Goal: Task Accomplishment & Management: Manage account settings

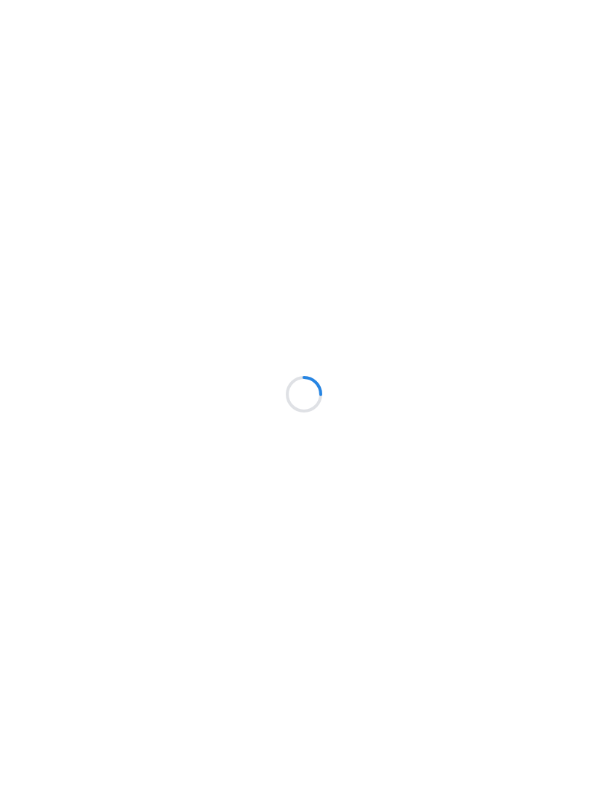
scroll to position [1, 0]
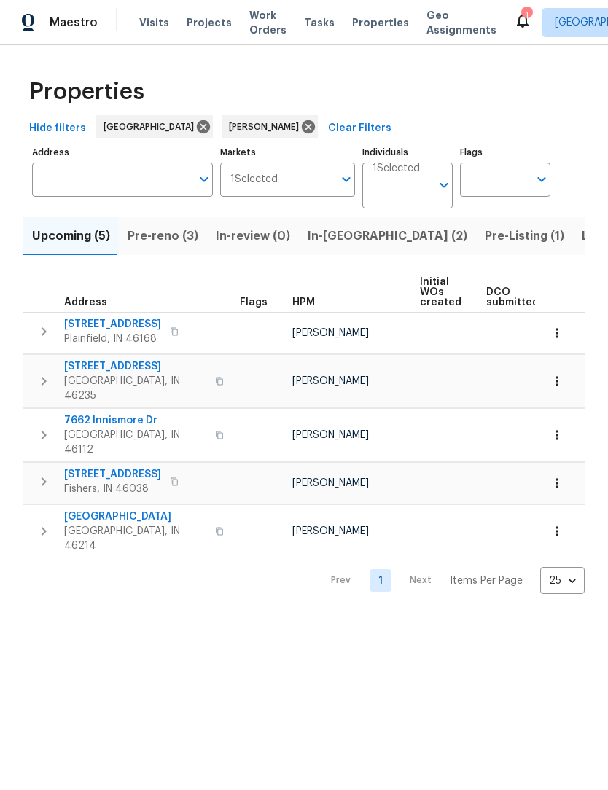
click at [168, 246] on span "Pre-reno (3)" at bounding box center [163, 237] width 71 height 20
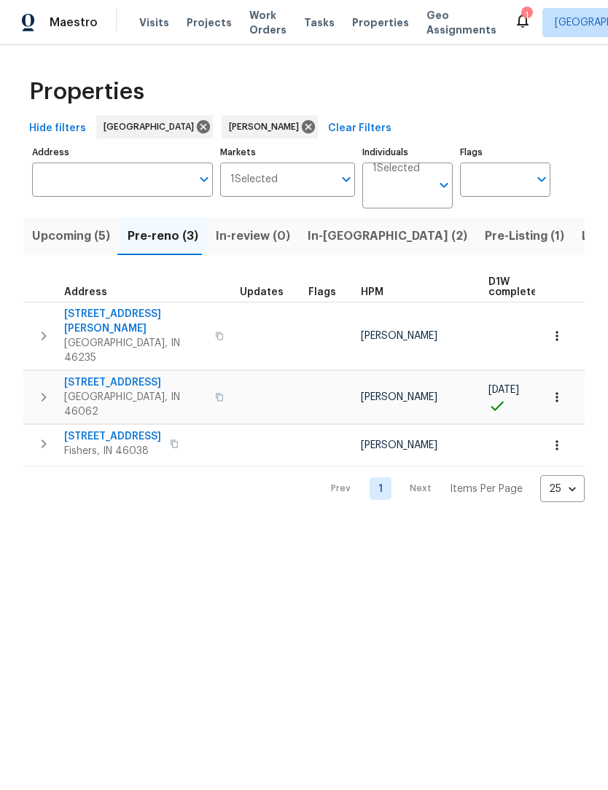
click at [66, 235] on span "Upcoming (5)" at bounding box center [71, 237] width 78 height 20
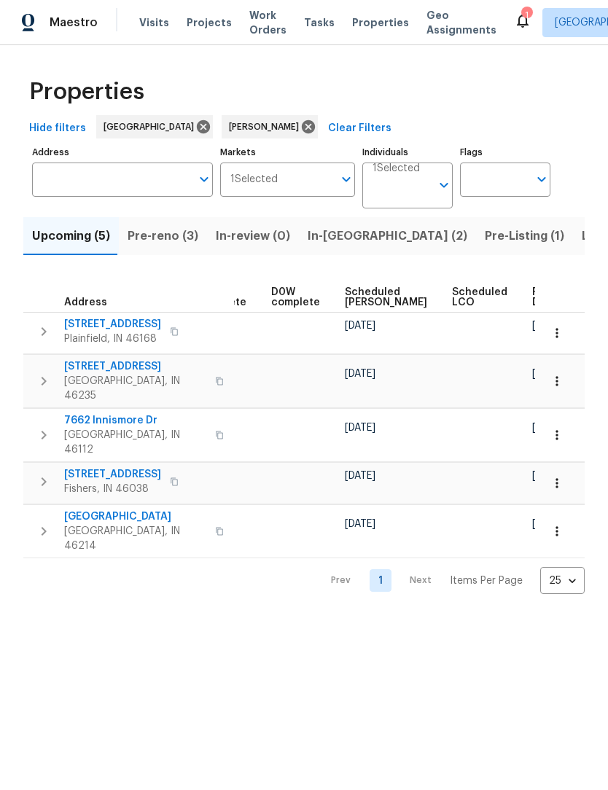
scroll to position [0, 365]
click at [533, 303] on span "Ready Date" at bounding box center [549, 298] width 32 height 20
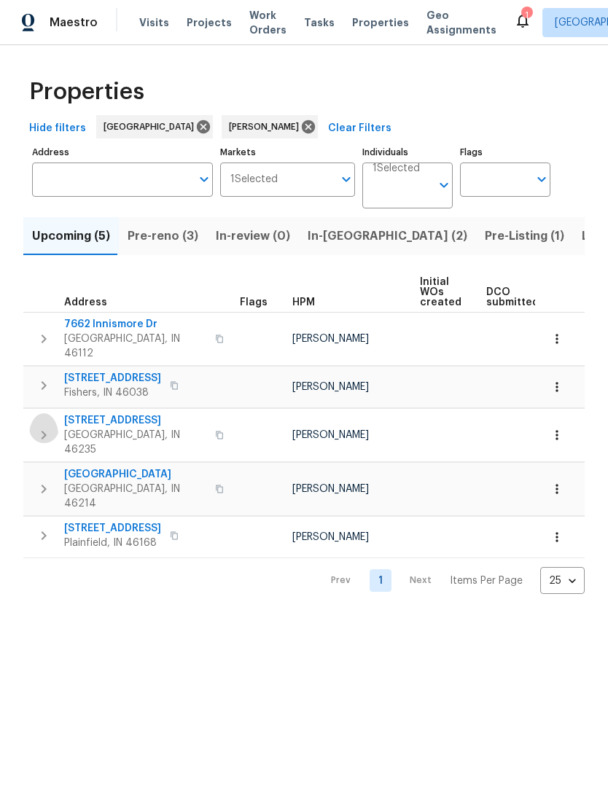
click at [45, 432] on icon "button" at bounding box center [43, 435] width 17 height 17
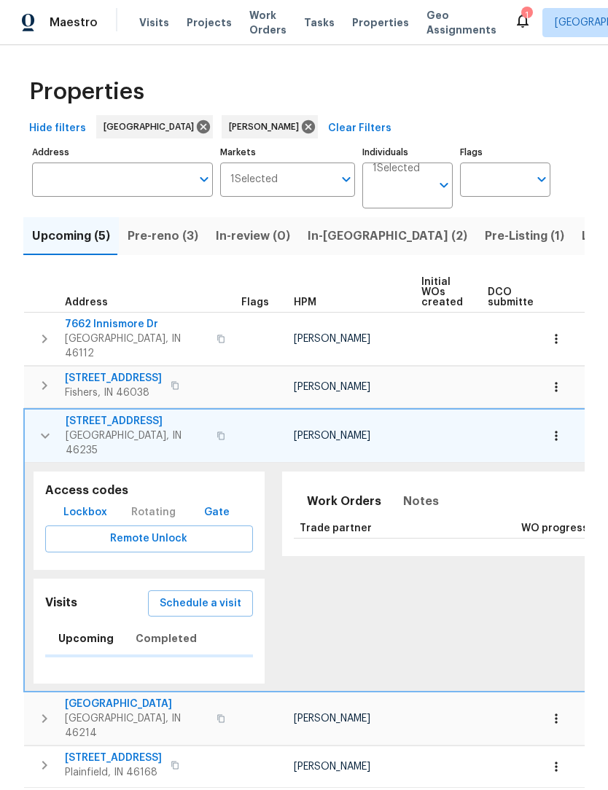
scroll to position [1, 0]
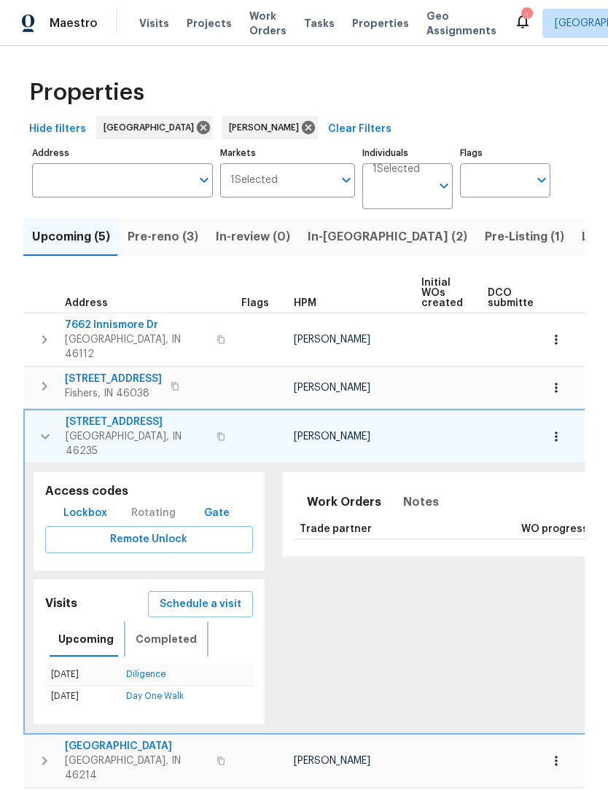
click at [147, 631] on span "Completed" at bounding box center [166, 640] width 61 height 18
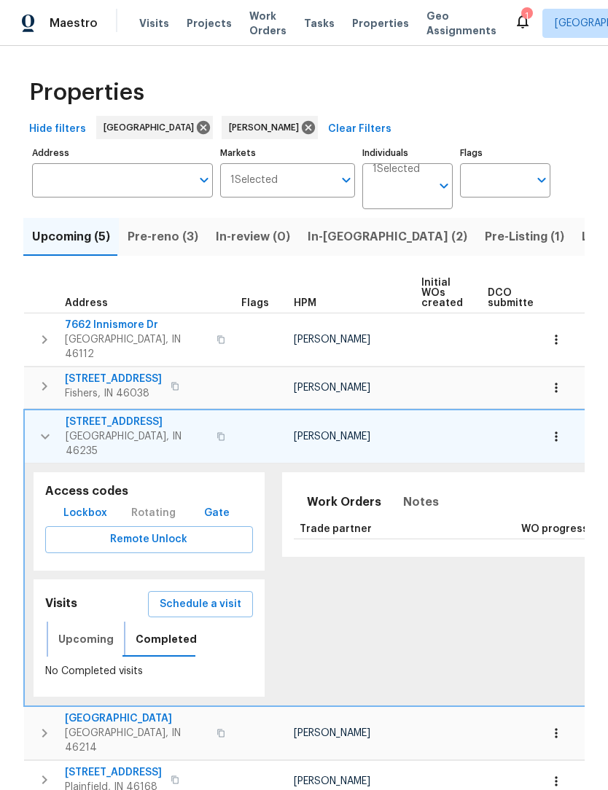
click at [74, 631] on span "Upcoming" at bounding box center [85, 640] width 55 height 18
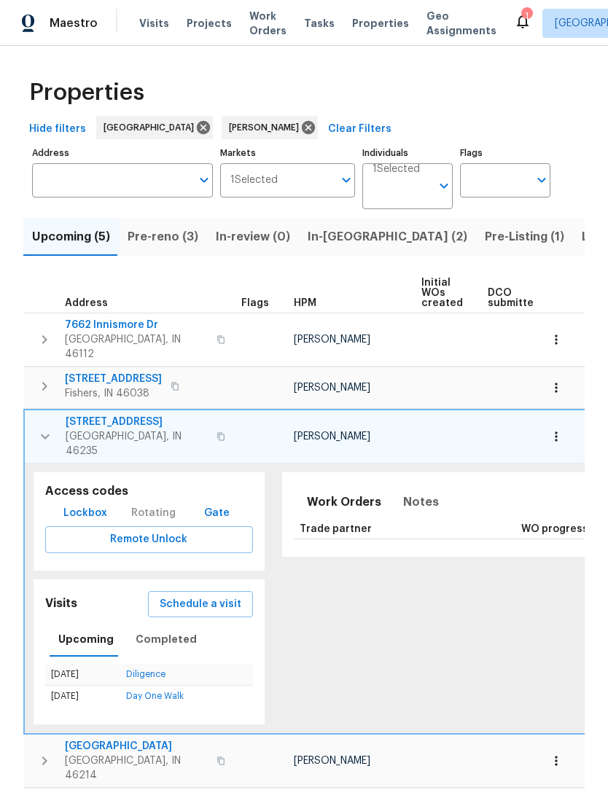
click at [39, 428] on icon "button" at bounding box center [44, 436] width 17 height 17
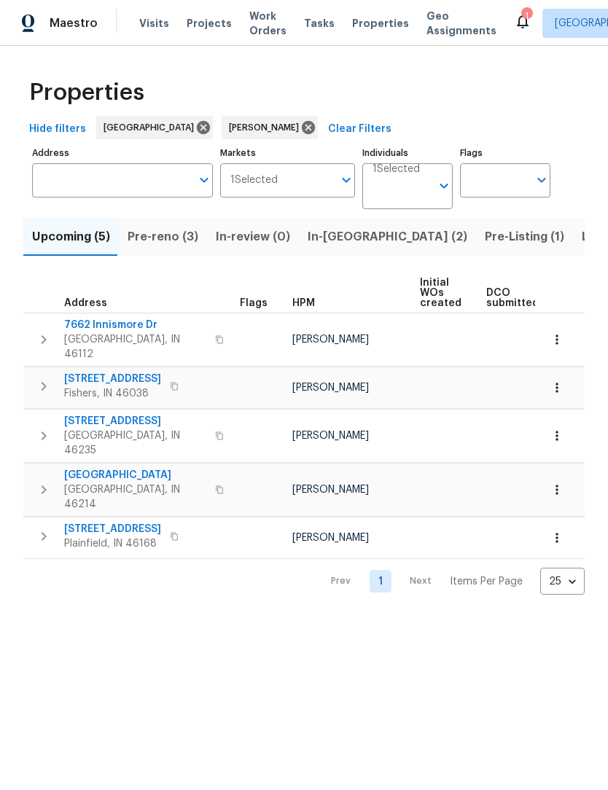
scroll to position [0, 0]
click at [174, 245] on span "Pre-reno (3)" at bounding box center [163, 237] width 71 height 20
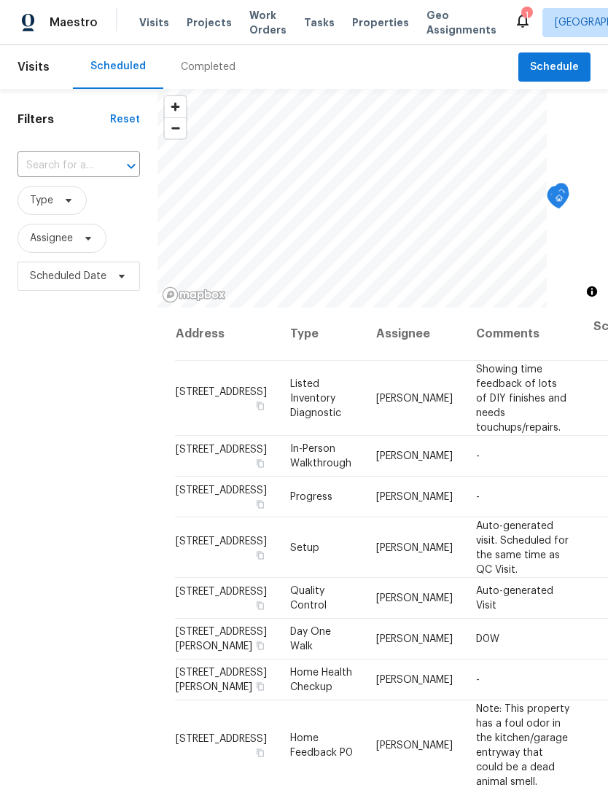
scroll to position [1, 0]
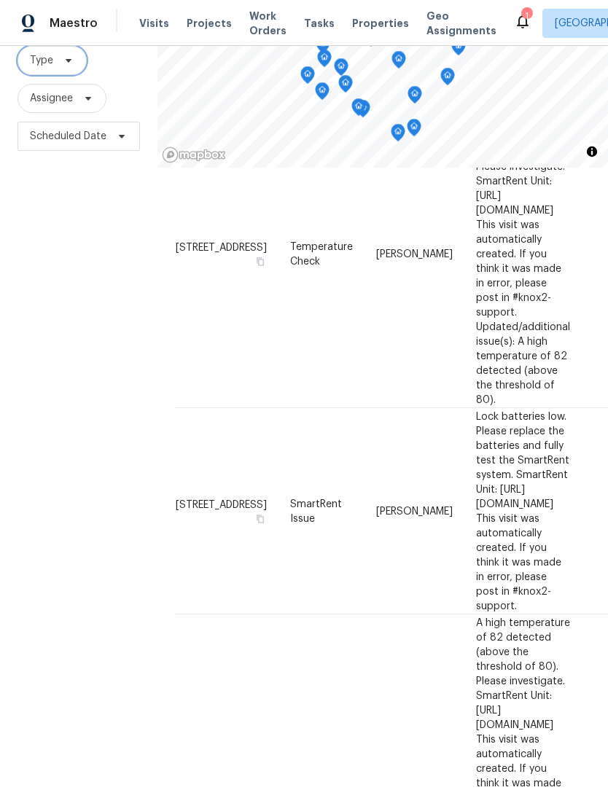
click at [42, 72] on span "Type" at bounding box center [51, 60] width 69 height 29
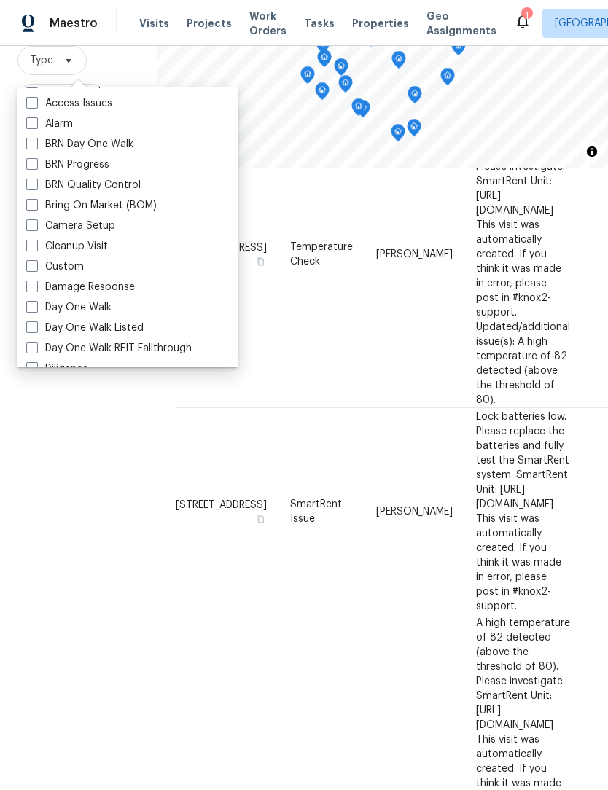
scroll to position [65, 0]
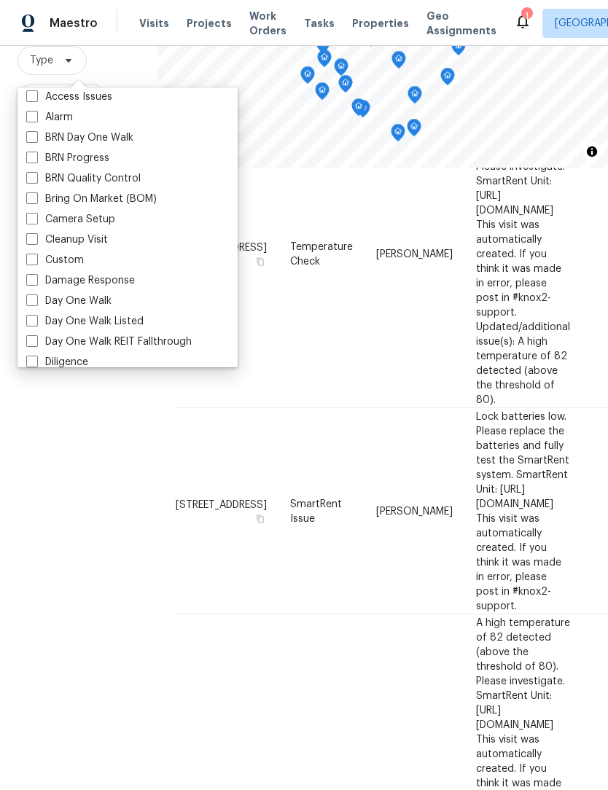
click at [28, 305] on span at bounding box center [32, 301] width 12 height 12
click at [28, 303] on input "Day One Walk" at bounding box center [30, 298] width 9 height 9
checkbox input "true"
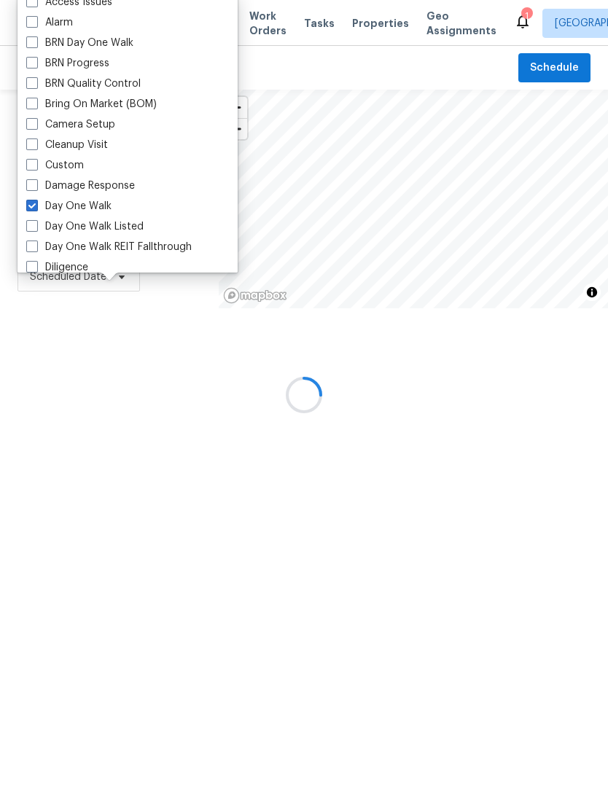
scroll to position [195, 0]
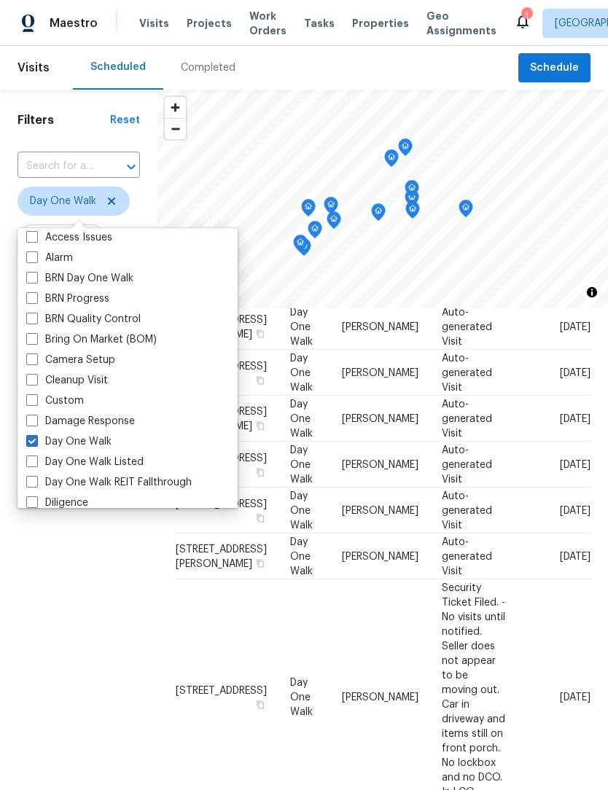
click at [66, 467] on label "Day One Walk Listed" at bounding box center [84, 462] width 117 height 15
click at [36, 464] on input "Day One Walk Listed" at bounding box center [30, 459] width 9 height 9
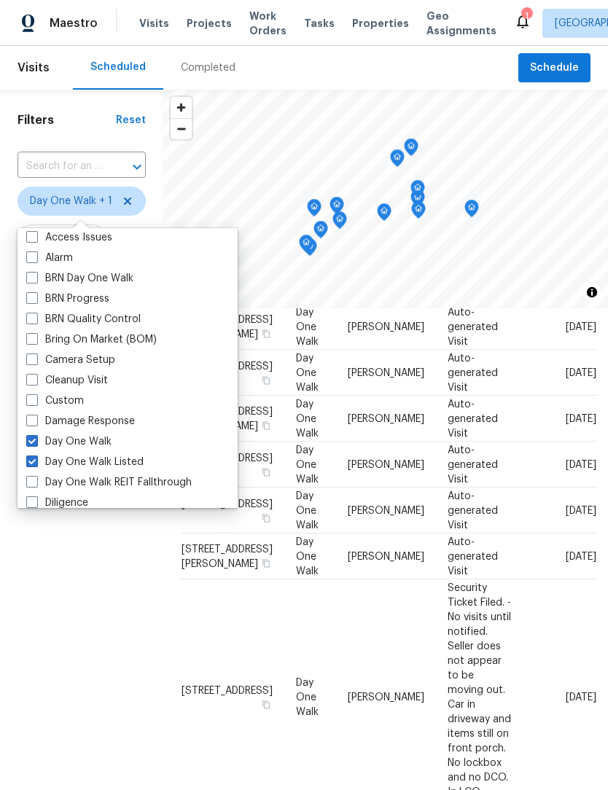
click at [34, 460] on span at bounding box center [32, 462] width 12 height 12
click at [34, 460] on input "Day One Walk Listed" at bounding box center [30, 459] width 9 height 9
checkbox input "false"
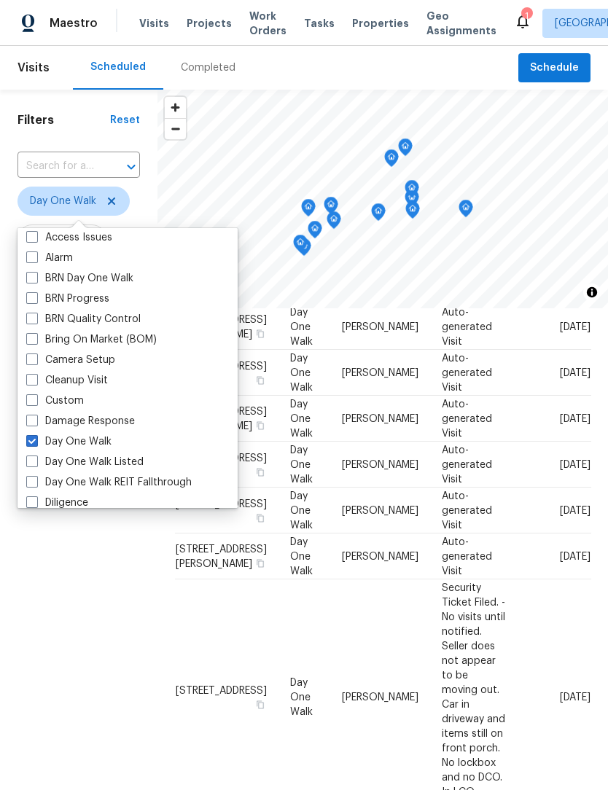
click at [50, 577] on div "Filters Reset ​ Day One Walk Assignee Scheduled Date" at bounding box center [78, 515] width 157 height 851
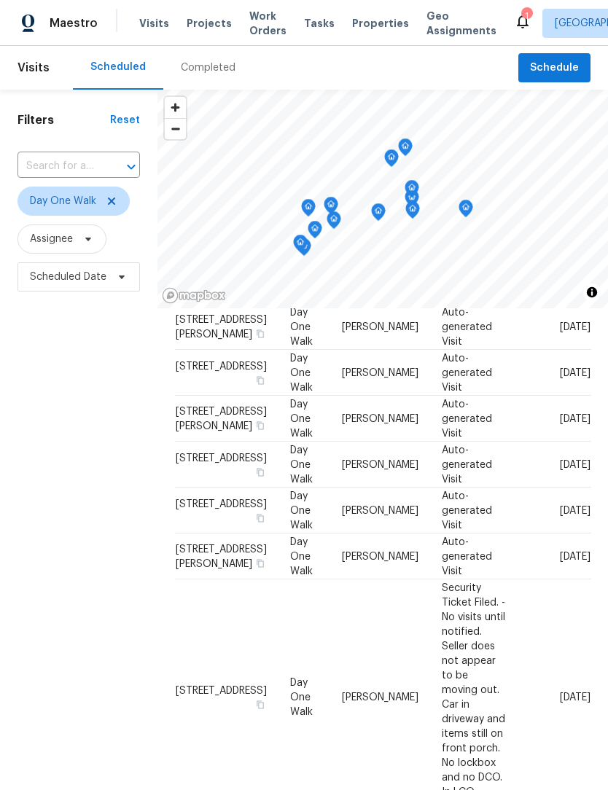
click at [335, 203] on icon "Map marker" at bounding box center [330, 206] width 13 height 17
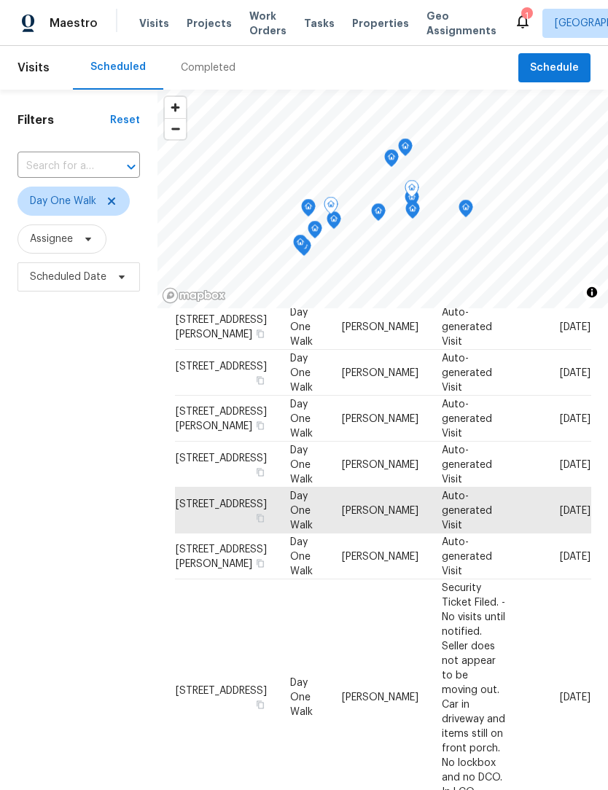
click at [418, 191] on icon "Map marker" at bounding box center [412, 189] width 15 height 18
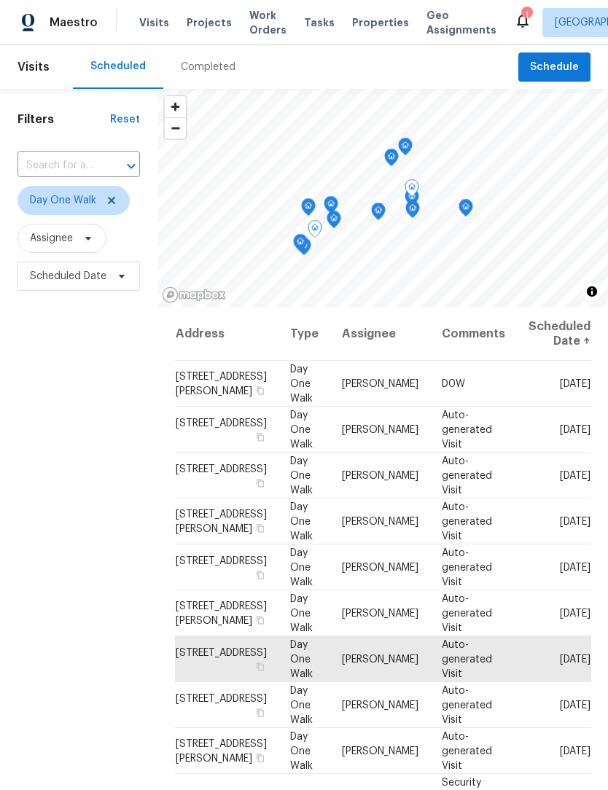
click at [60, 384] on div "Filters Reset ​ Day One Walk Assignee Scheduled Date" at bounding box center [78, 515] width 157 height 851
click at [112, 200] on icon at bounding box center [111, 201] width 7 height 7
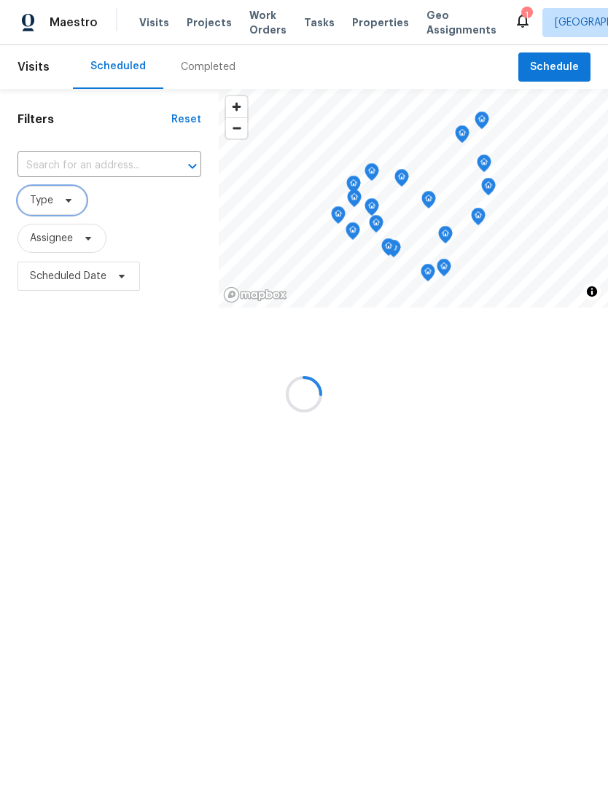
scroll to position [1, 0]
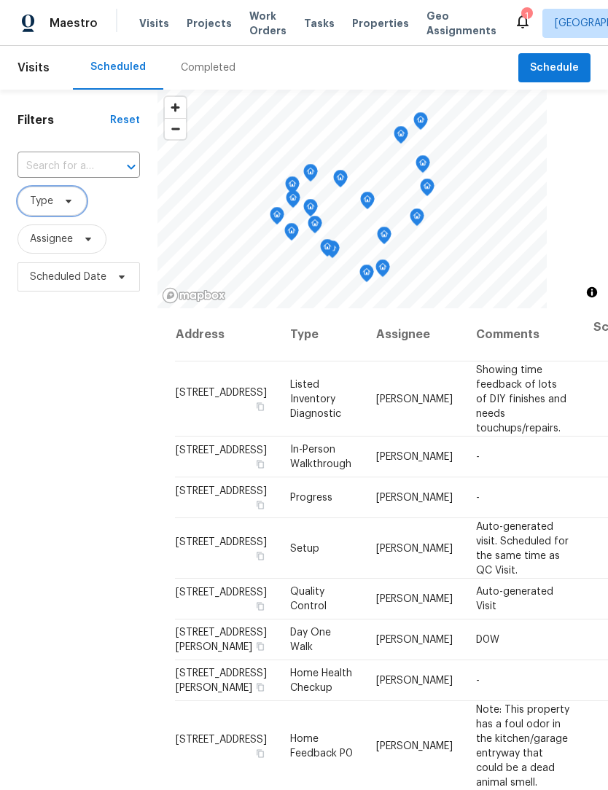
click at [34, 200] on span "Type" at bounding box center [41, 201] width 23 height 15
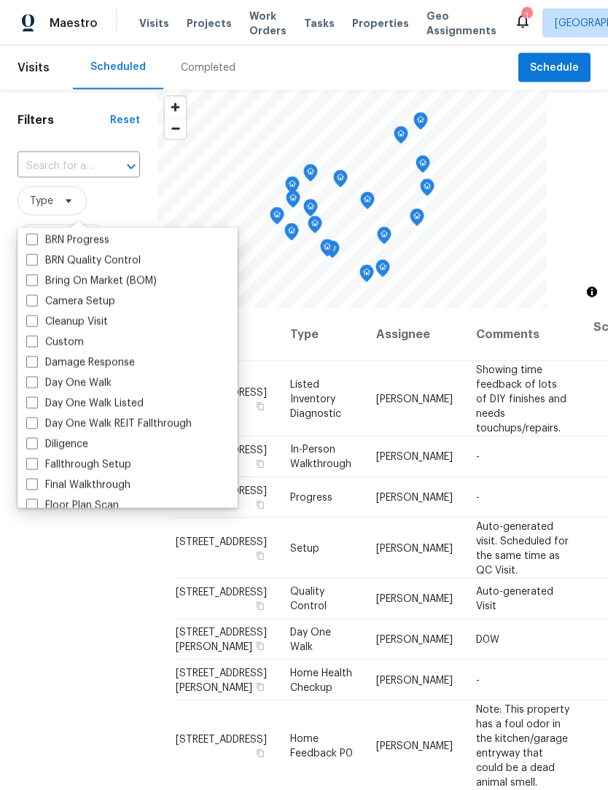
scroll to position [127, 0]
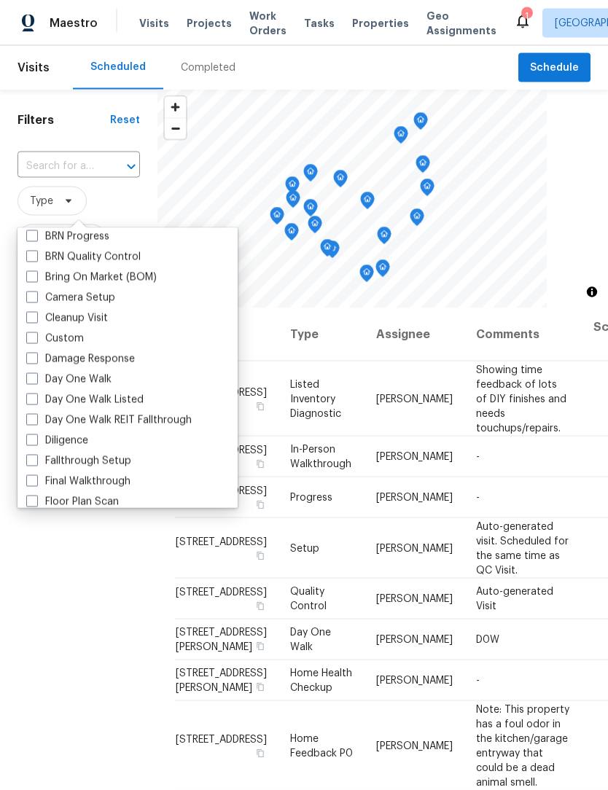
click at [34, 441] on span at bounding box center [32, 441] width 12 height 12
click at [34, 441] on input "Diligence" at bounding box center [30, 438] width 9 height 9
checkbox input "true"
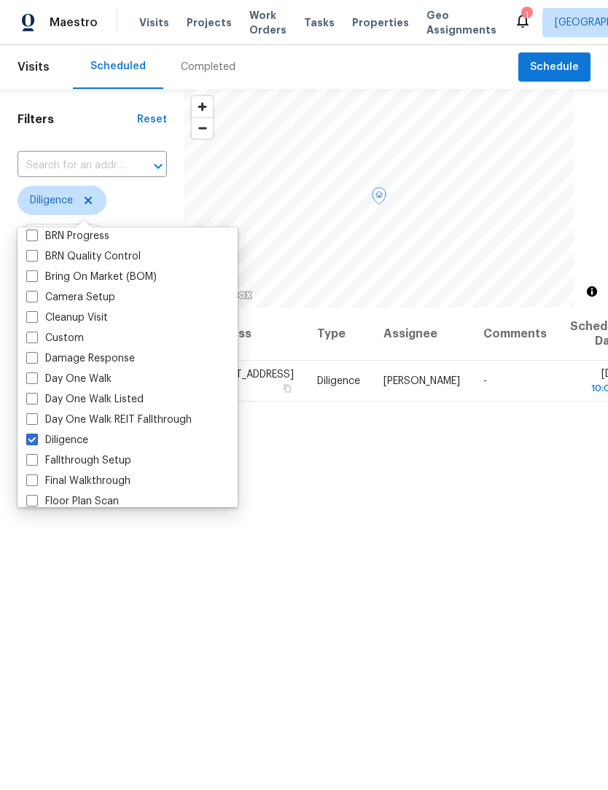
scroll to position [1, 0]
click at [87, 601] on div "Filters Reset ​ Diligence Assignee Scheduled Date" at bounding box center [92, 515] width 184 height 851
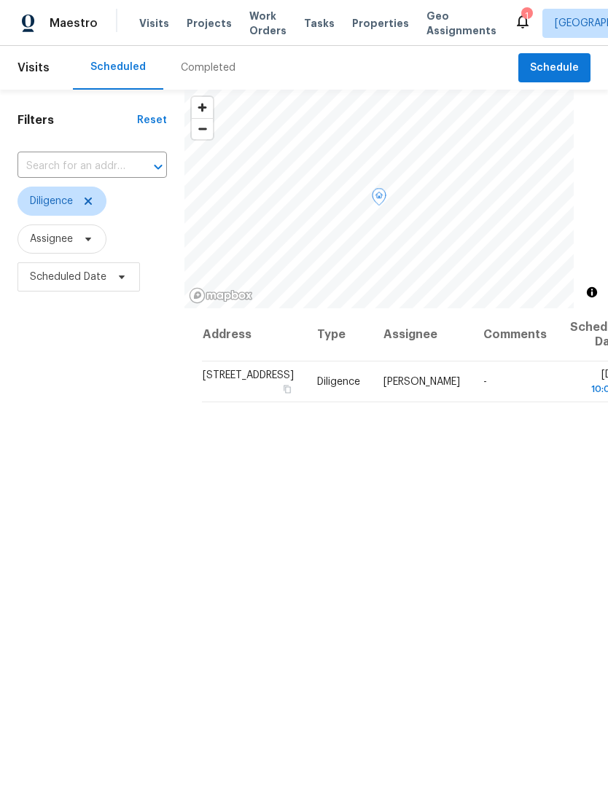
click at [204, 381] on span "11559 Half Mile Dr, Indianapolis, IN 46235" at bounding box center [248, 375] width 91 height 10
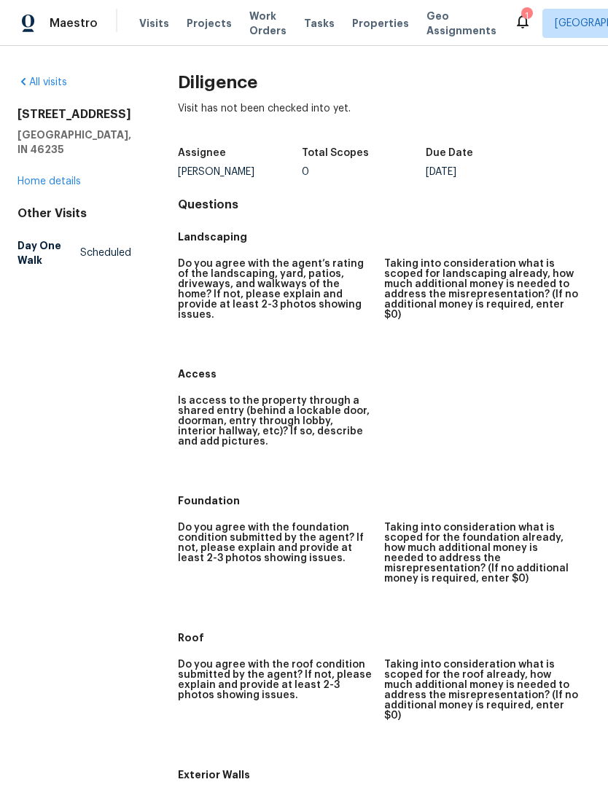
click at [33, 182] on link "Home details" at bounding box center [48, 181] width 63 height 10
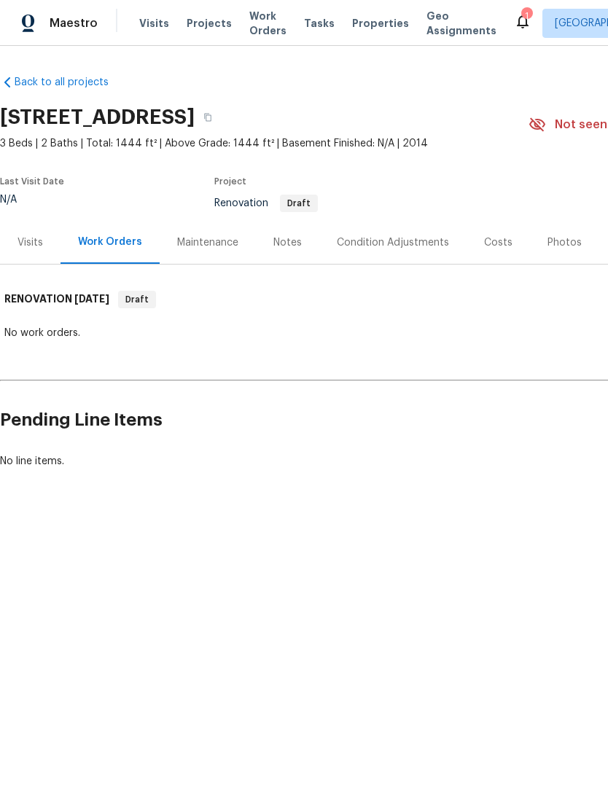
click at [379, 241] on div "Condition Adjustments" at bounding box center [393, 242] width 112 height 15
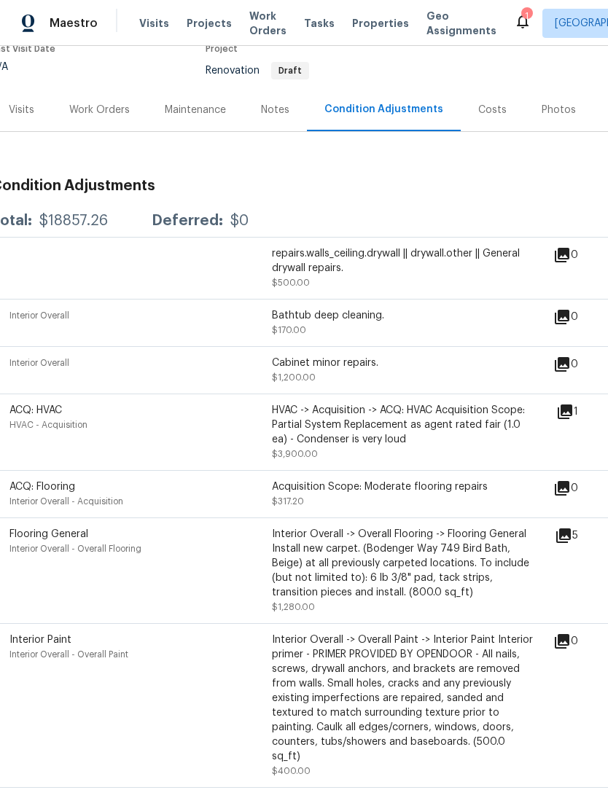
scroll to position [133, 9]
click at [572, 414] on icon at bounding box center [565, 412] width 15 height 15
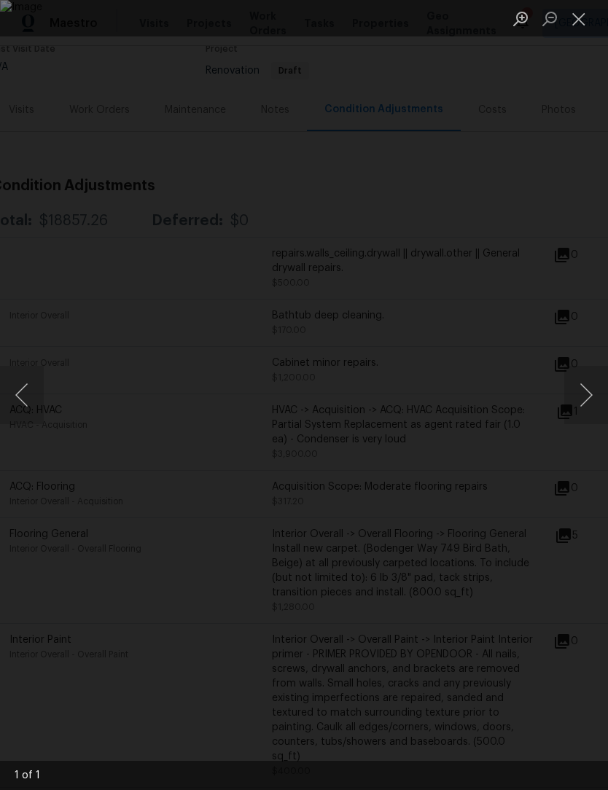
click at [569, 483] on div "Lightbox" at bounding box center [304, 395] width 608 height 790
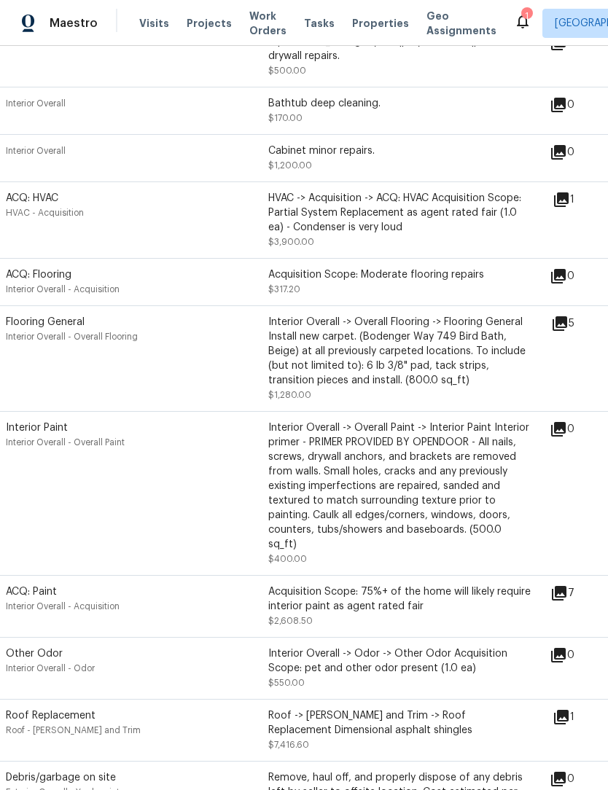
scroll to position [346, 12]
click at [567, 330] on icon at bounding box center [560, 323] width 15 height 15
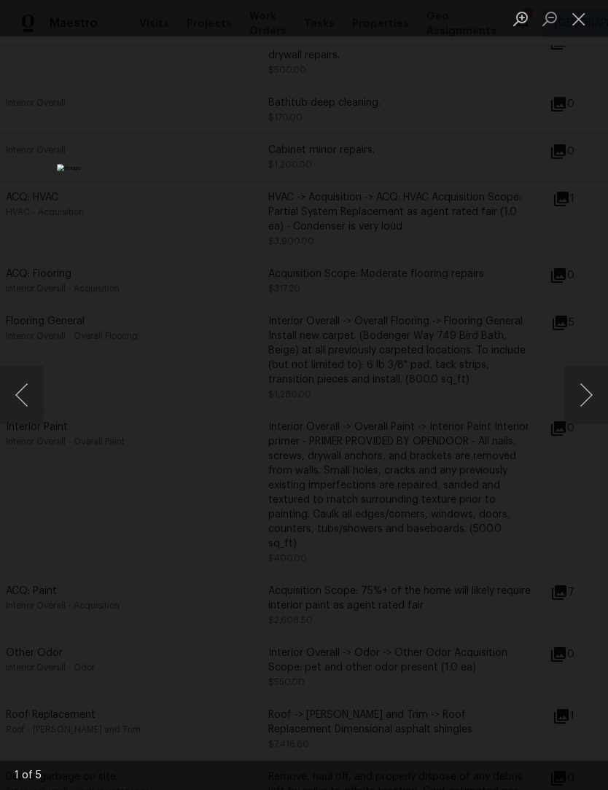
click at [577, 393] on button "Next image" at bounding box center [586, 395] width 44 height 58
click at [580, 402] on button "Next image" at bounding box center [586, 395] width 44 height 58
click at [585, 404] on button "Next image" at bounding box center [586, 395] width 44 height 58
click at [582, 405] on button "Next image" at bounding box center [586, 395] width 44 height 58
click at [580, 20] on button "Close lightbox" at bounding box center [578, 19] width 29 height 26
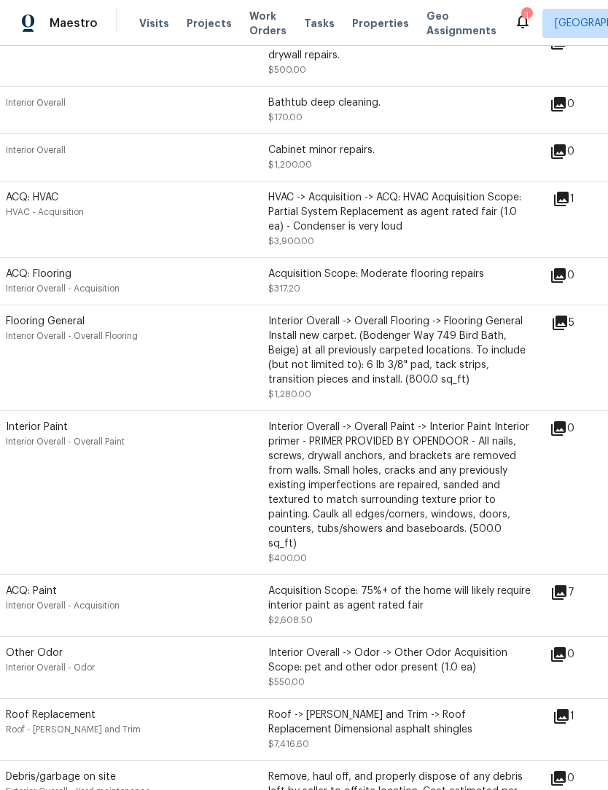
click at [567, 588] on icon at bounding box center [559, 592] width 15 height 15
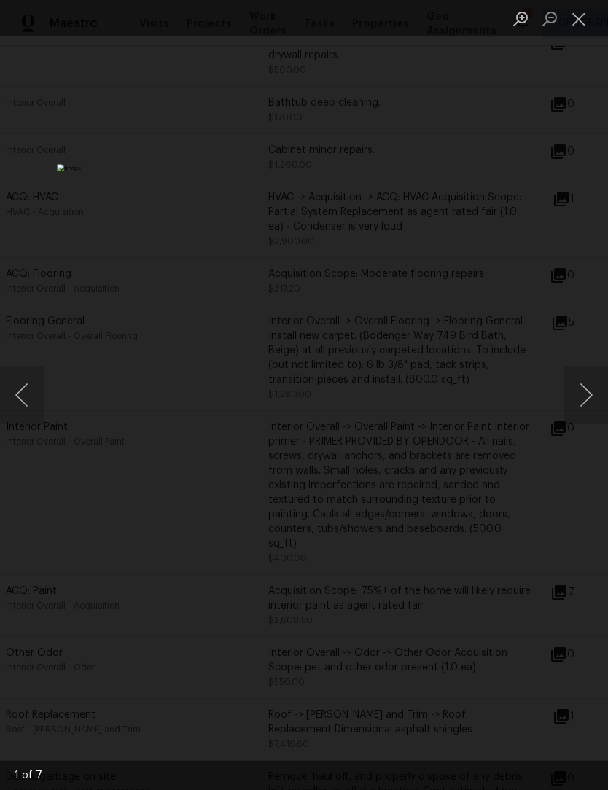
click at [580, 405] on button "Next image" at bounding box center [586, 395] width 44 height 58
click at [583, 407] on button "Next image" at bounding box center [586, 395] width 44 height 58
click at [581, 402] on button "Next image" at bounding box center [586, 395] width 44 height 58
click at [575, 409] on button "Next image" at bounding box center [586, 395] width 44 height 58
click at [579, 408] on button "Next image" at bounding box center [586, 395] width 44 height 58
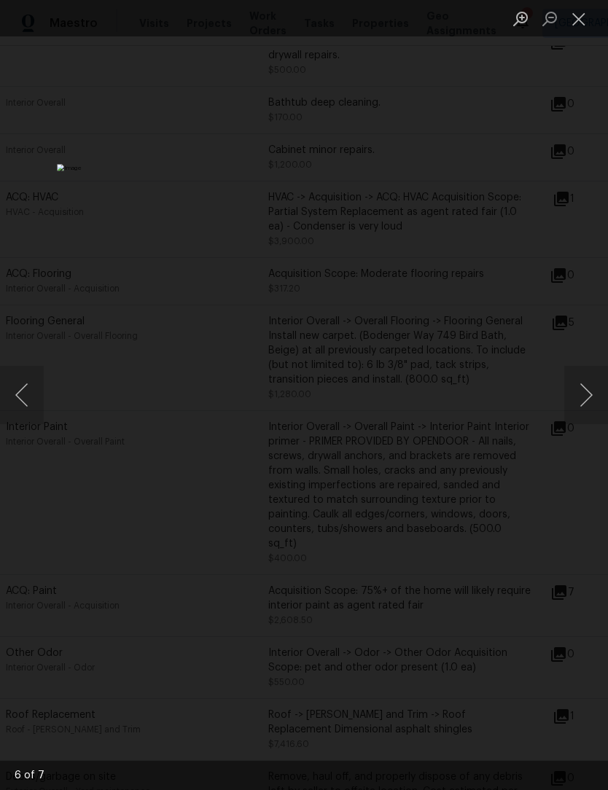
click at [580, 410] on button "Next image" at bounding box center [586, 395] width 44 height 58
click at [581, 20] on button "Close lightbox" at bounding box center [578, 19] width 29 height 26
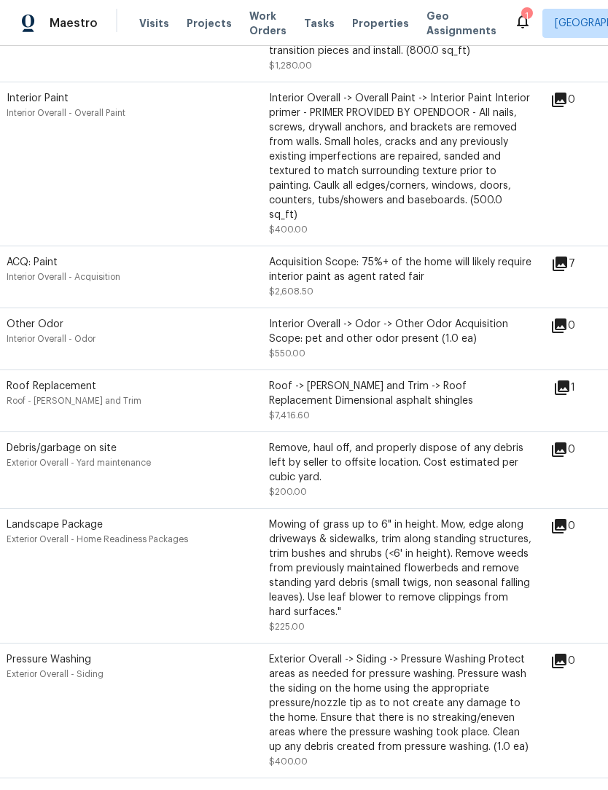
scroll to position [675, 12]
click at [569, 382] on icon at bounding box center [562, 387] width 15 height 15
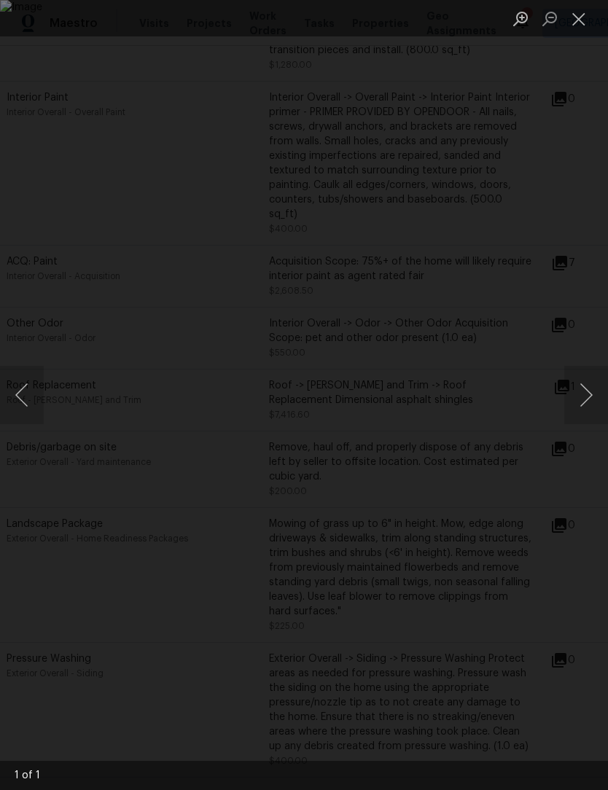
click at [578, 25] on button "Close lightbox" at bounding box center [578, 19] width 29 height 26
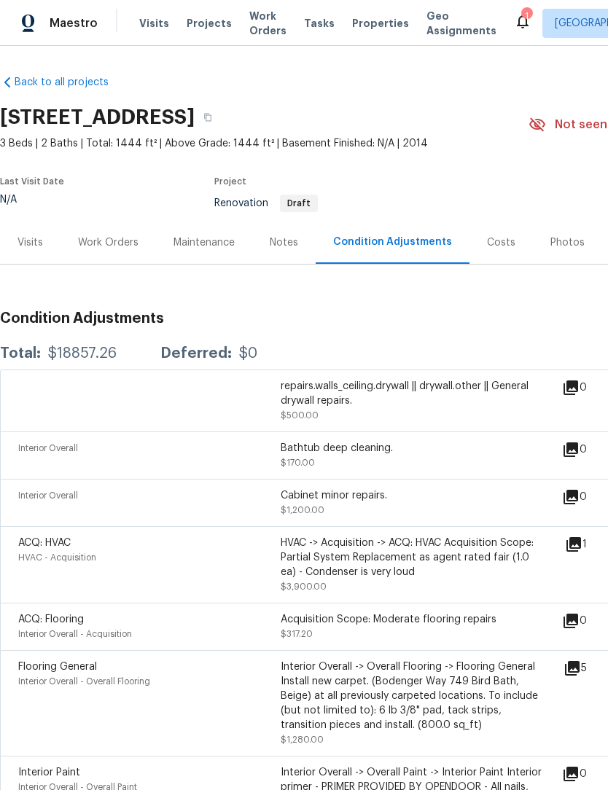
scroll to position [0, 0]
click at [26, 247] on div "Visits" at bounding box center [30, 242] width 26 height 15
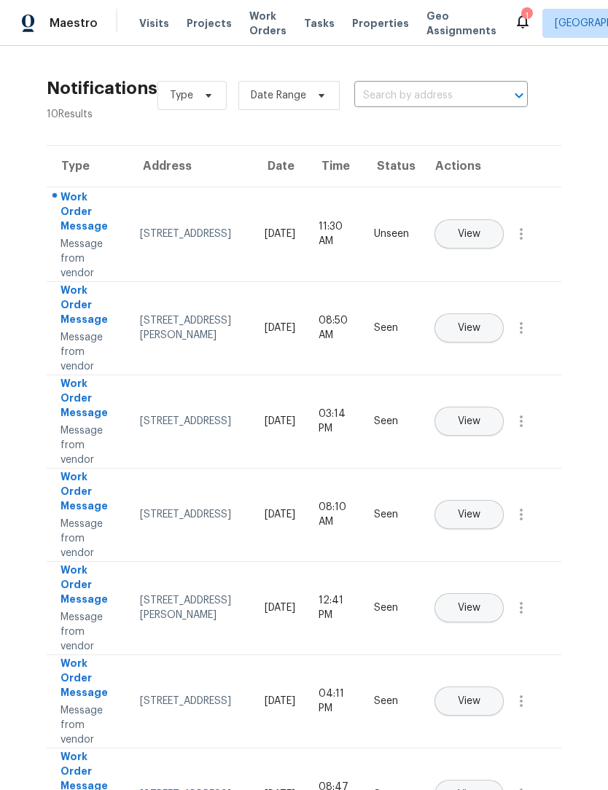
click at [262, 32] on span "Work Orders" at bounding box center [267, 23] width 37 height 29
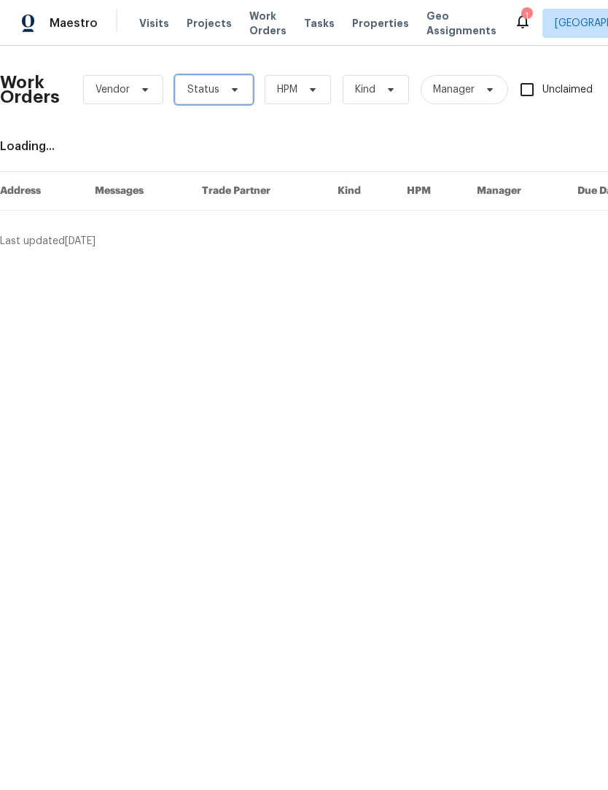
click at [212, 91] on span "Status" at bounding box center [203, 89] width 32 height 15
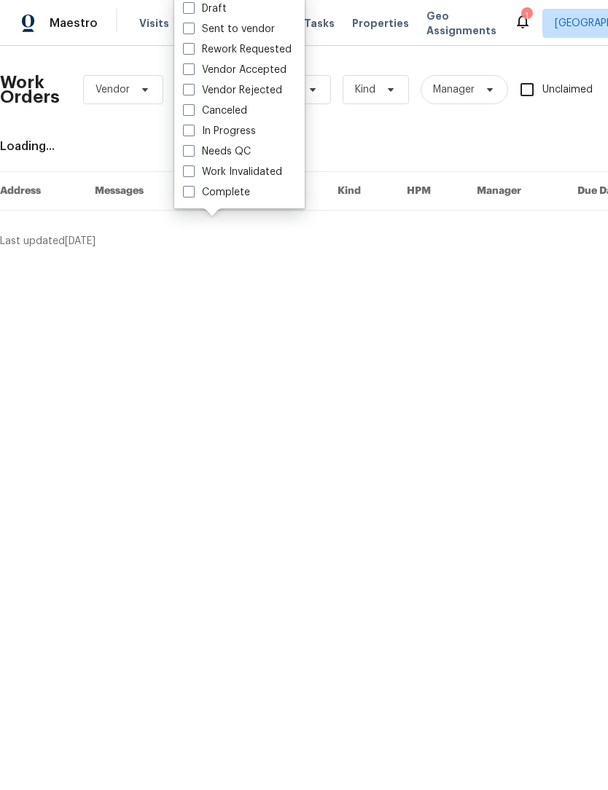
click at [239, 147] on label "Needs QC" at bounding box center [217, 151] width 68 height 15
click at [192, 147] on input "Needs QC" at bounding box center [187, 148] width 9 height 9
checkbox input "true"
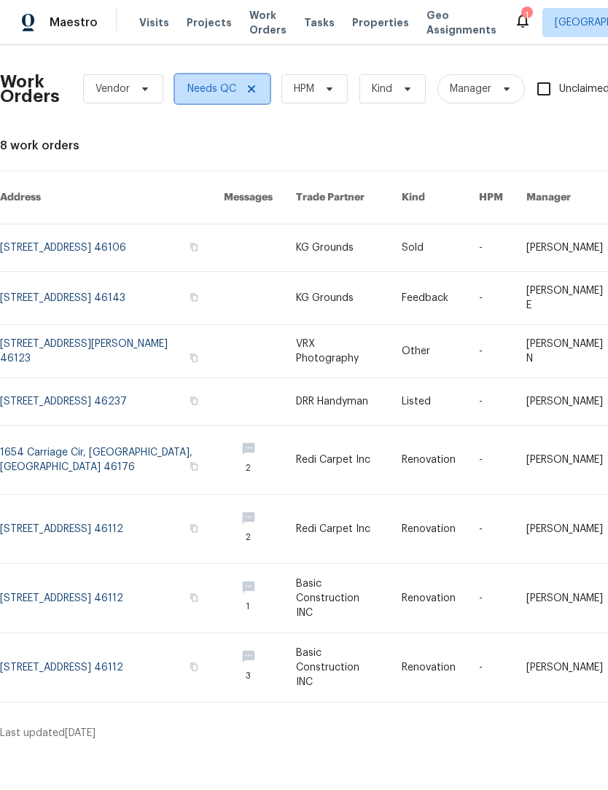
click at [252, 90] on icon at bounding box center [251, 89] width 7 height 7
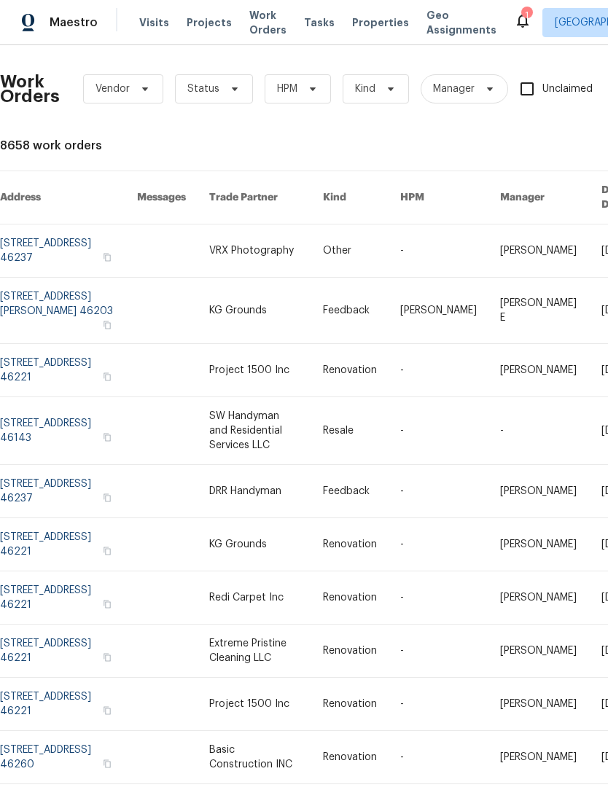
click at [60, 732] on link at bounding box center [68, 758] width 137 height 52
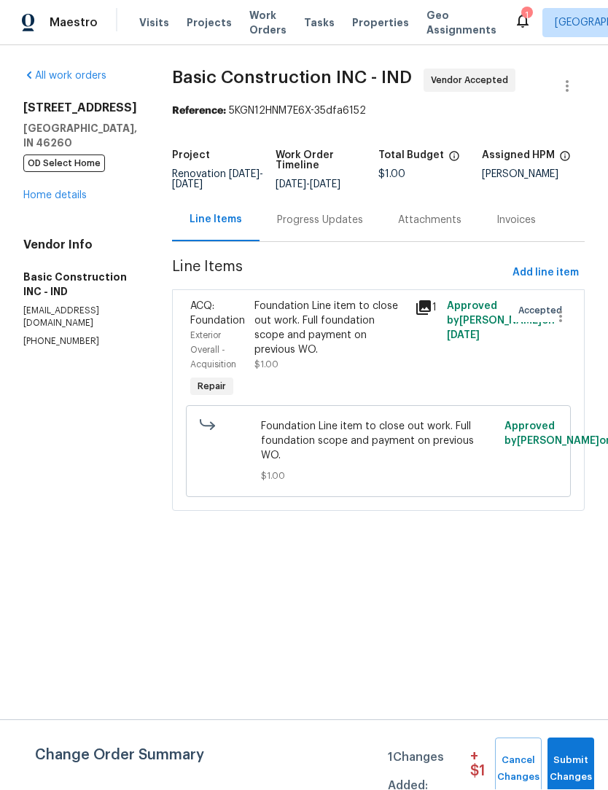
click at [57, 163] on span "OD Select Home" at bounding box center [64, 163] width 82 height 17
click at [71, 191] on link "Home details" at bounding box center [54, 196] width 63 height 10
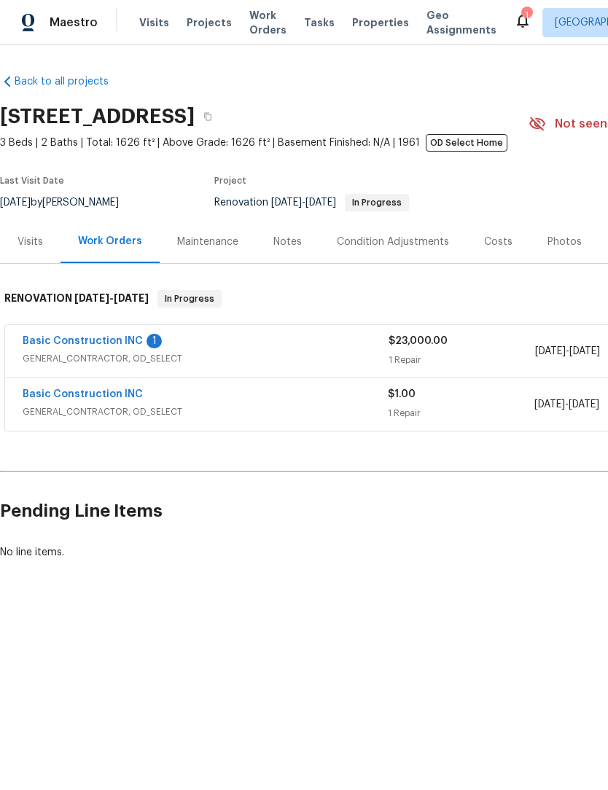
click at [108, 345] on link "Basic Construction INC" at bounding box center [83, 342] width 120 height 10
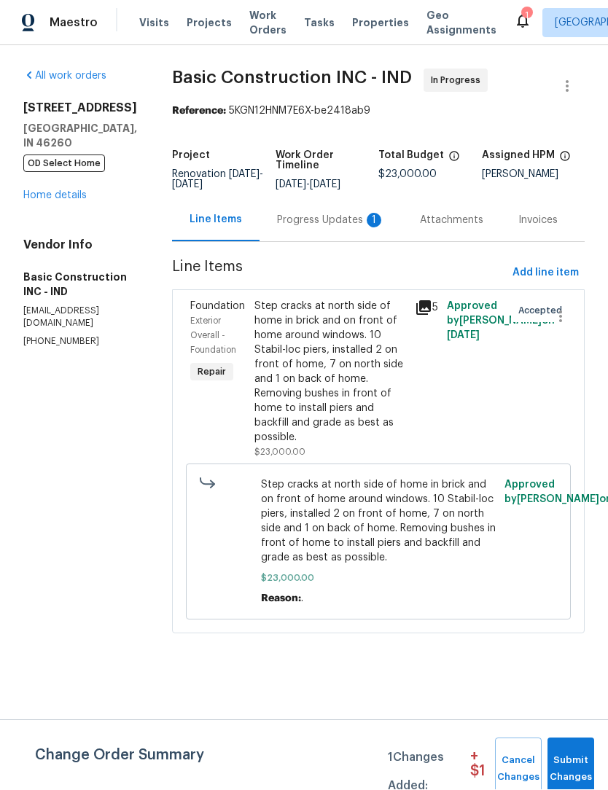
click at [303, 222] on div "Progress Updates 1" at bounding box center [331, 221] width 108 height 15
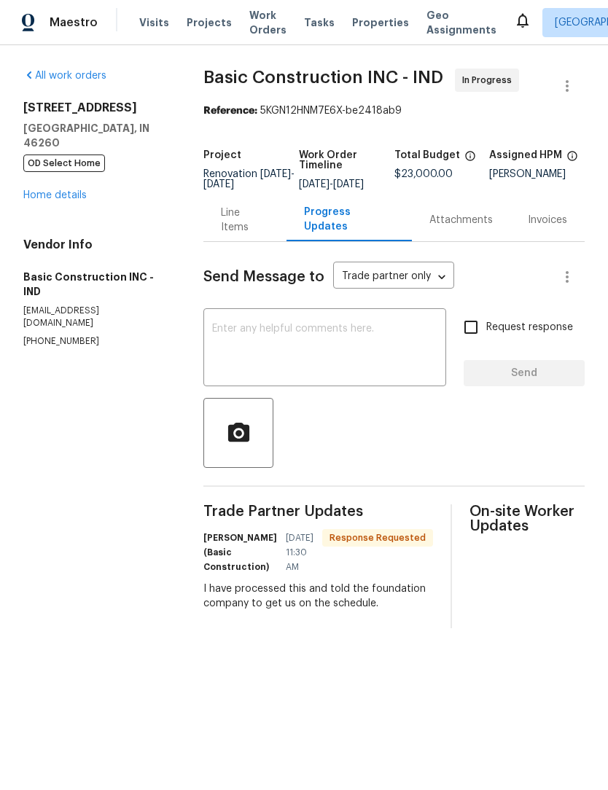
click at [249, 230] on div "Line Items" at bounding box center [245, 220] width 48 height 29
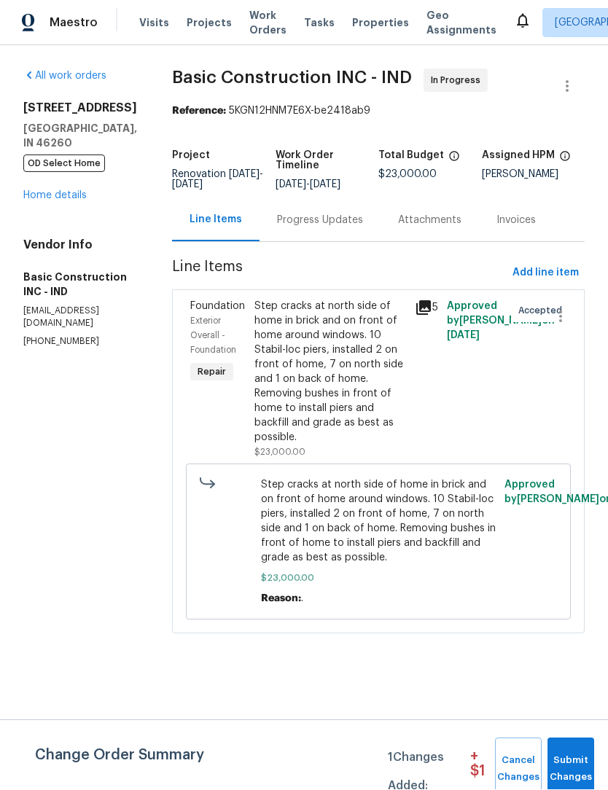
click at [311, 353] on div "Step cracks at north side of home in brick and on front of home around windows.…" at bounding box center [330, 373] width 152 height 146
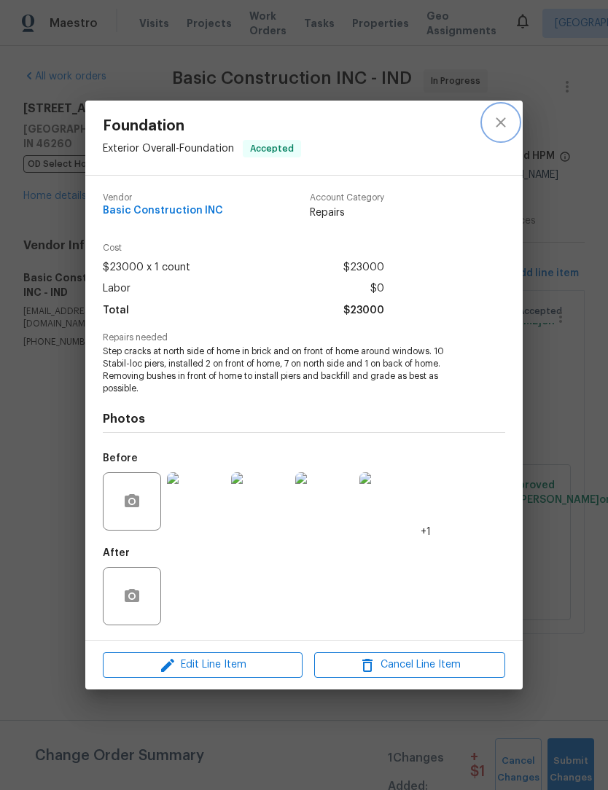
click at [501, 123] on icon "close" at bounding box center [500, 122] width 17 height 17
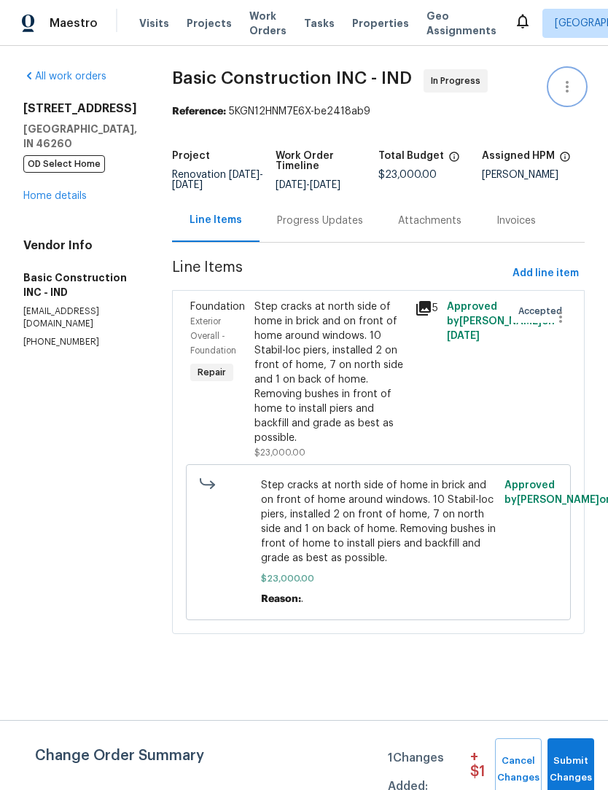
click at [563, 85] on icon "button" at bounding box center [566, 86] width 17 height 17
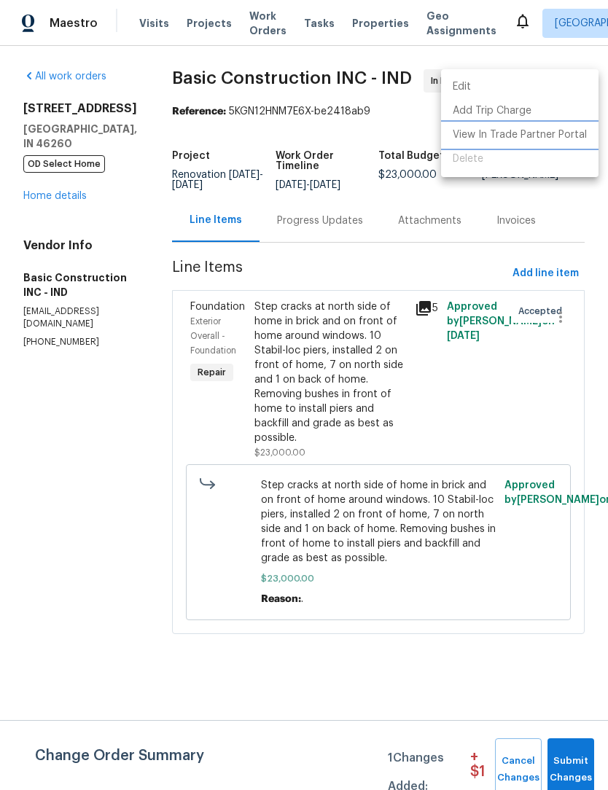
click at [494, 136] on li "View In Trade Partner Portal" at bounding box center [519, 135] width 157 height 24
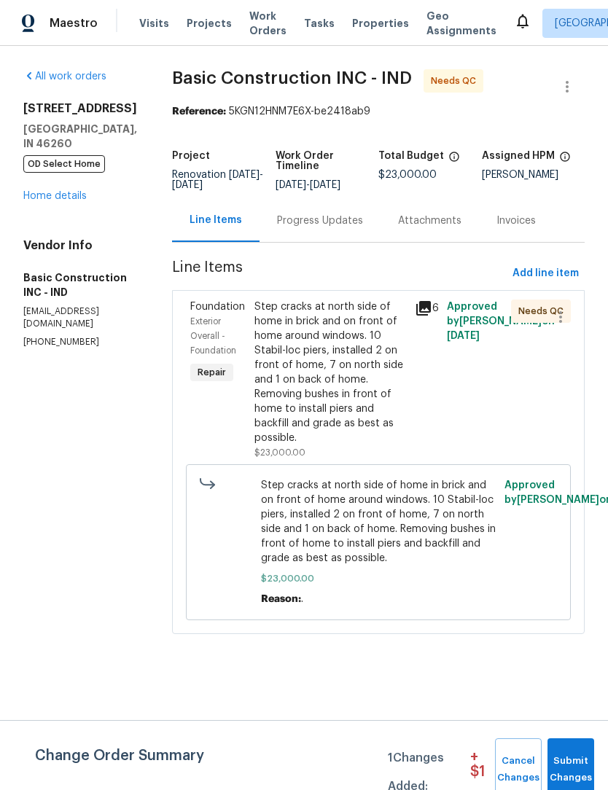
click at [300, 357] on div "Step cracks at north side of home in brick and on front of home around windows.…" at bounding box center [330, 373] width 152 height 146
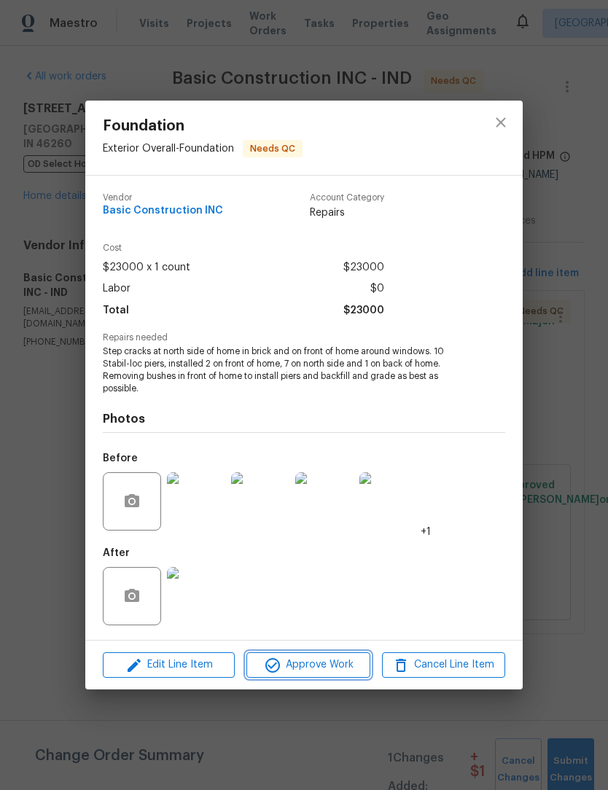
click at [322, 669] on span "Approve Work" at bounding box center [308, 665] width 114 height 18
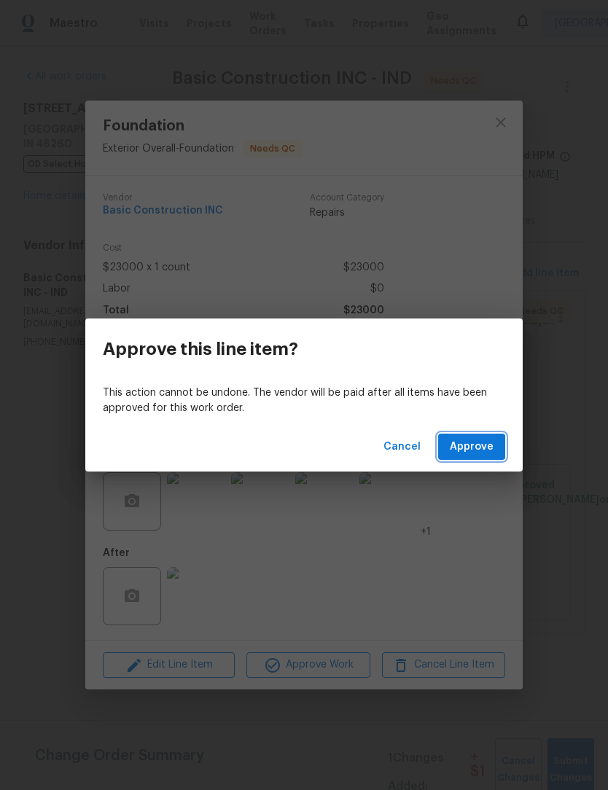
click at [478, 455] on span "Approve" at bounding box center [472, 447] width 44 height 18
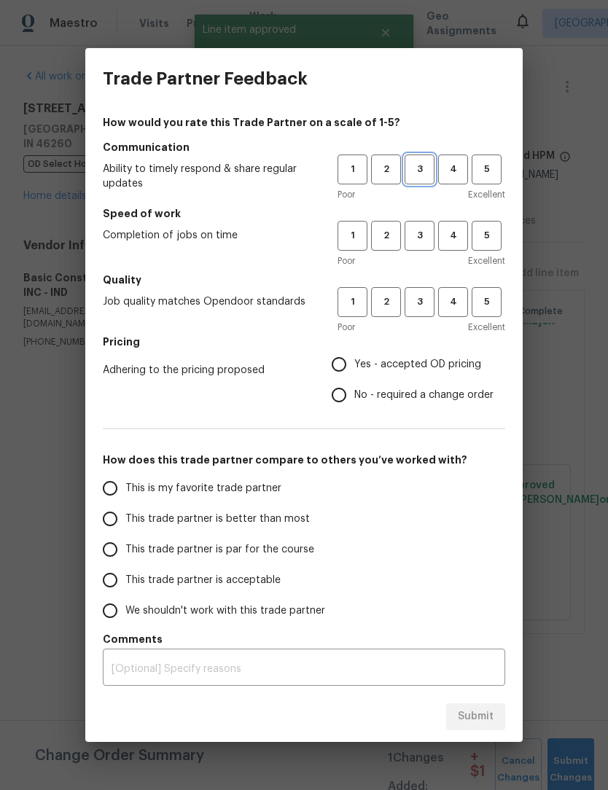
click at [410, 157] on button "3" at bounding box center [420, 170] width 30 height 30
click at [423, 227] on button "3" at bounding box center [420, 236] width 30 height 30
click at [427, 299] on span "3" at bounding box center [419, 302] width 27 height 17
click at [353, 365] on input "Yes - accepted OD pricing" at bounding box center [339, 364] width 31 height 31
radio input "true"
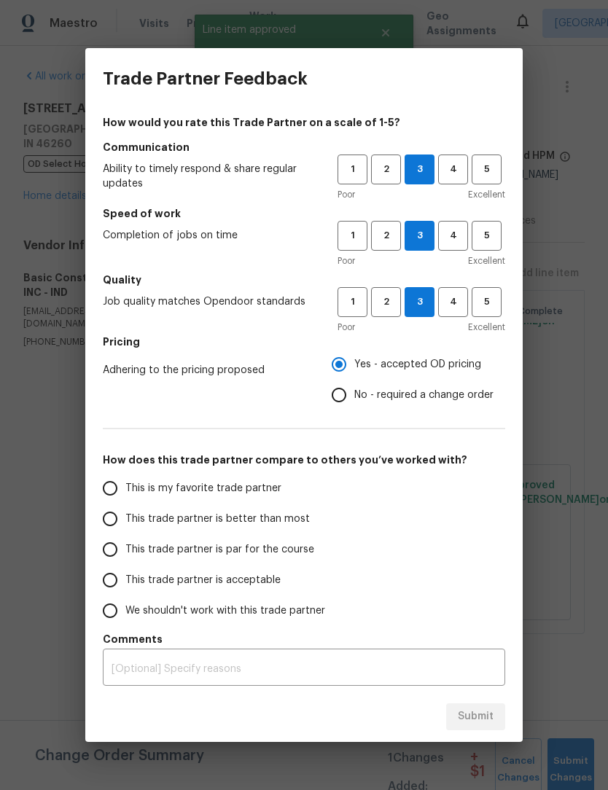
click at [126, 513] on span "This trade partner is better than most" at bounding box center [217, 519] width 184 height 15
click at [125, 513] on input "This trade partner is better than most" at bounding box center [110, 519] width 31 height 31
click at [468, 721] on span "Submit" at bounding box center [476, 717] width 36 height 18
radio input "true"
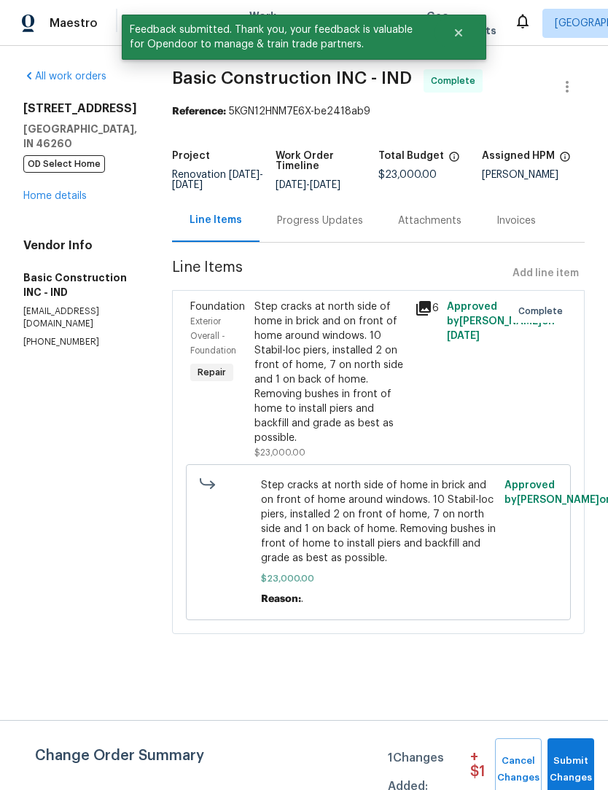
click at [284, 217] on div "Progress Updates" at bounding box center [320, 221] width 86 height 15
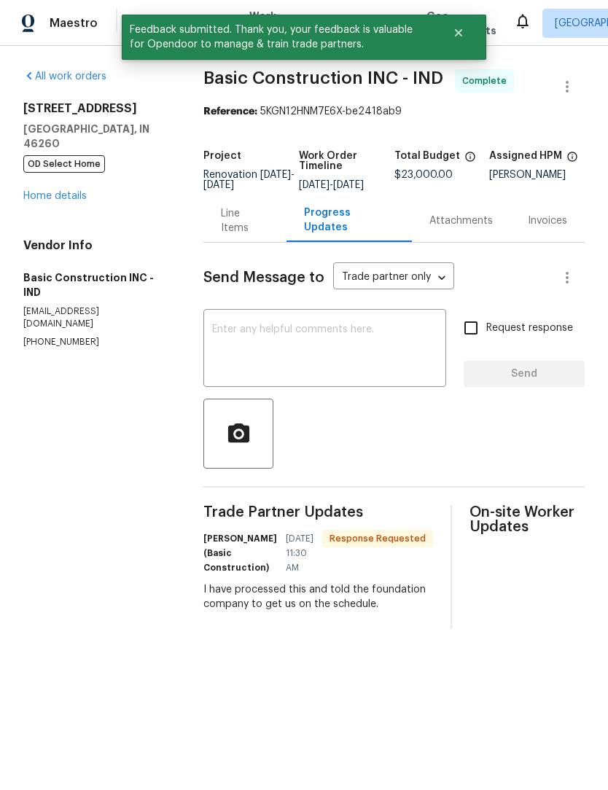
click at [326, 341] on textarea at bounding box center [324, 349] width 225 height 51
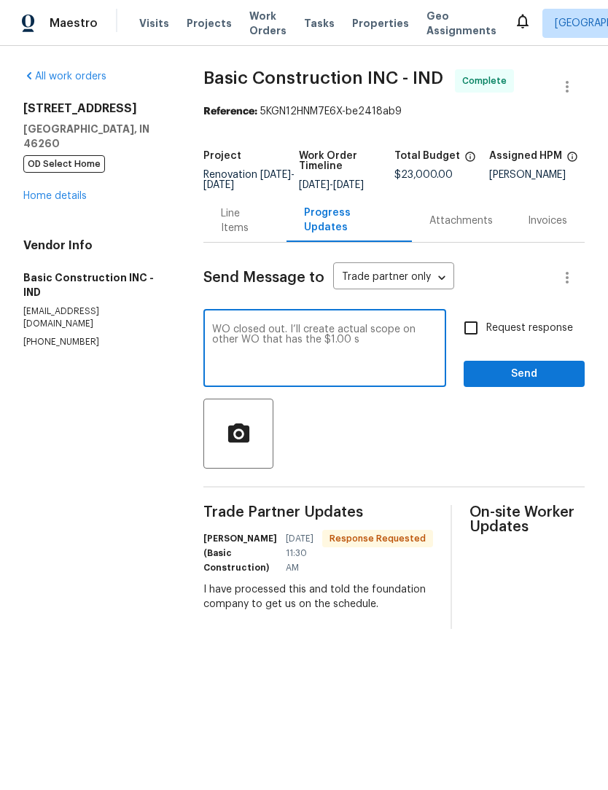
click at [116, 541] on section "All work orders 7459 Harcourt Rd Indianapolis, IN 46260 OD Select Home Home det…" at bounding box center [95, 349] width 145 height 560
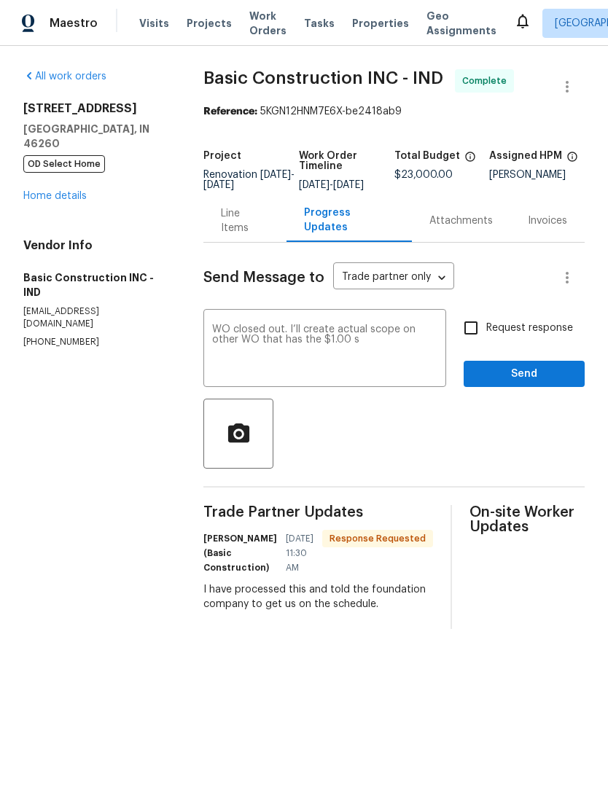
click at [387, 368] on textarea "WO closed out. I’ll create actual scope on other WO that has the $1.00 s" at bounding box center [324, 349] width 225 height 51
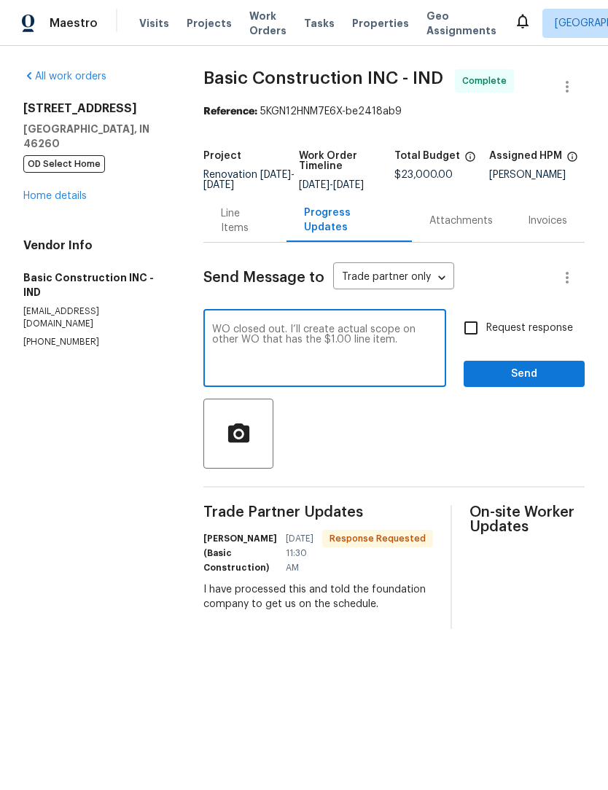
type textarea "WO closed out. I’ll create actual scope on other WO that has the $1.00 line ite…"
click at [529, 384] on span "Send" at bounding box center [524, 374] width 98 height 18
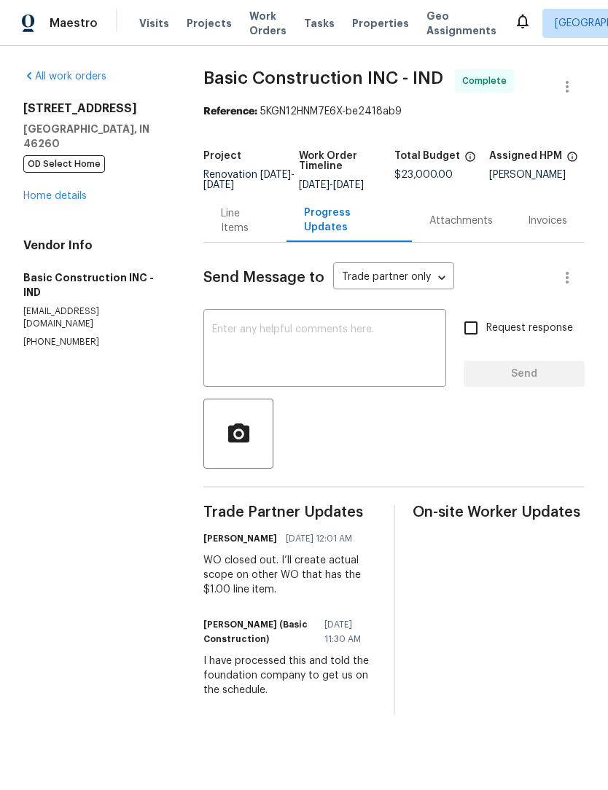
click at [255, 35] on span "Work Orders" at bounding box center [267, 23] width 37 height 29
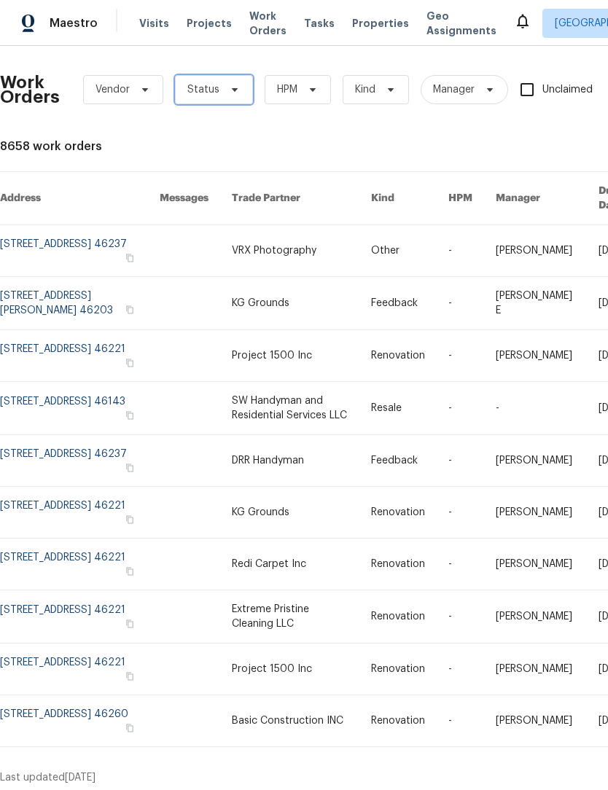
click at [225, 91] on span at bounding box center [233, 90] width 16 height 12
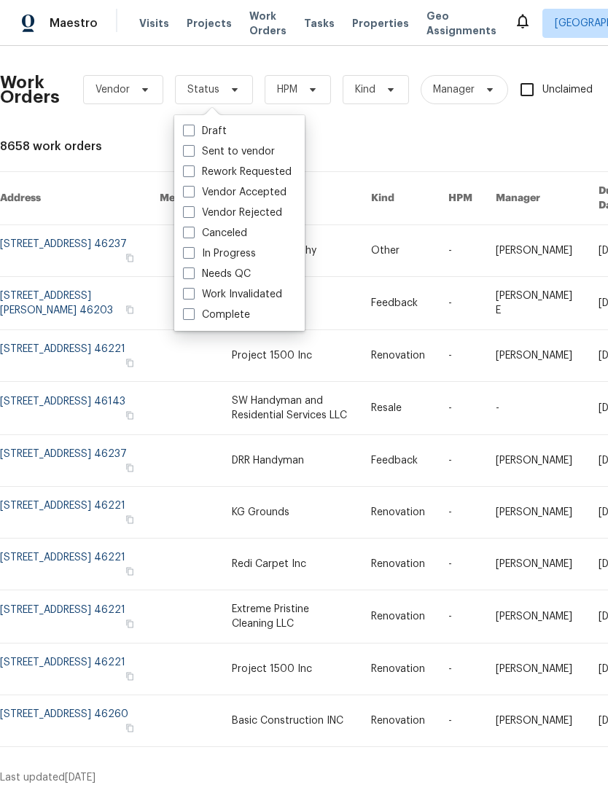
click at [233, 277] on label "Needs QC" at bounding box center [217, 274] width 68 height 15
click at [192, 276] on input "Needs QC" at bounding box center [187, 271] width 9 height 9
checkbox input "true"
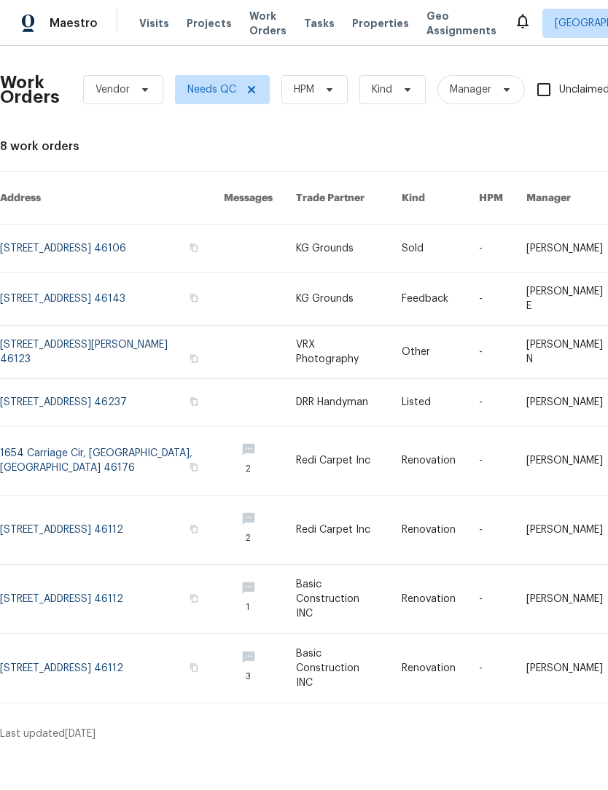
click at [100, 673] on link at bounding box center [112, 668] width 224 height 69
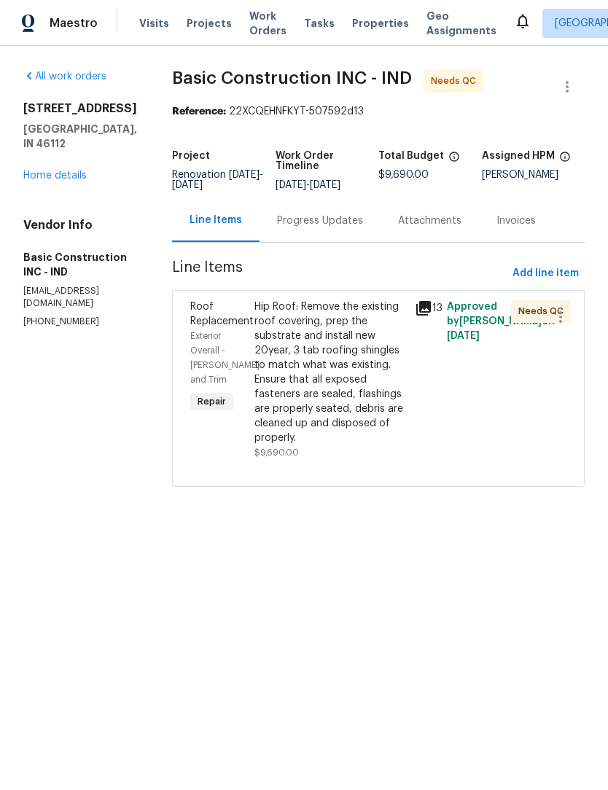
click at [312, 372] on div "Hip Roof: Remove the existing roof covering, prep the substrate and install new…" at bounding box center [330, 373] width 152 height 146
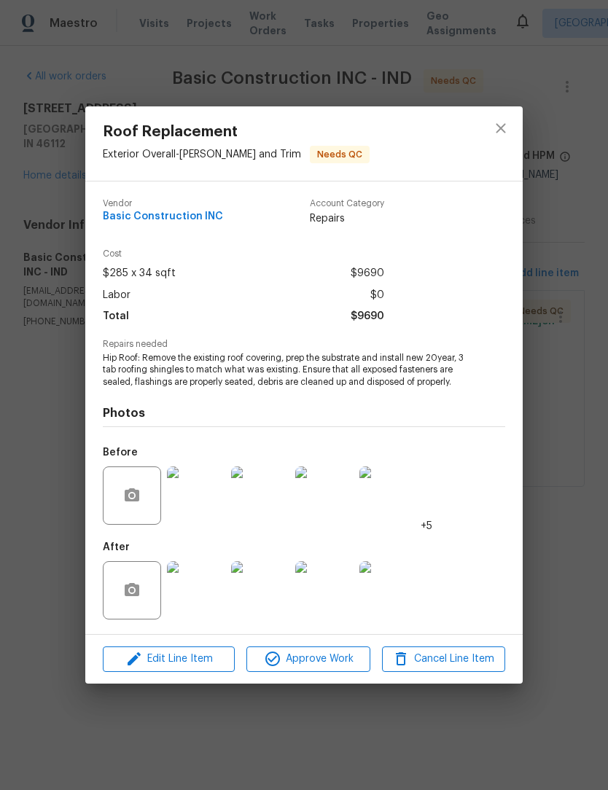
click at [191, 600] on img at bounding box center [196, 590] width 58 height 58
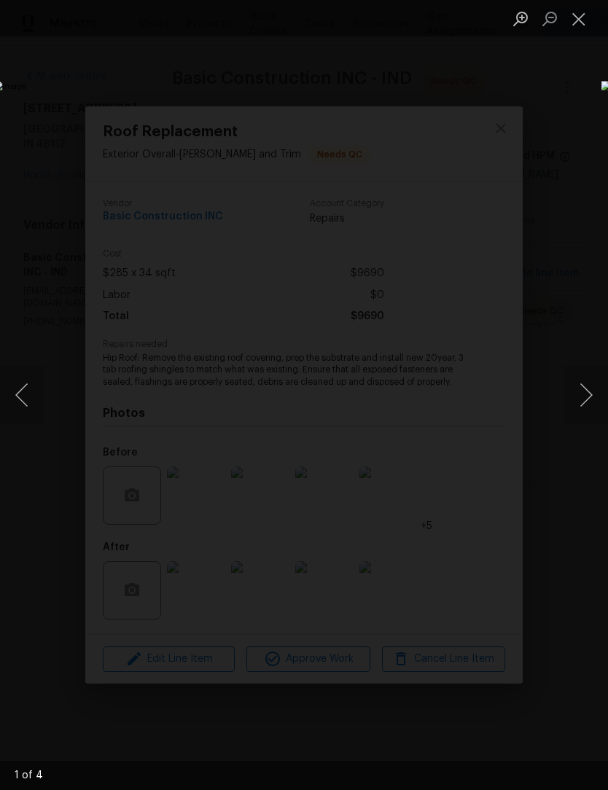
click at [587, 402] on button "Next image" at bounding box center [586, 395] width 44 height 58
click at [590, 395] on button "Next image" at bounding box center [586, 395] width 44 height 58
click at [573, 396] on button "Next image" at bounding box center [586, 395] width 44 height 58
click at [586, 25] on button "Close lightbox" at bounding box center [578, 19] width 29 height 26
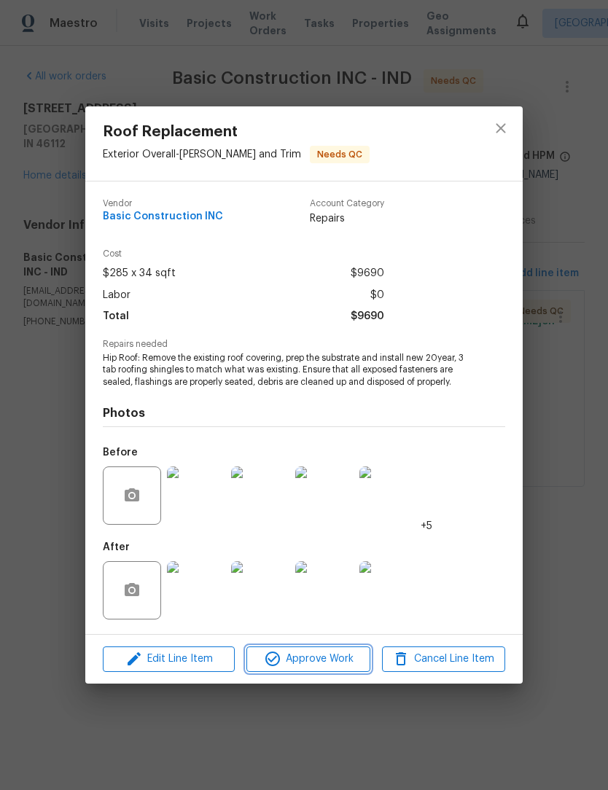
click at [319, 669] on span "Approve Work" at bounding box center [308, 659] width 114 height 18
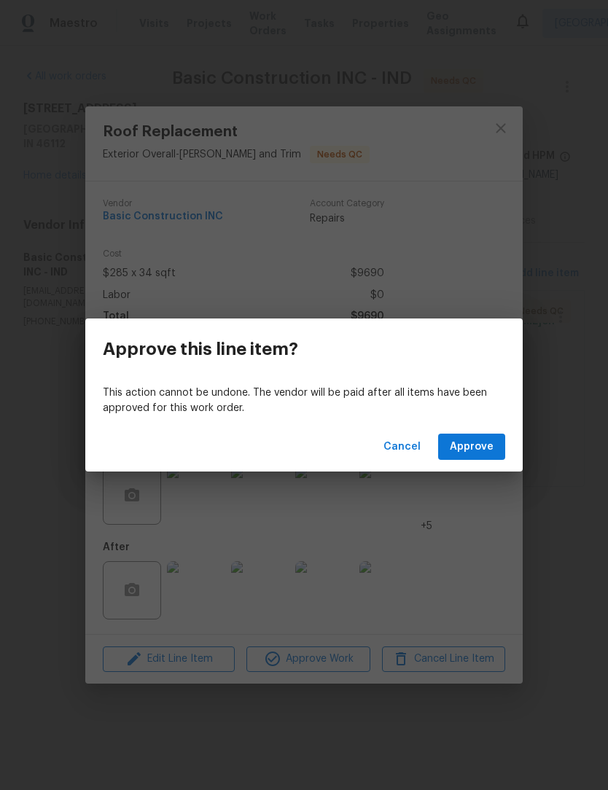
click at [478, 445] on span "Approve" at bounding box center [472, 447] width 44 height 18
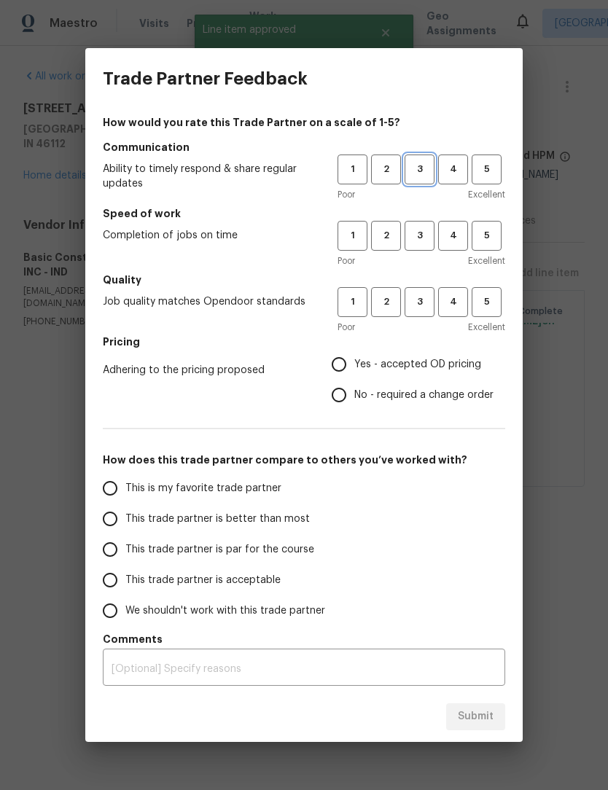
click at [417, 175] on span "3" at bounding box center [419, 169] width 27 height 17
click at [425, 238] on span "3" at bounding box center [419, 235] width 27 height 17
click at [429, 307] on span "3" at bounding box center [419, 302] width 27 height 17
click at [347, 365] on input "Yes - accepted OD pricing" at bounding box center [339, 364] width 31 height 31
radio input "true"
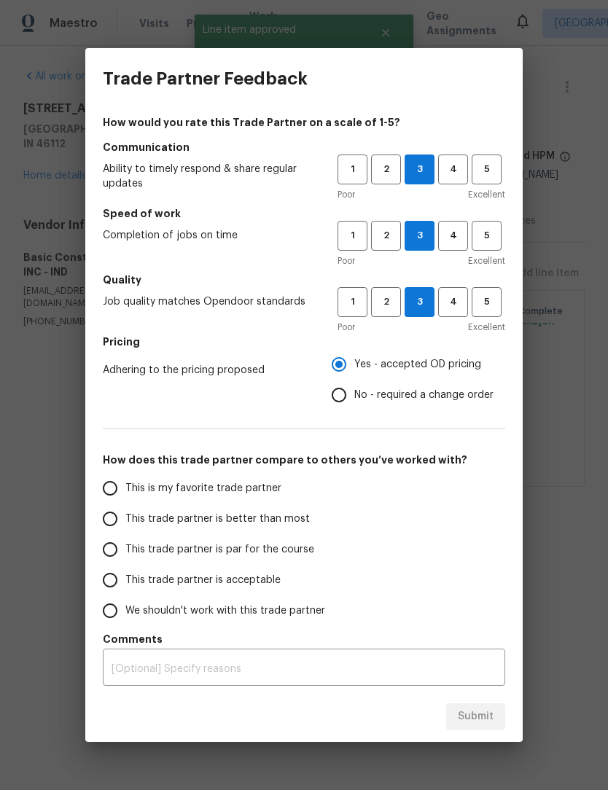
click at [121, 508] on input "This trade partner is better than most" at bounding box center [110, 519] width 31 height 31
click at [474, 709] on span "Submit" at bounding box center [476, 717] width 36 height 18
radio input "true"
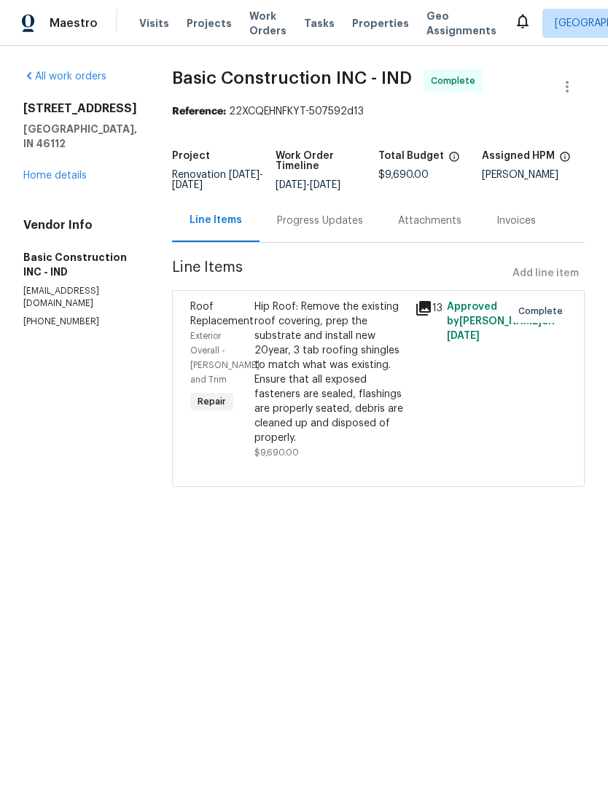
click at [258, 27] on span "Work Orders" at bounding box center [267, 23] width 37 height 29
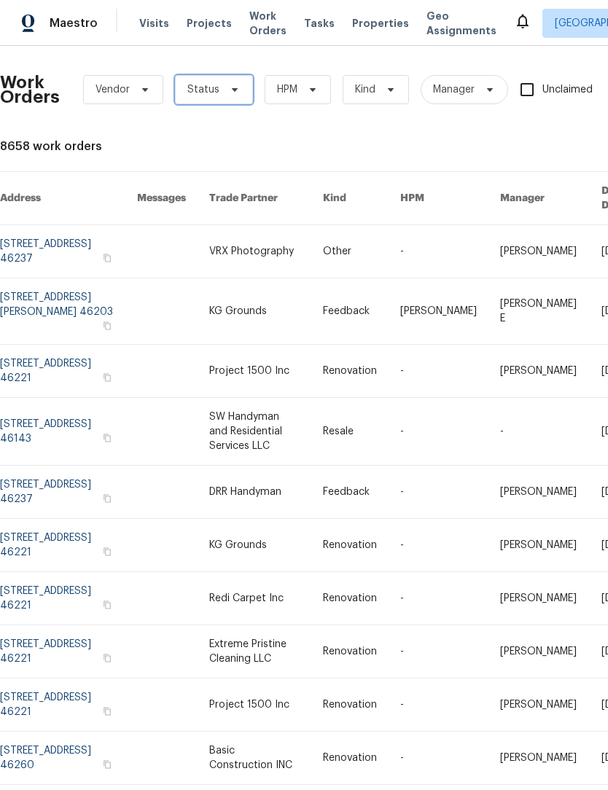
click at [214, 91] on span "Status" at bounding box center [203, 89] width 32 height 15
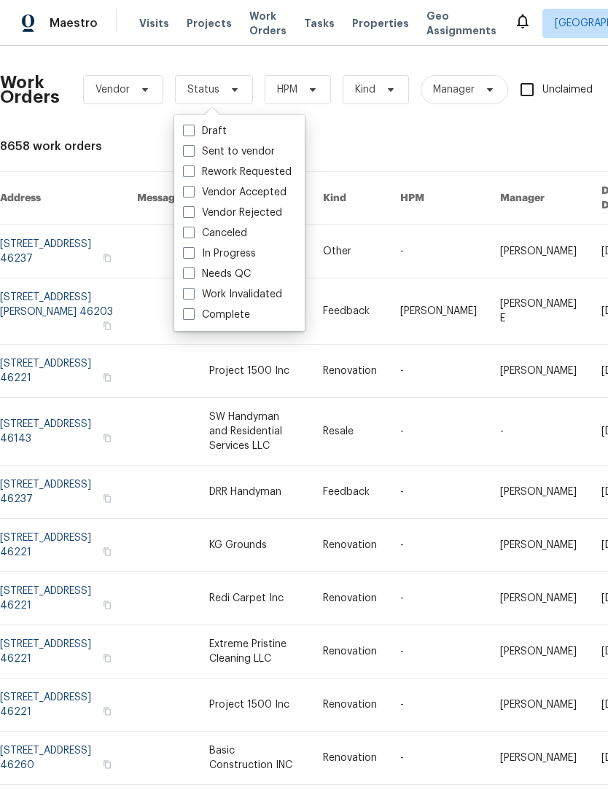
click at [239, 273] on label "Needs QC" at bounding box center [217, 274] width 68 height 15
click at [192, 273] on input "Needs QC" at bounding box center [187, 271] width 9 height 9
checkbox input "true"
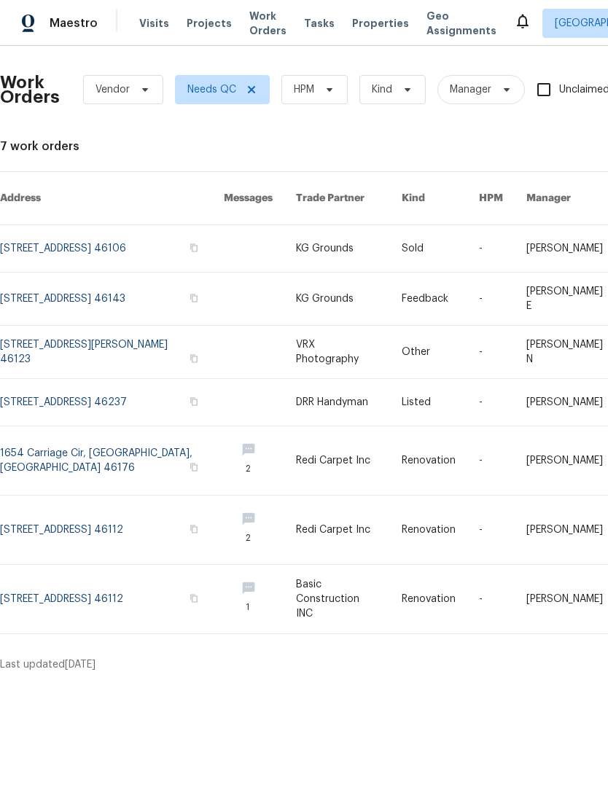
click at [79, 529] on link at bounding box center [112, 530] width 224 height 69
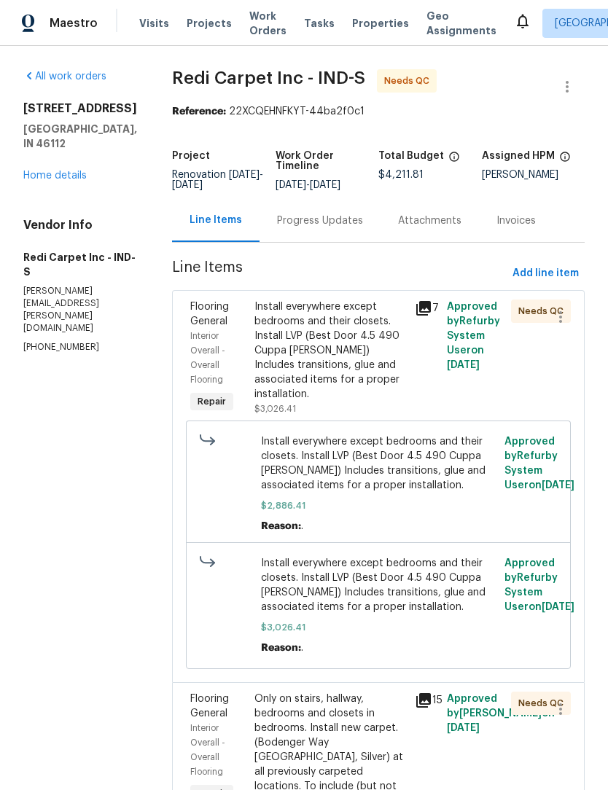
click at [337, 349] on div "Install everywhere except bedrooms and their closets. Install LVP (Best Door 4.…" at bounding box center [330, 351] width 152 height 102
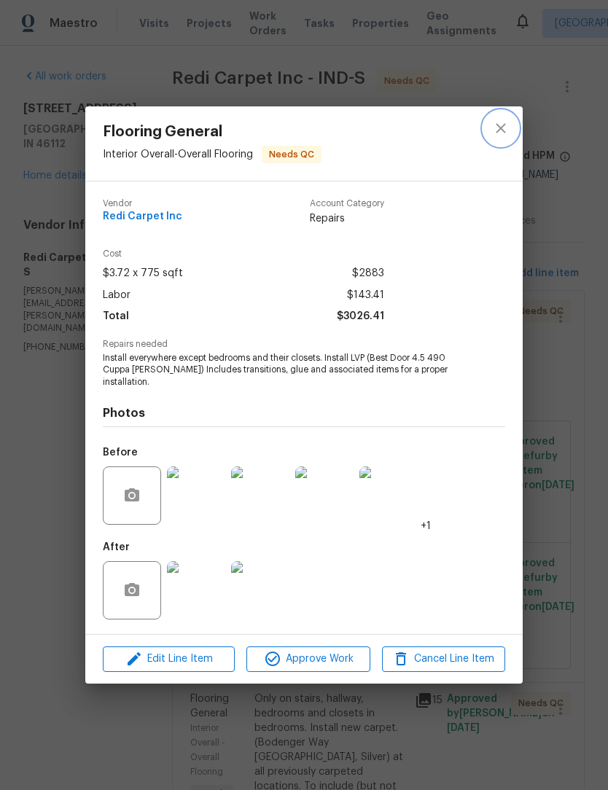
click at [501, 129] on icon "close" at bounding box center [500, 128] width 17 height 17
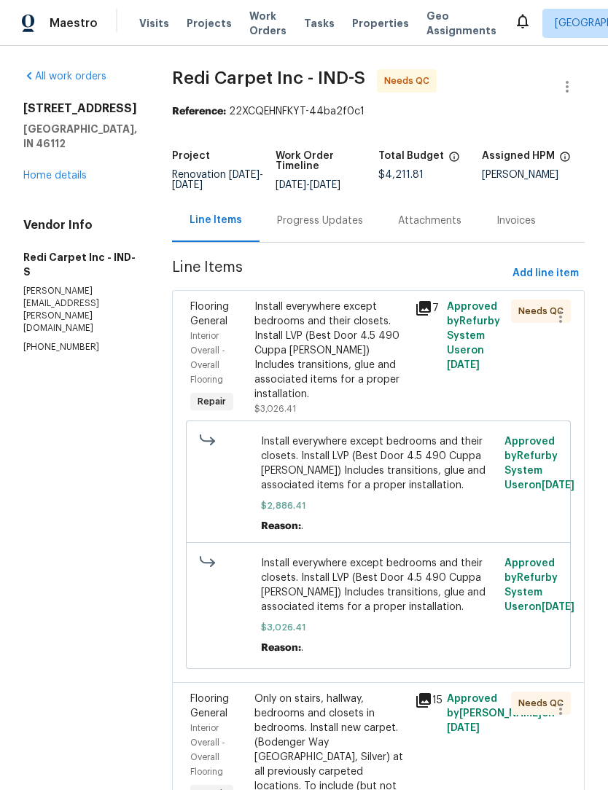
click at [327, 386] on div "Install everywhere except bedrooms and their closets. Install LVP (Best Door 4.…" at bounding box center [330, 351] width 152 height 102
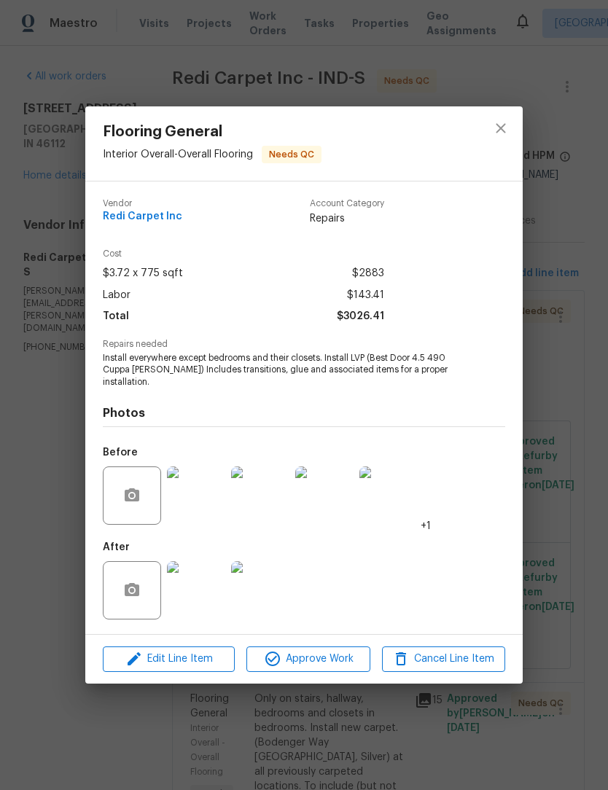
click at [197, 497] on img at bounding box center [196, 496] width 58 height 58
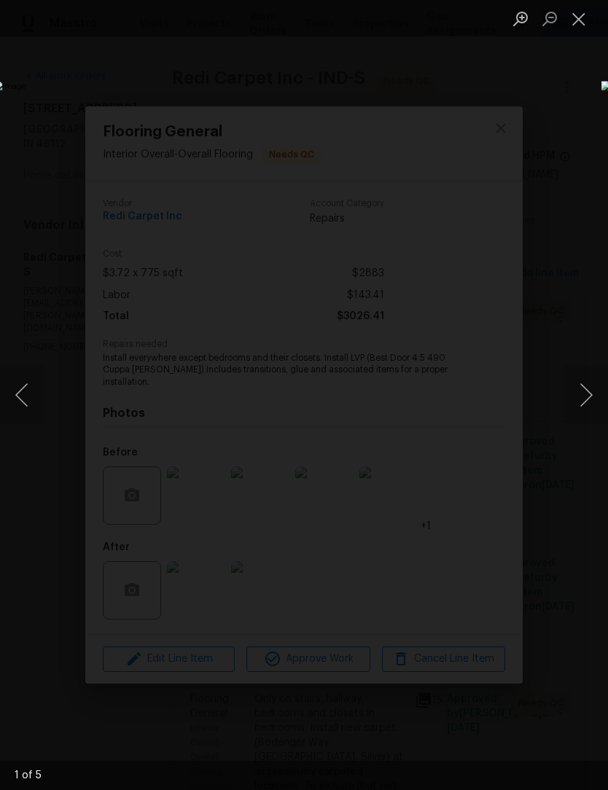
click at [579, 28] on button "Close lightbox" at bounding box center [578, 19] width 29 height 26
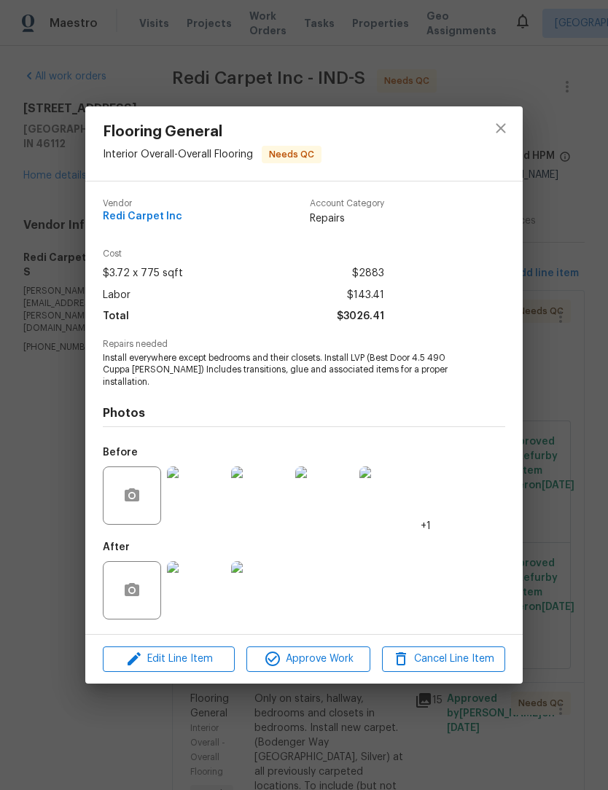
click at [186, 591] on img at bounding box center [196, 590] width 58 height 58
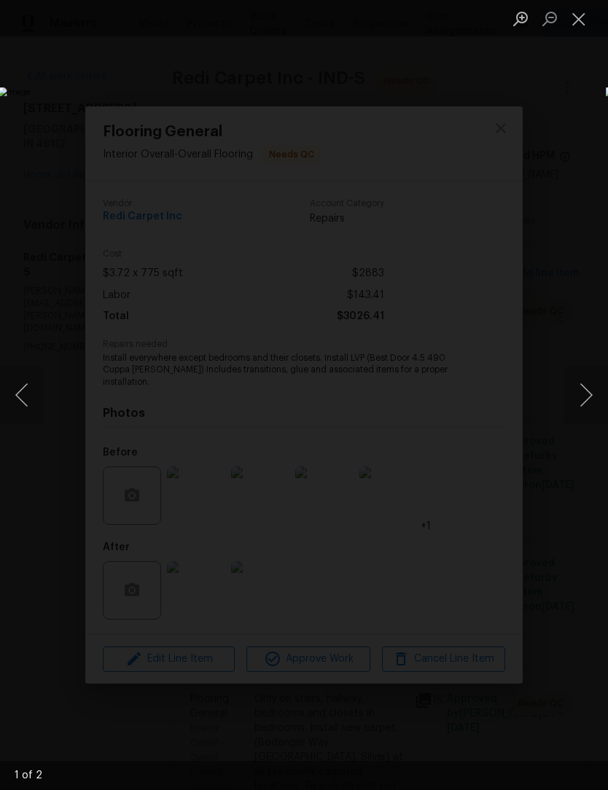
click at [588, 397] on button "Next image" at bounding box center [586, 395] width 44 height 58
click at [578, 16] on button "Close lightbox" at bounding box center [578, 19] width 29 height 26
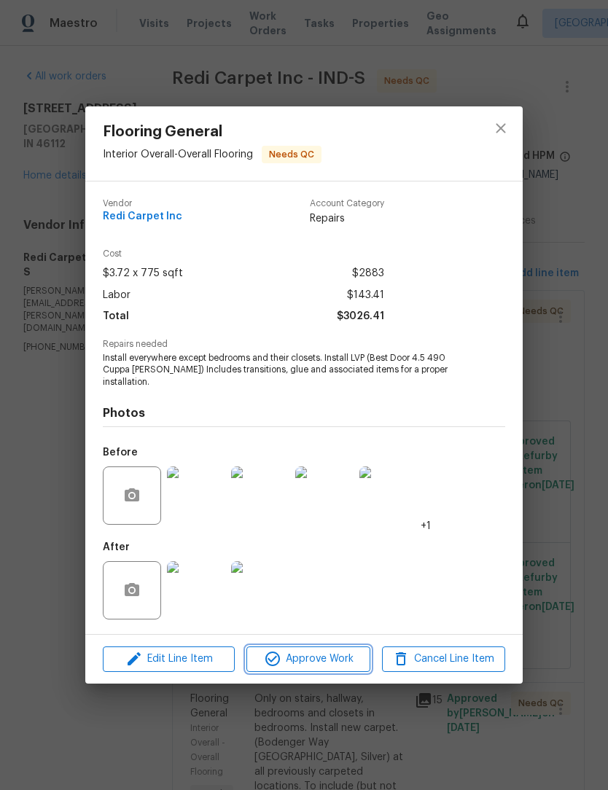
click at [319, 653] on span "Approve Work" at bounding box center [308, 659] width 114 height 18
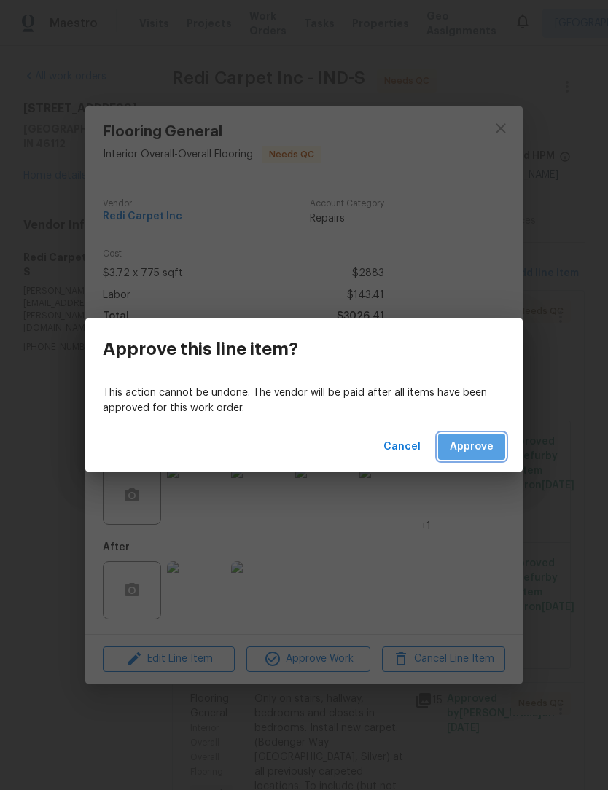
click at [485, 459] on button "Approve" at bounding box center [471, 447] width 67 height 27
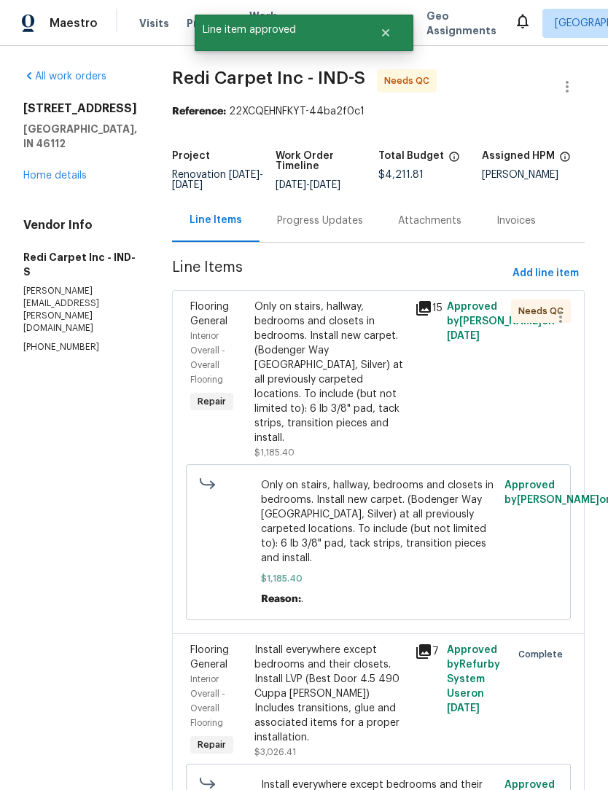
click at [333, 376] on div "Only on stairs, hallway, bedrooms and closets in bedrooms. Install new carpet. …" at bounding box center [330, 373] width 152 height 146
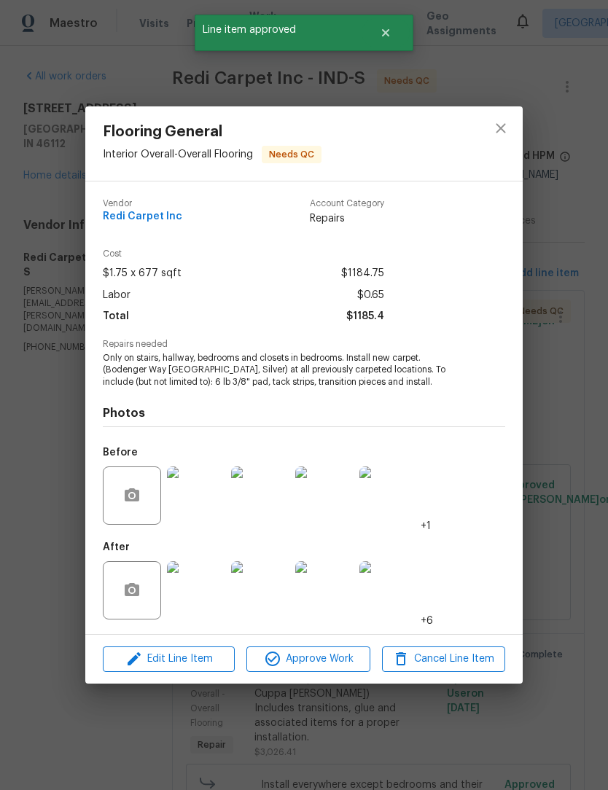
click at [206, 599] on img at bounding box center [196, 590] width 58 height 58
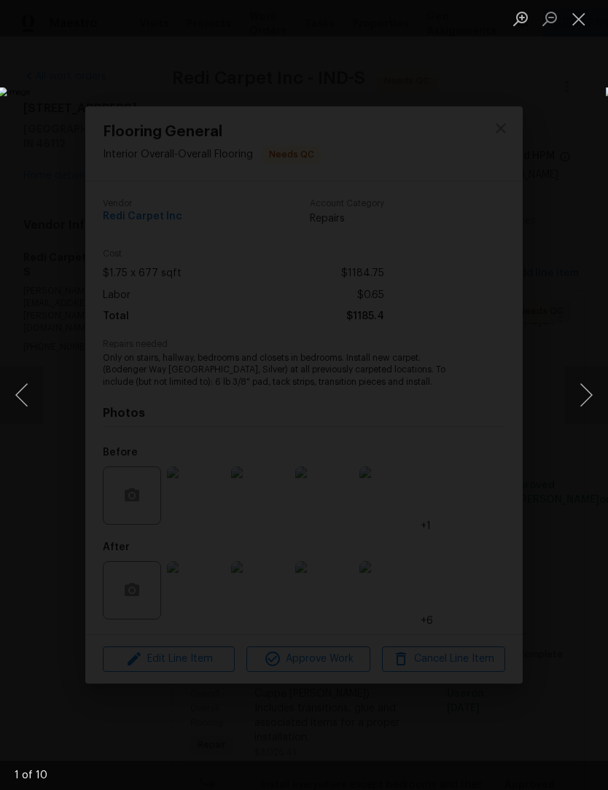
click at [585, 394] on button "Next image" at bounding box center [586, 395] width 44 height 58
click at [588, 397] on button "Next image" at bounding box center [586, 395] width 44 height 58
click at [587, 393] on button "Next image" at bounding box center [586, 395] width 44 height 58
click at [589, 395] on button "Next image" at bounding box center [586, 395] width 44 height 58
click at [592, 392] on button "Next image" at bounding box center [586, 395] width 44 height 58
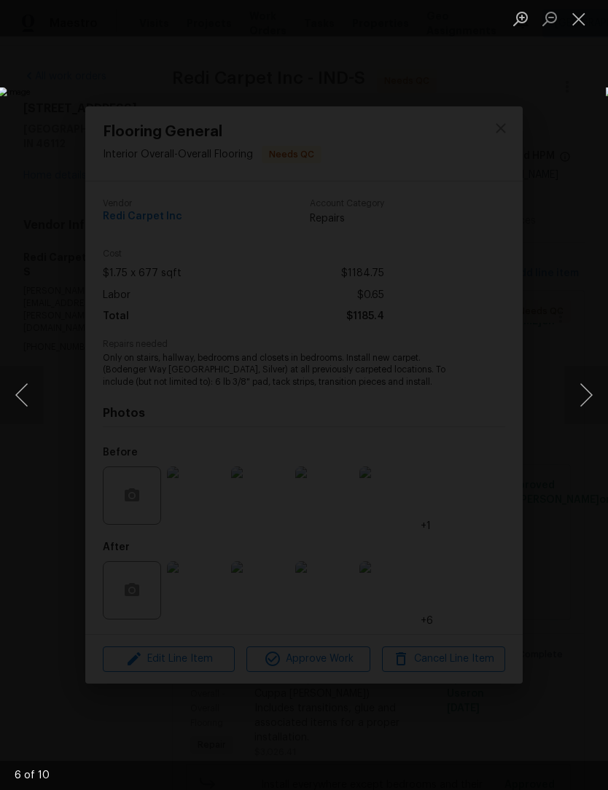
click at [578, 397] on button "Next image" at bounding box center [586, 395] width 44 height 58
click at [580, 397] on button "Next image" at bounding box center [586, 395] width 44 height 58
click at [585, 392] on button "Next image" at bounding box center [586, 395] width 44 height 58
click at [583, 394] on button "Next image" at bounding box center [586, 395] width 44 height 58
click at [576, 17] on button "Close lightbox" at bounding box center [578, 19] width 29 height 26
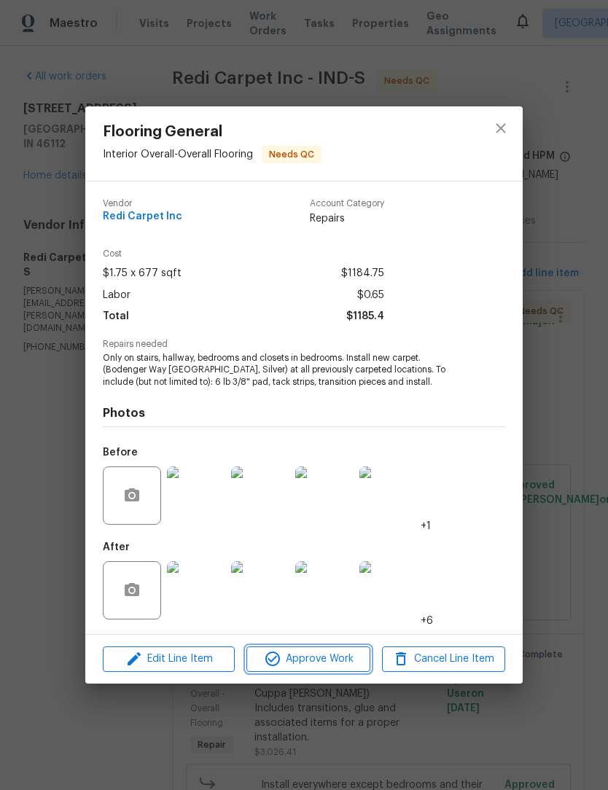
click at [309, 661] on span "Approve Work" at bounding box center [308, 659] width 114 height 18
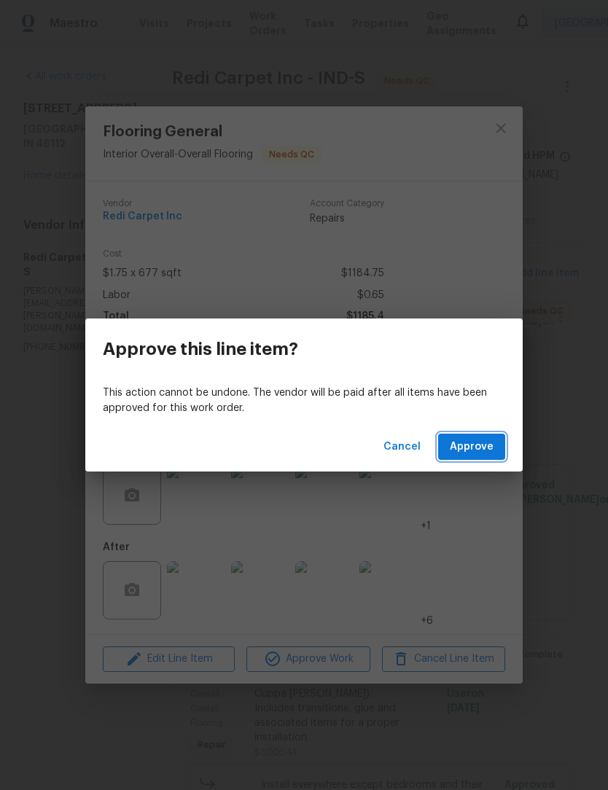
click at [481, 453] on span "Approve" at bounding box center [472, 447] width 44 height 18
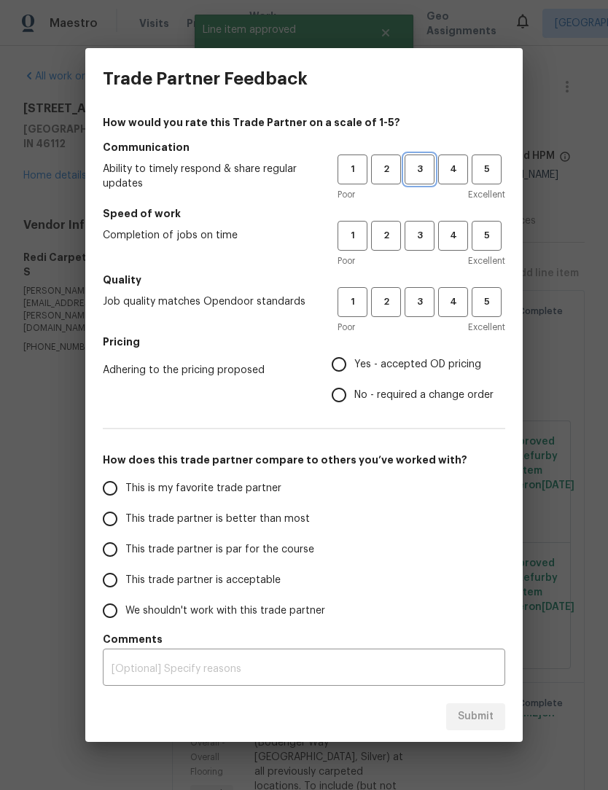
click at [425, 167] on span "3" at bounding box center [419, 169] width 27 height 17
click at [426, 233] on span "3" at bounding box center [419, 235] width 27 height 17
click at [429, 303] on span "3" at bounding box center [419, 302] width 27 height 17
click at [347, 373] on input "Yes - accepted OD pricing" at bounding box center [339, 364] width 31 height 31
radio input "true"
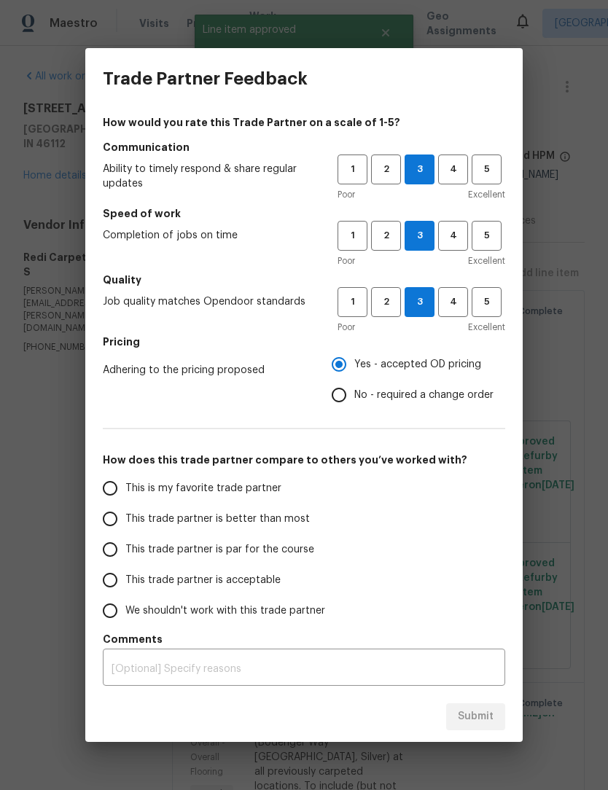
click at [142, 523] on span "This trade partner is better than most" at bounding box center [217, 519] width 184 height 15
click at [125, 523] on input "This trade partner is better than most" at bounding box center [110, 519] width 31 height 31
click at [478, 712] on span "Submit" at bounding box center [476, 717] width 36 height 18
radio input "true"
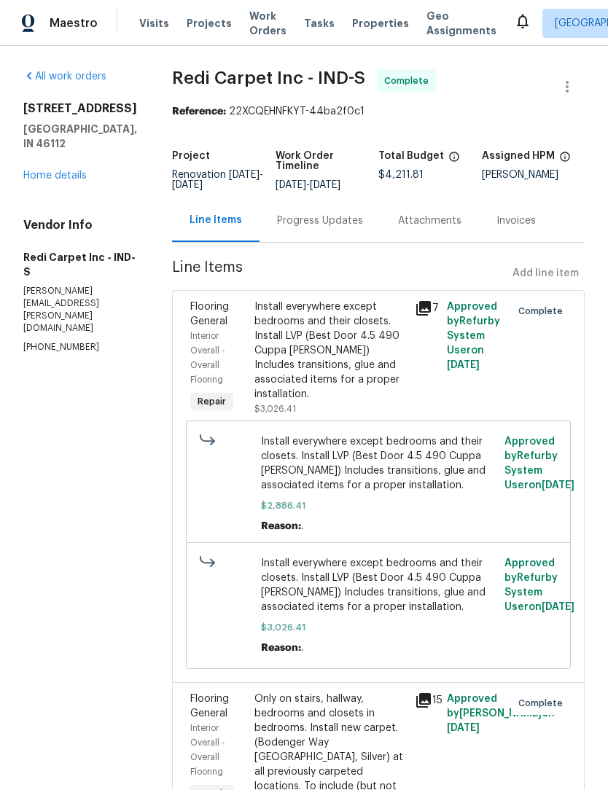
click at [320, 228] on div "Progress Updates" at bounding box center [320, 221] width 86 height 15
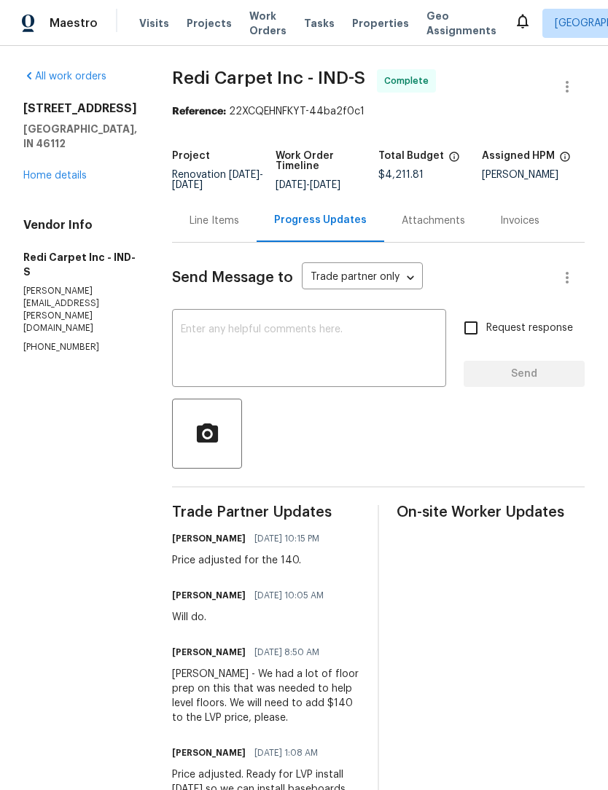
click at [223, 228] on div "Line Items" at bounding box center [215, 221] width 50 height 15
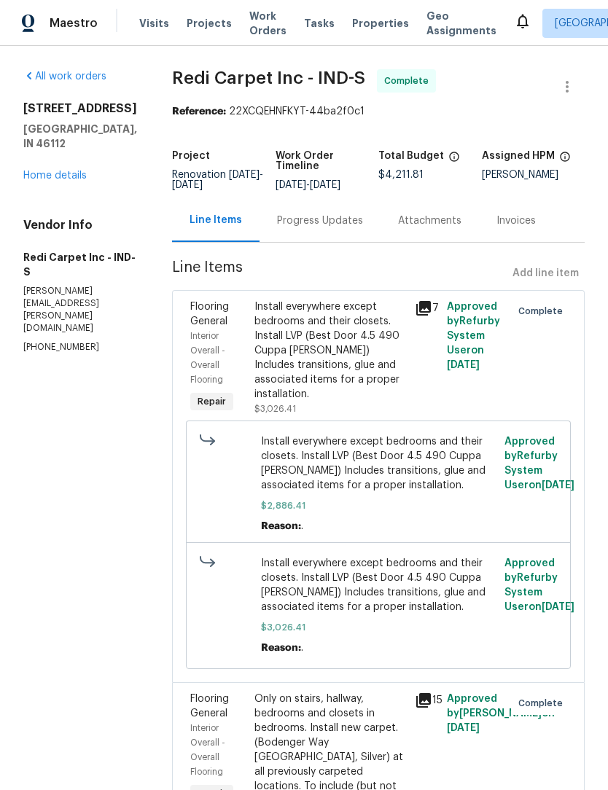
click at [315, 228] on div "Progress Updates" at bounding box center [320, 221] width 86 height 15
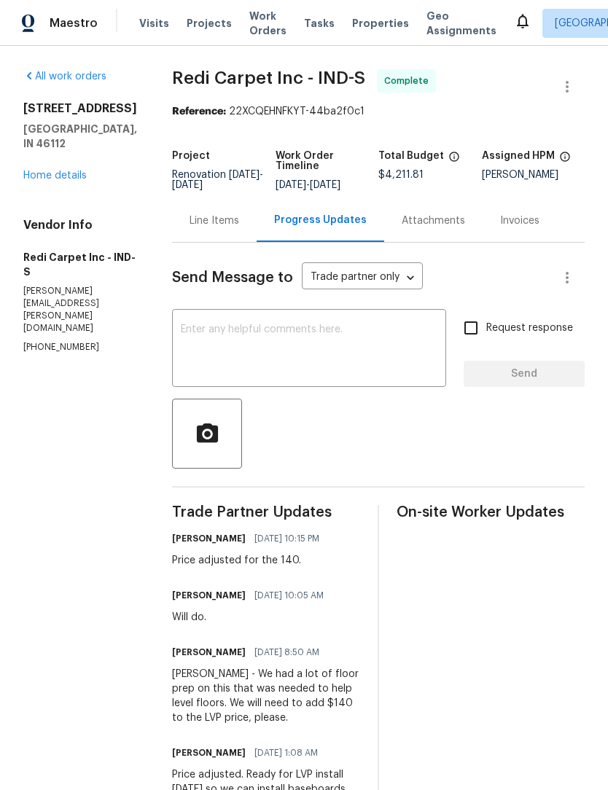
click at [230, 225] on div "Line Items" at bounding box center [215, 221] width 50 height 15
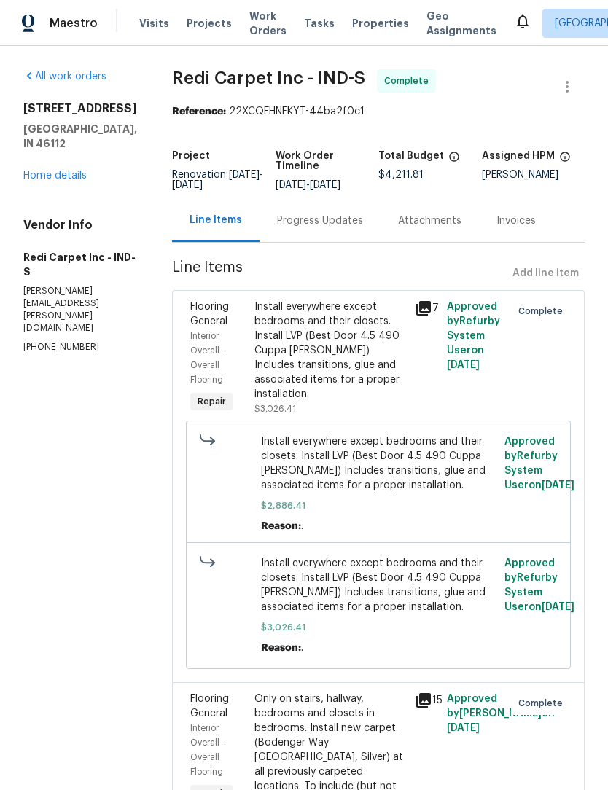
click at [82, 171] on link "Home details" at bounding box center [54, 176] width 63 height 10
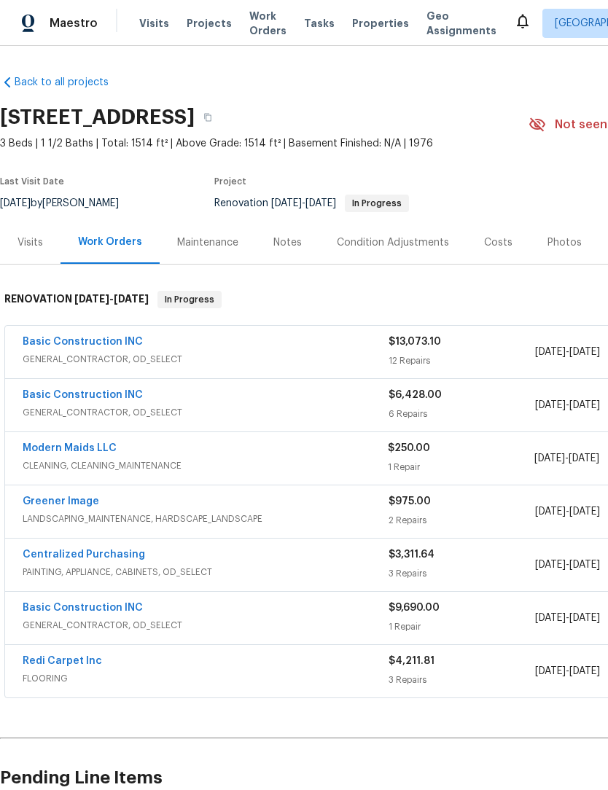
click at [108, 341] on link "Basic Construction INC" at bounding box center [83, 342] width 120 height 10
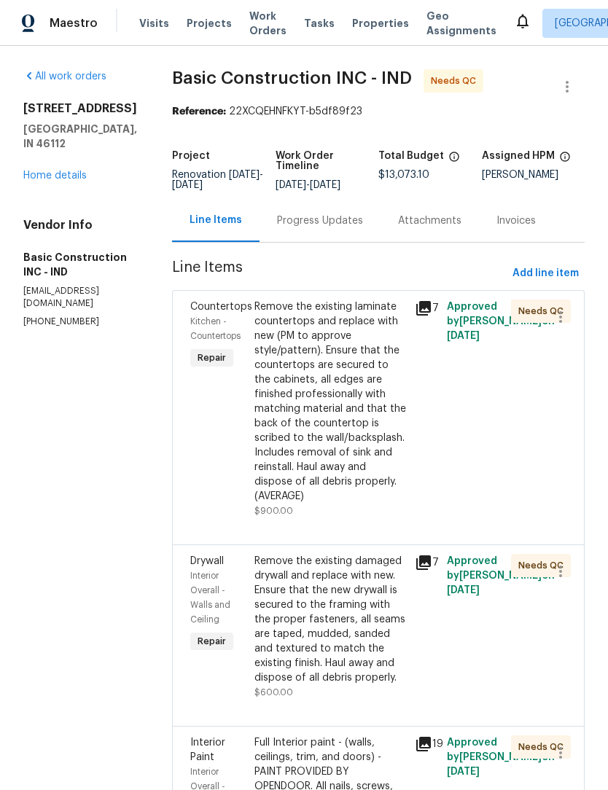
click at [289, 416] on div "Remove the existing laminate countertops and replace with new (PM to approve st…" at bounding box center [330, 402] width 152 height 204
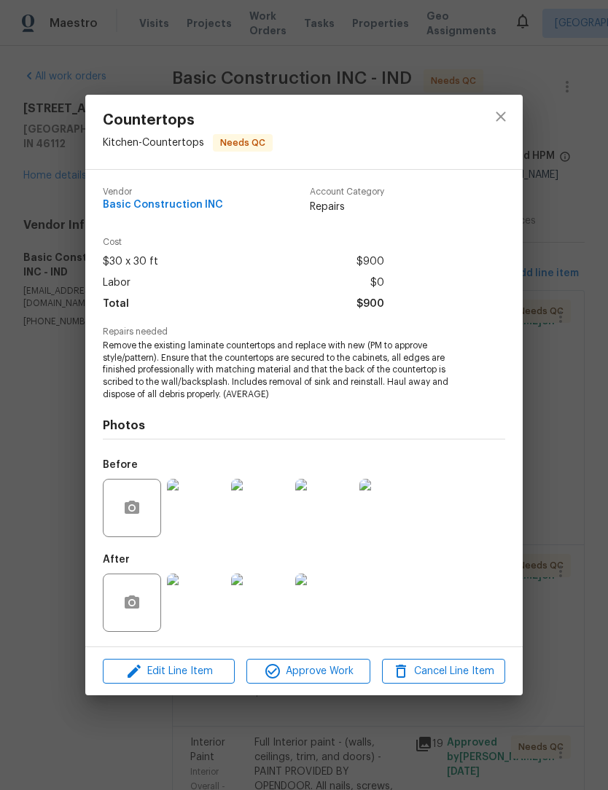
click at [196, 610] on img at bounding box center [196, 603] width 58 height 58
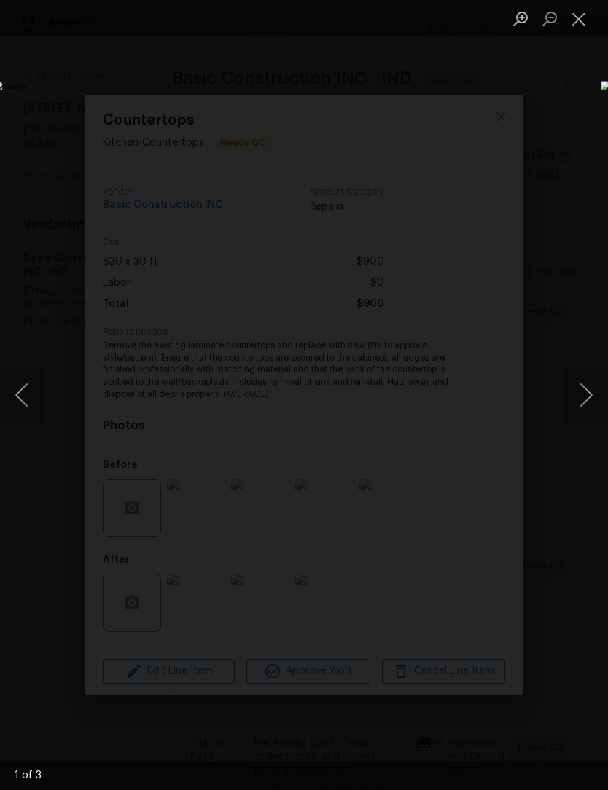
click at [592, 389] on button "Next image" at bounding box center [586, 395] width 44 height 58
click at [585, 396] on button "Next image" at bounding box center [586, 395] width 44 height 58
click at [592, 394] on button "Next image" at bounding box center [586, 395] width 44 height 58
click at [581, 19] on button "Close lightbox" at bounding box center [578, 19] width 29 height 26
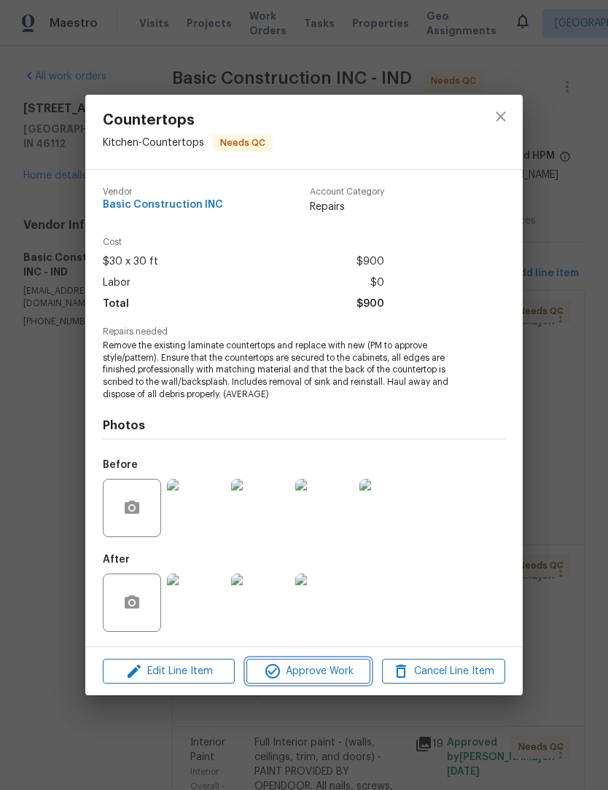
click at [321, 669] on span "Approve Work" at bounding box center [308, 672] width 114 height 18
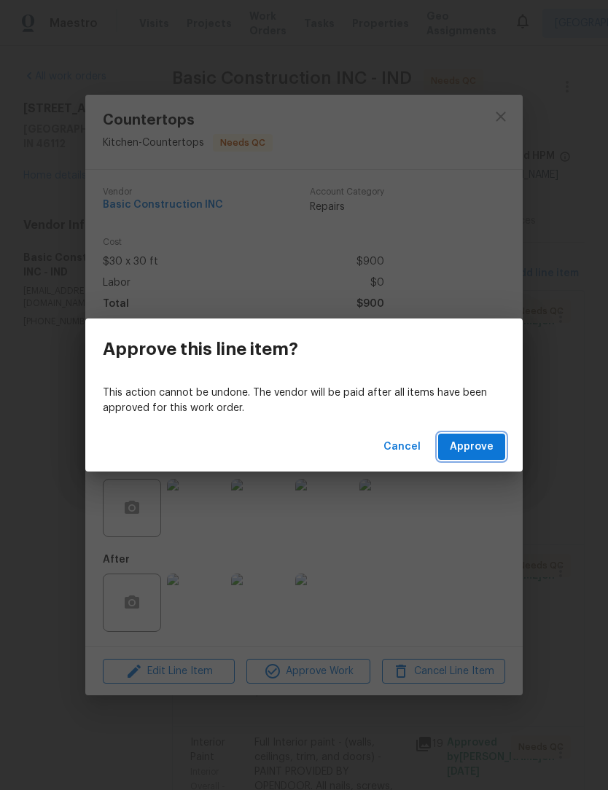
click at [457, 458] on button "Approve" at bounding box center [471, 447] width 67 height 27
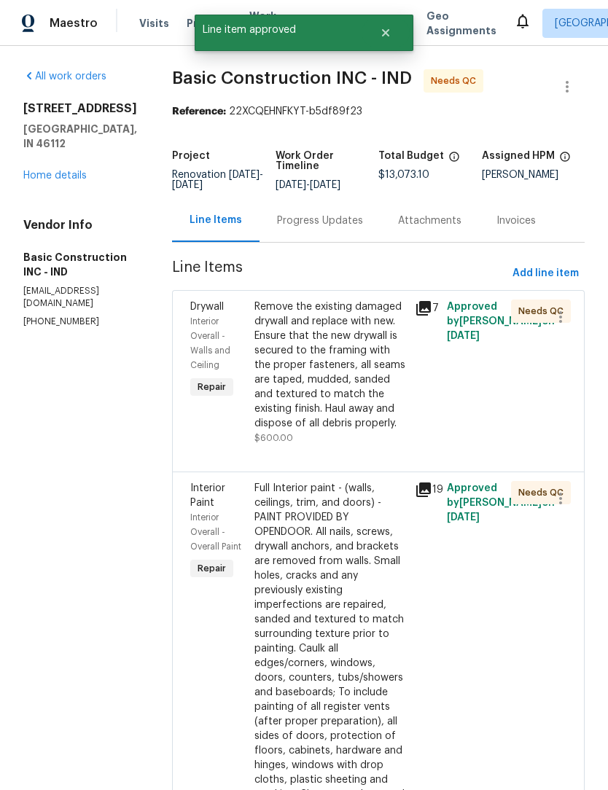
click at [317, 358] on div "Remove the existing damaged drywall and replace with new. Ensure that the new d…" at bounding box center [330, 365] width 152 height 131
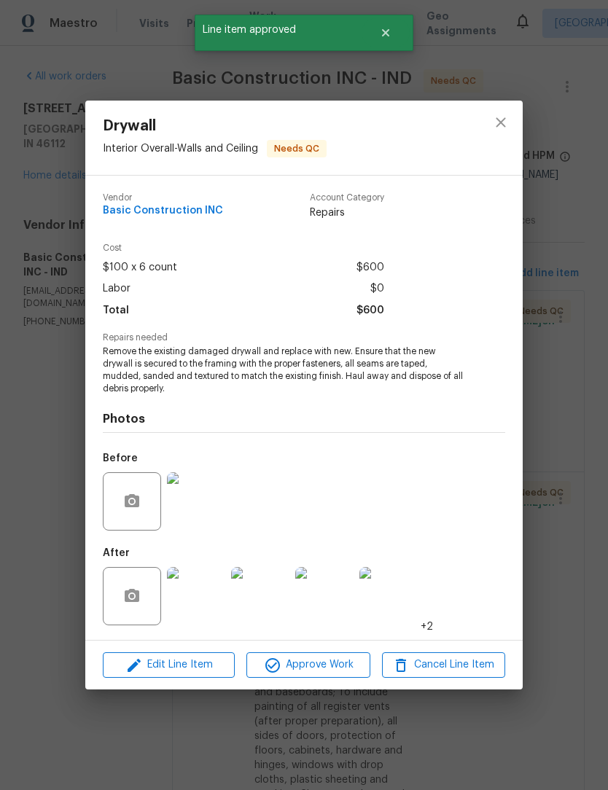
click at [330, 664] on span "Approve Work" at bounding box center [308, 665] width 114 height 18
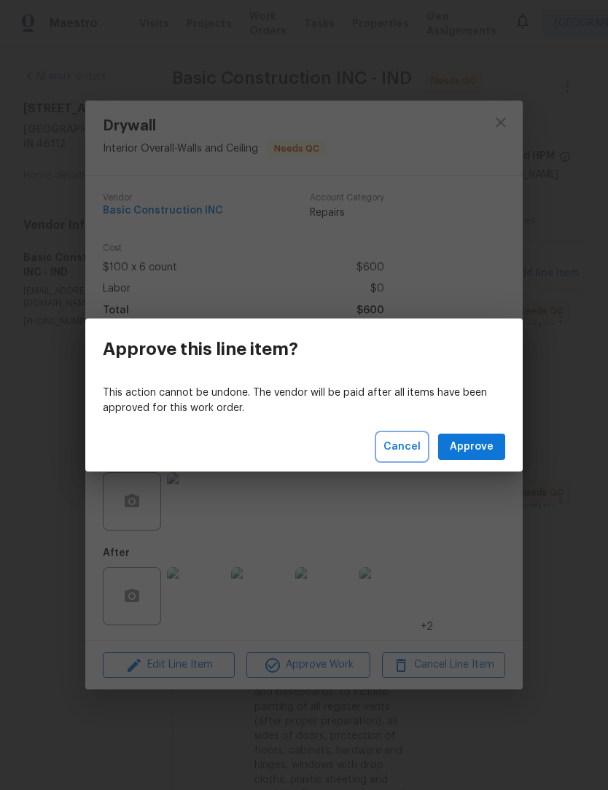
click at [407, 441] on span "Cancel" at bounding box center [402, 447] width 37 height 18
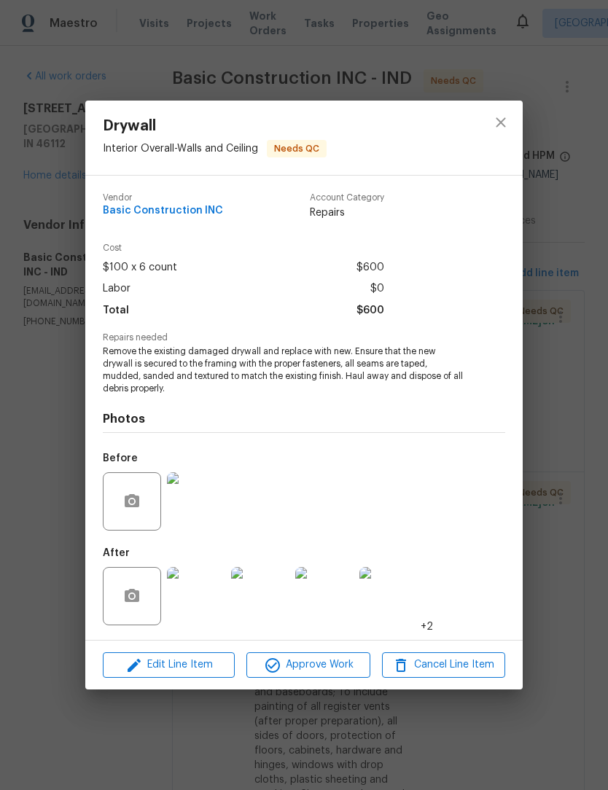
click at [202, 604] on img at bounding box center [196, 596] width 58 height 58
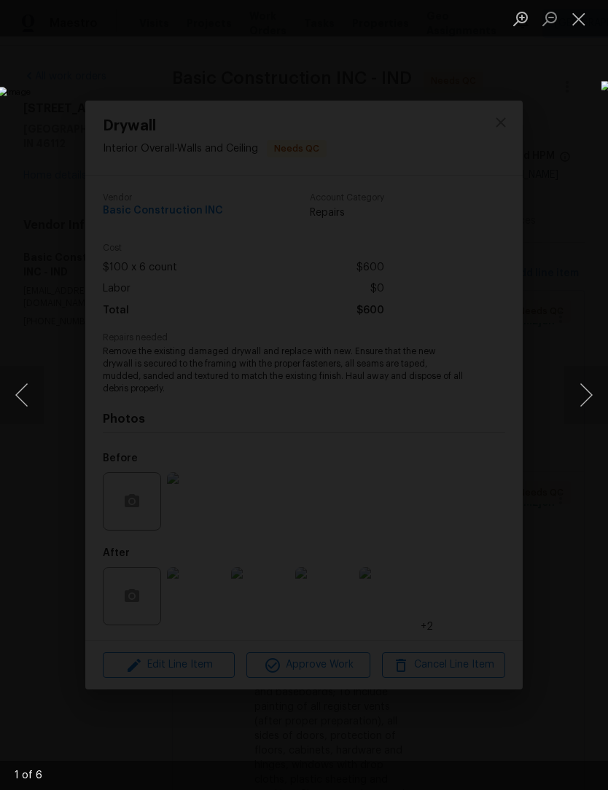
click at [580, 406] on button "Next image" at bounding box center [586, 395] width 44 height 58
click at [590, 400] on button "Next image" at bounding box center [586, 395] width 44 height 58
click at [588, 400] on button "Next image" at bounding box center [586, 395] width 44 height 58
click at [583, 398] on button "Next image" at bounding box center [586, 395] width 44 height 58
click at [588, 400] on button "Next image" at bounding box center [586, 395] width 44 height 58
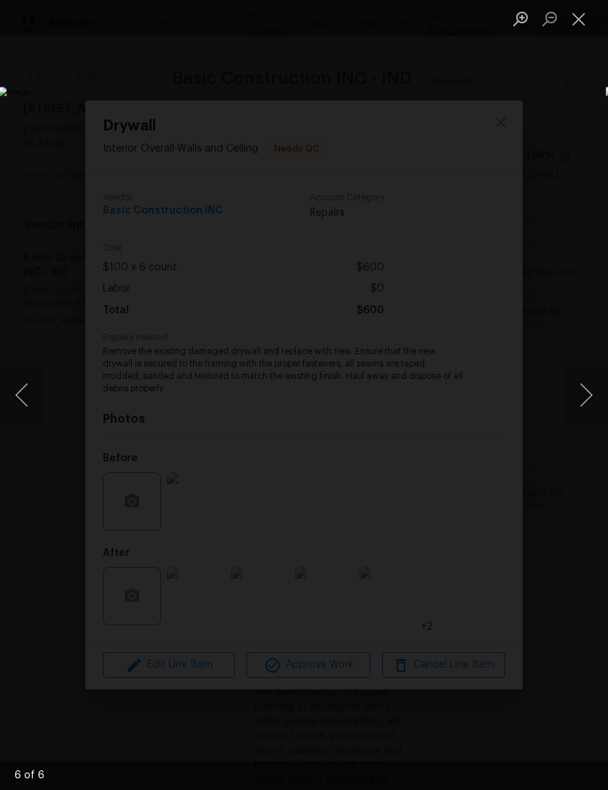
click at [577, 15] on button "Close lightbox" at bounding box center [578, 19] width 29 height 26
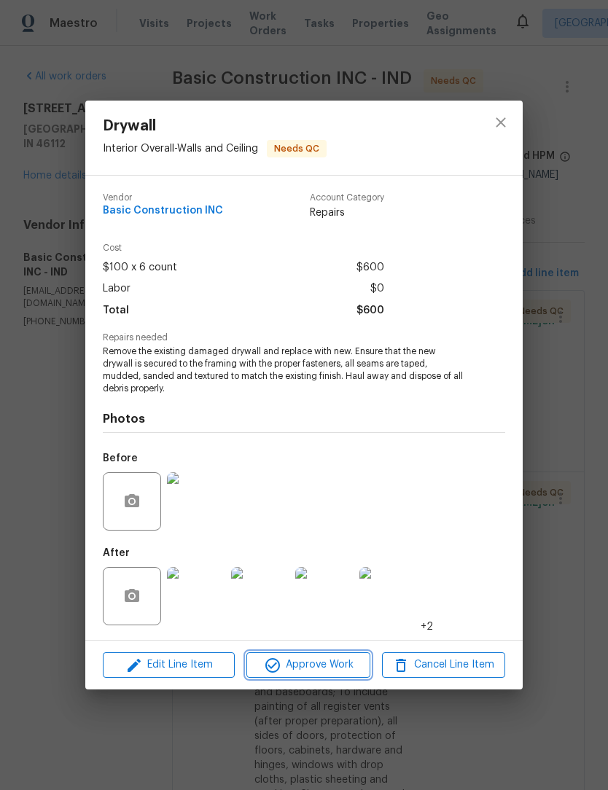
click at [319, 677] on button "Approve Work" at bounding box center [307, 666] width 123 height 26
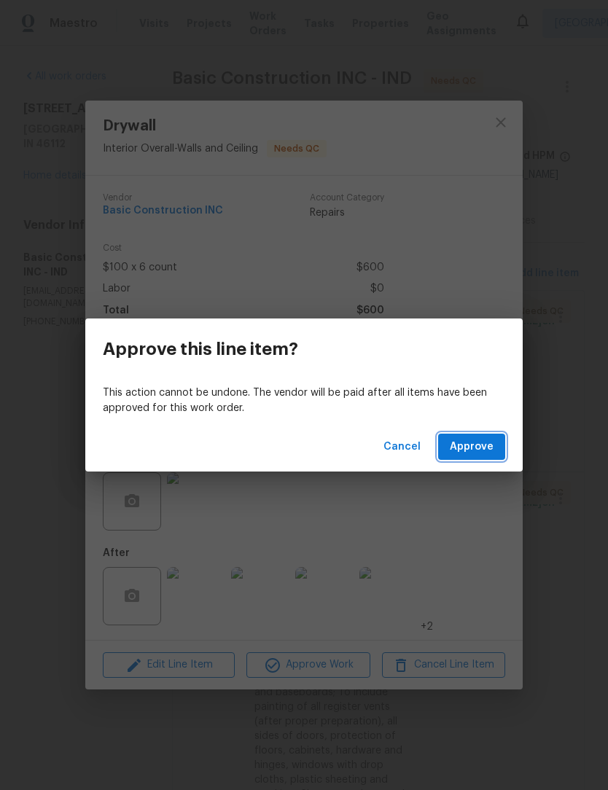
click at [486, 453] on span "Approve" at bounding box center [472, 447] width 44 height 18
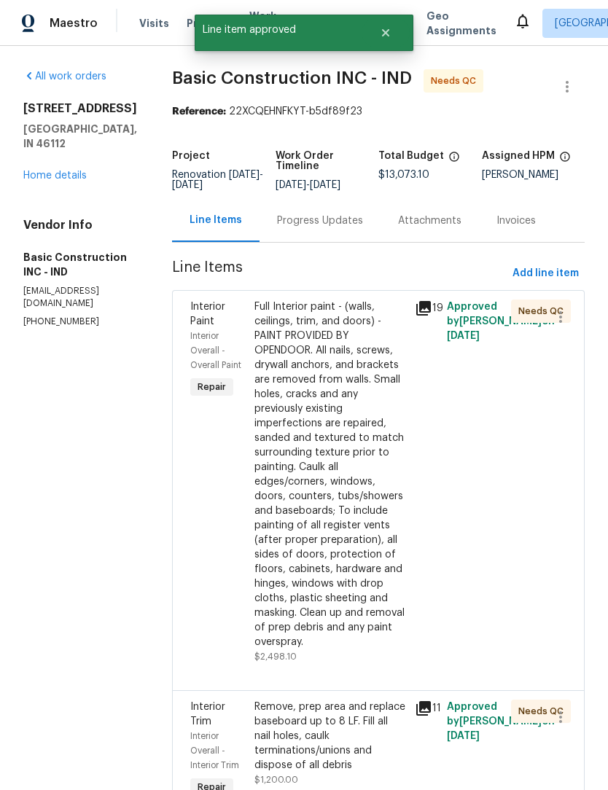
click at [319, 429] on div "Full Interior paint - (walls, ceilings, trim, and doors) - PAINT PROVIDED BY OP…" at bounding box center [330, 475] width 152 height 350
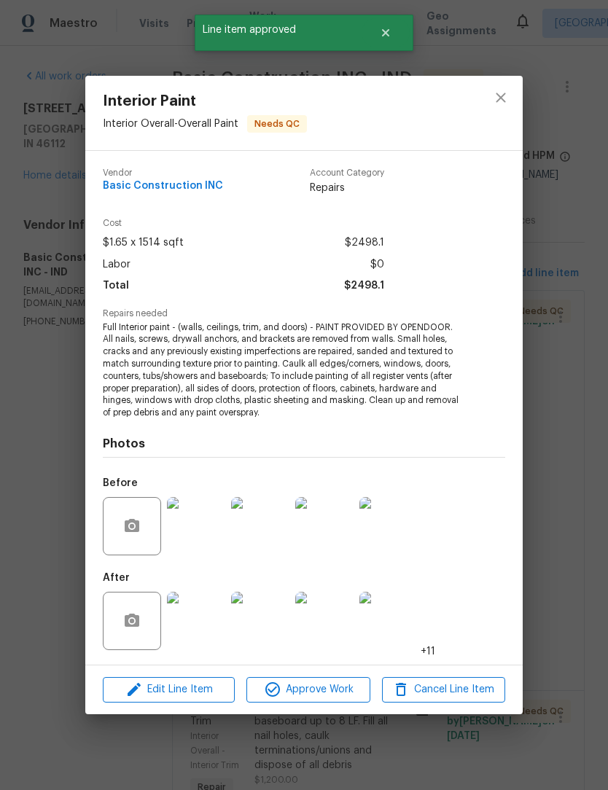
click at [202, 628] on img at bounding box center [196, 621] width 58 height 58
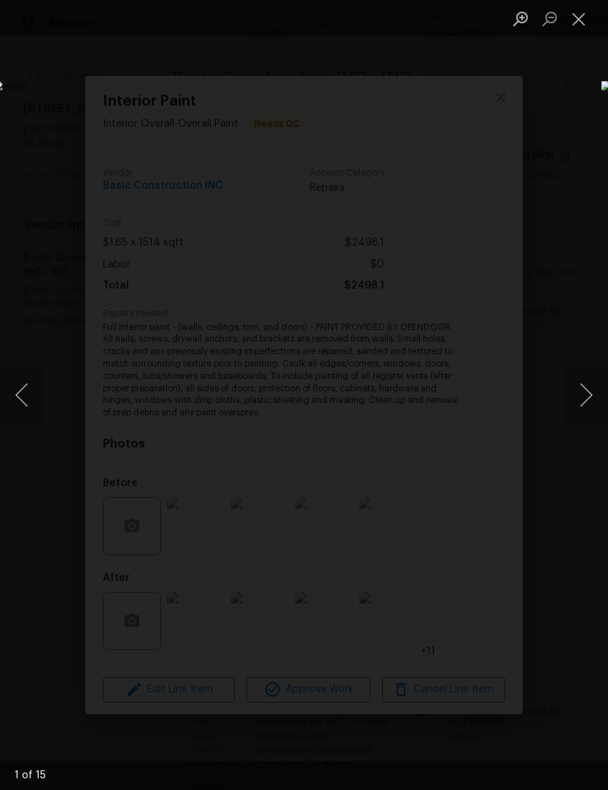
click at [583, 397] on button "Next image" at bounding box center [586, 395] width 44 height 58
click at [586, 396] on button "Next image" at bounding box center [586, 395] width 44 height 58
click at [585, 396] on button "Next image" at bounding box center [586, 395] width 44 height 58
click at [584, 397] on button "Next image" at bounding box center [586, 395] width 44 height 58
click at [583, 399] on button "Next image" at bounding box center [586, 395] width 44 height 58
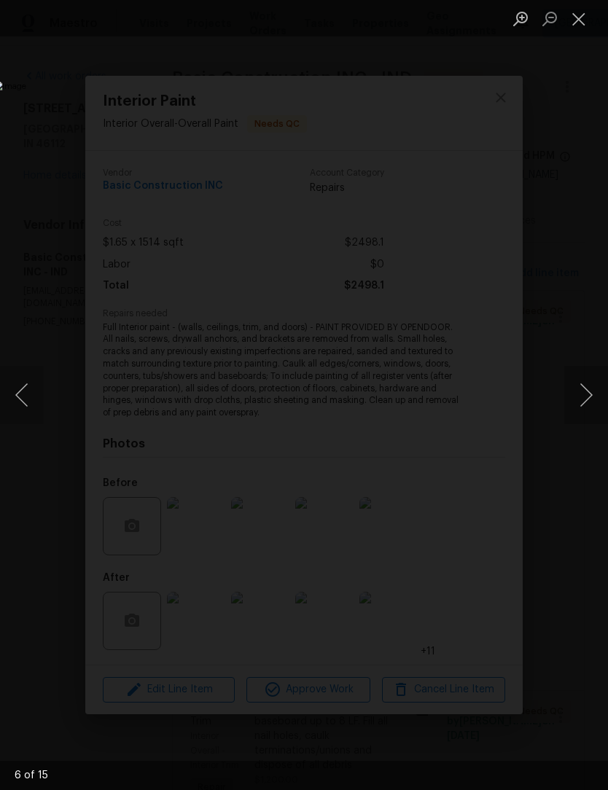
click at [582, 397] on button "Next image" at bounding box center [586, 395] width 44 height 58
click at [584, 398] on button "Next image" at bounding box center [586, 395] width 44 height 58
click at [582, 401] on button "Next image" at bounding box center [586, 395] width 44 height 58
click at [582, 400] on button "Next image" at bounding box center [586, 395] width 44 height 58
click at [585, 400] on button "Next image" at bounding box center [586, 395] width 44 height 58
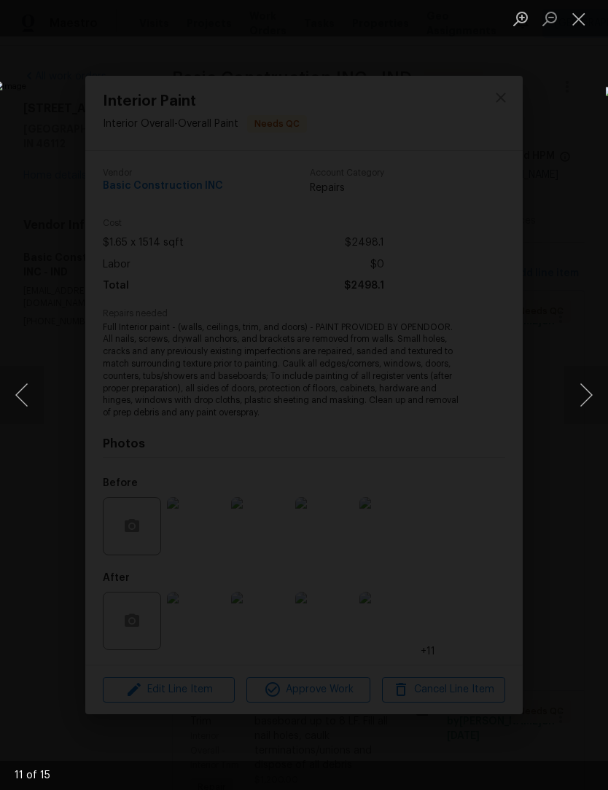
click at [583, 406] on button "Next image" at bounding box center [586, 395] width 44 height 58
click at [582, 408] on button "Next image" at bounding box center [586, 395] width 44 height 58
click at [40, 424] on img "Lightbox" at bounding box center [234, 395] width 483 height 628
click at [18, 416] on button "Previous image" at bounding box center [22, 395] width 44 height 58
click at [34, 401] on button "Previous image" at bounding box center [22, 395] width 44 height 58
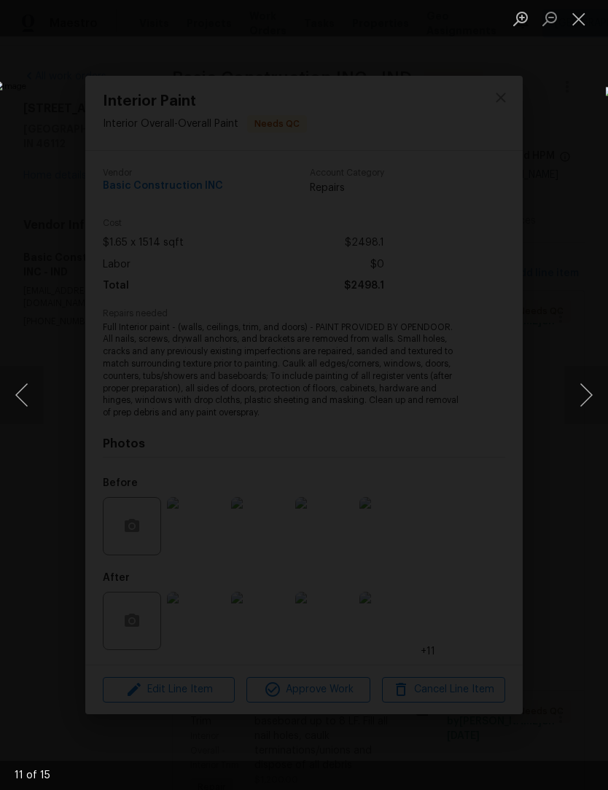
click at [575, 383] on button "Next image" at bounding box center [586, 395] width 44 height 58
click at [589, 389] on button "Next image" at bounding box center [586, 395] width 44 height 58
click at [593, 396] on button "Next image" at bounding box center [586, 395] width 44 height 58
click at [580, 392] on button "Next image" at bounding box center [586, 395] width 44 height 58
click at [587, 15] on button "Close lightbox" at bounding box center [578, 19] width 29 height 26
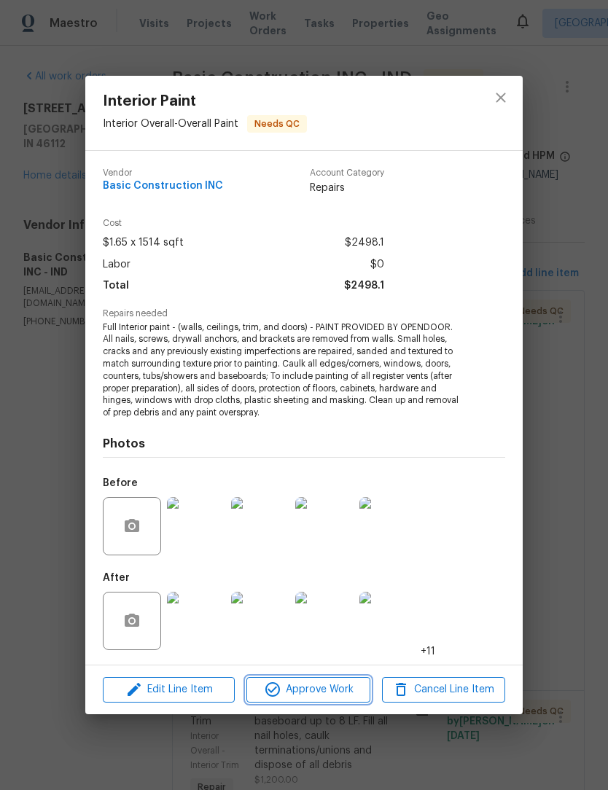
click at [319, 685] on span "Approve Work" at bounding box center [308, 690] width 114 height 18
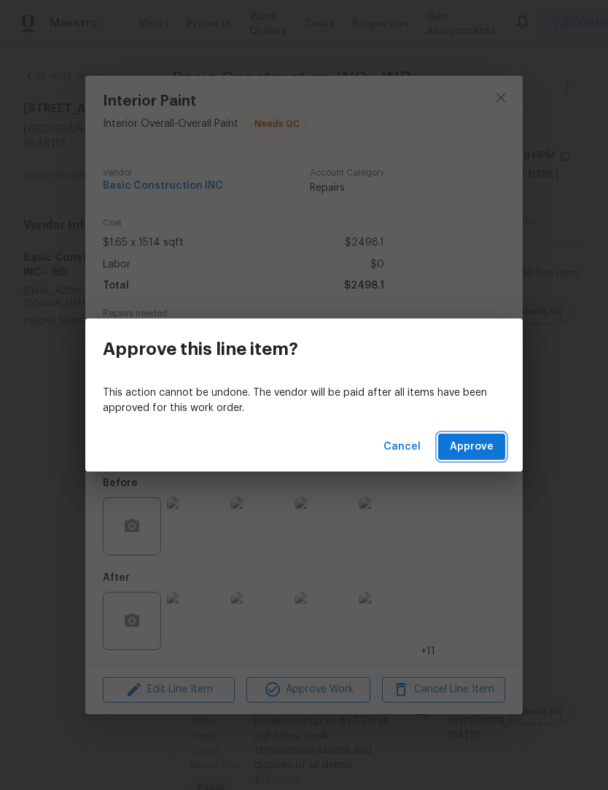
click at [485, 444] on span "Approve" at bounding box center [472, 447] width 44 height 18
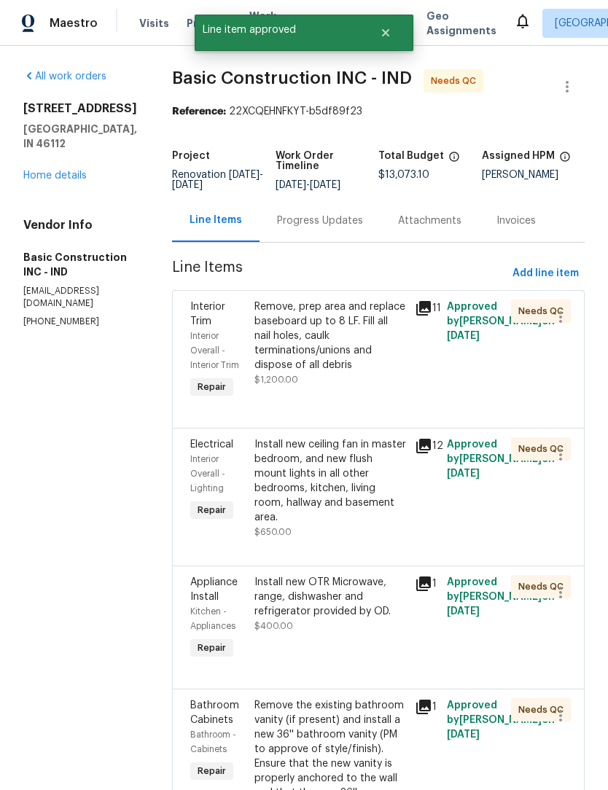
click at [311, 331] on div "Remove, prep area and replace baseboard up to 8 LF. Fill all nail holes, caulk …" at bounding box center [330, 336] width 152 height 73
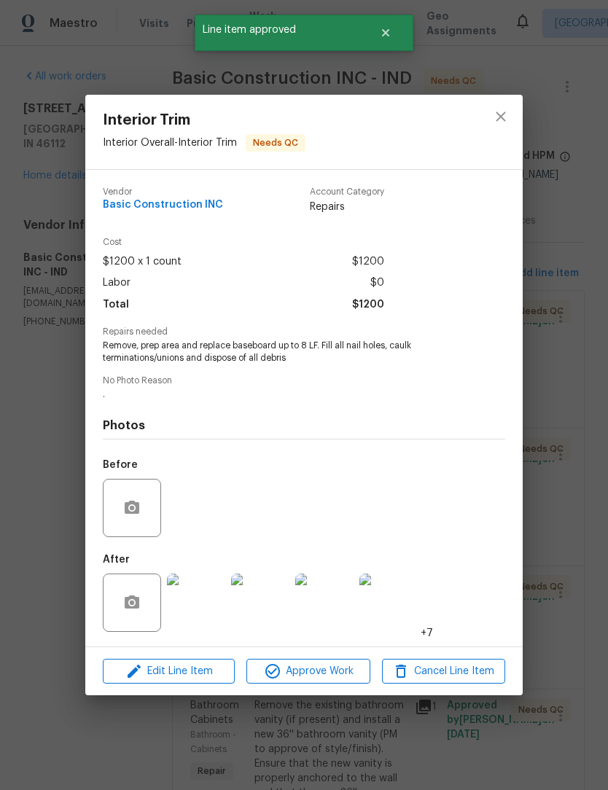
click at [211, 604] on img at bounding box center [196, 603] width 58 height 58
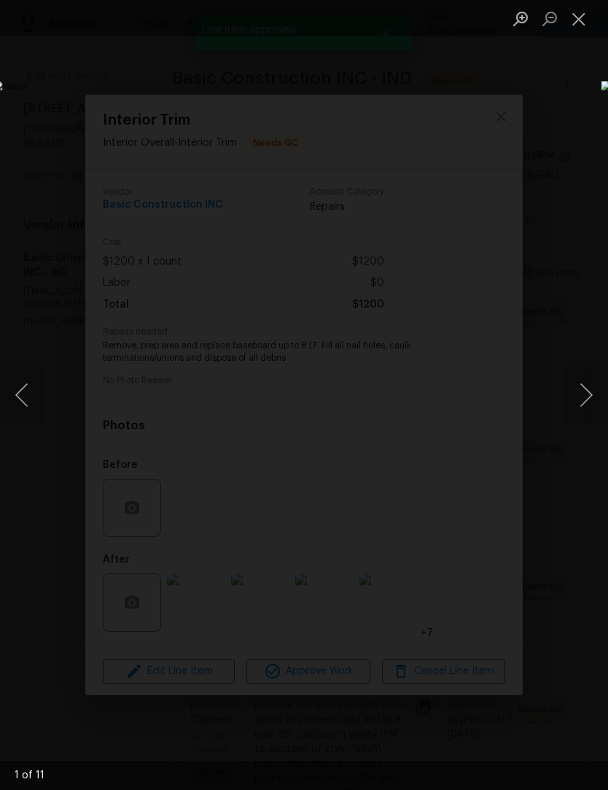
click at [585, 406] on button "Next image" at bounding box center [586, 395] width 44 height 58
click at [585, 399] on button "Next image" at bounding box center [586, 395] width 44 height 58
click at [580, 399] on button "Next image" at bounding box center [586, 395] width 44 height 58
click at [579, 400] on button "Next image" at bounding box center [586, 395] width 44 height 58
click at [576, 400] on button "Next image" at bounding box center [586, 395] width 44 height 58
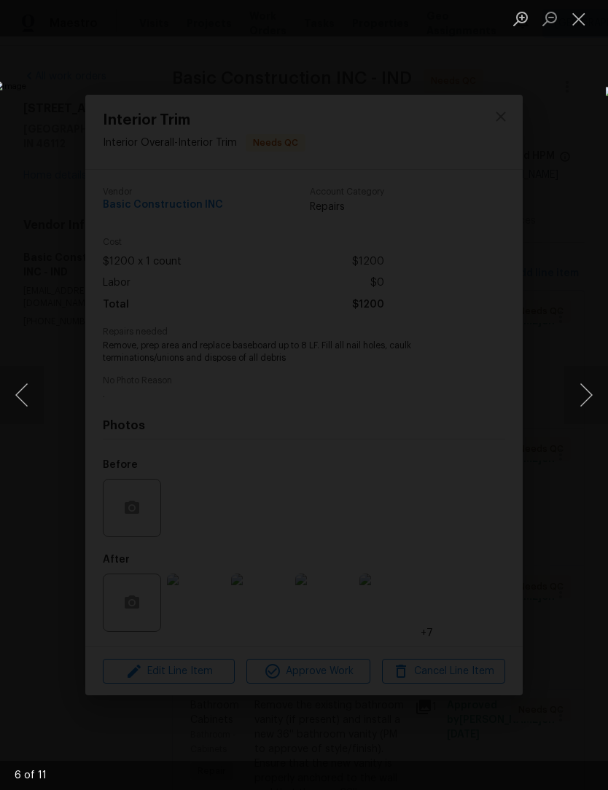
click at [575, 394] on button "Next image" at bounding box center [586, 395] width 44 height 58
click at [571, 398] on button "Next image" at bounding box center [586, 395] width 44 height 58
click at [573, 404] on button "Next image" at bounding box center [586, 395] width 44 height 58
click at [575, 403] on button "Next image" at bounding box center [586, 395] width 44 height 58
click at [577, 400] on button "Next image" at bounding box center [586, 395] width 44 height 58
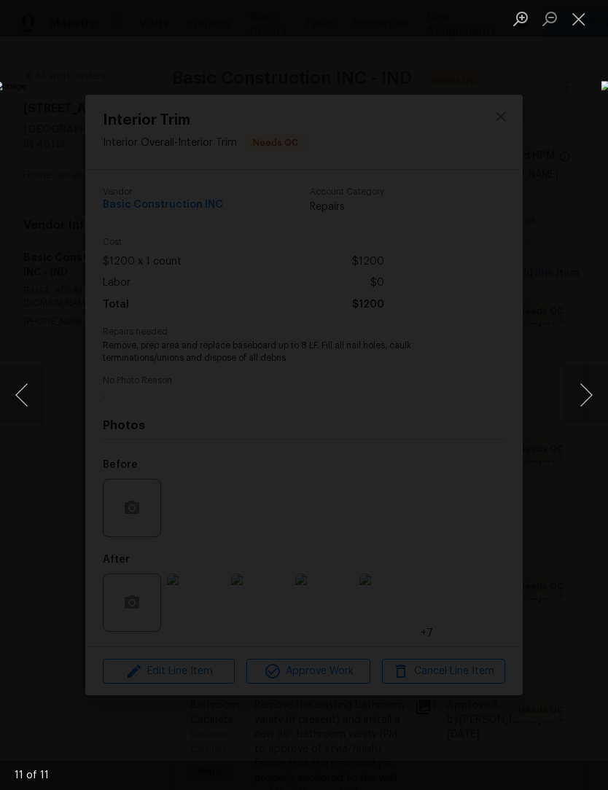
click at [580, 23] on button "Close lightbox" at bounding box center [578, 19] width 29 height 26
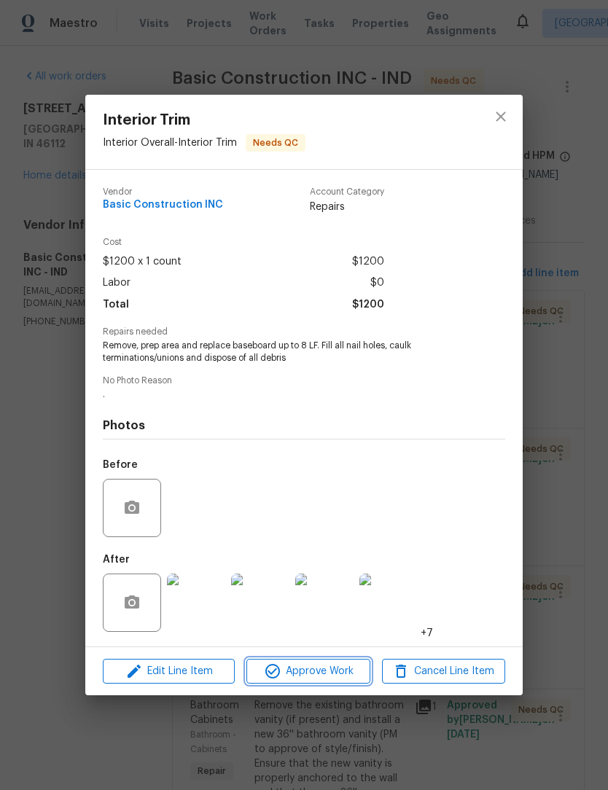
click at [330, 674] on span "Approve Work" at bounding box center [308, 672] width 114 height 18
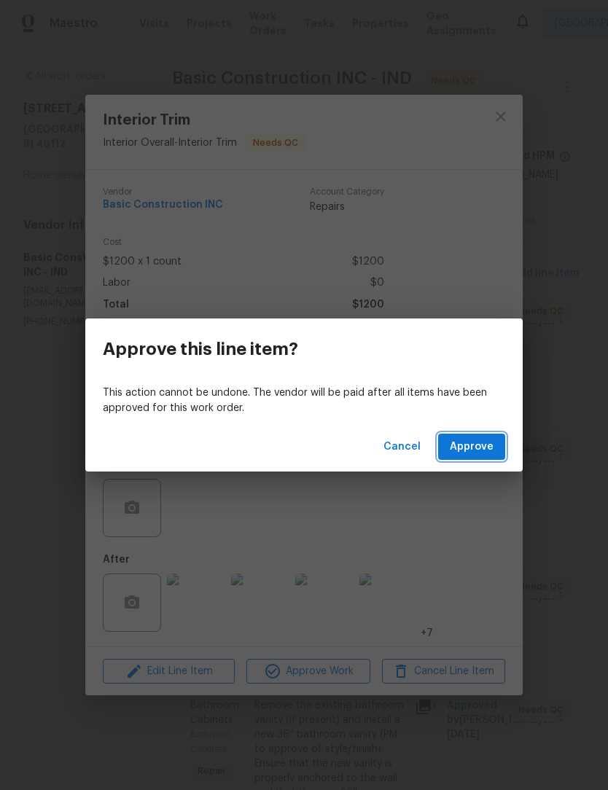
click at [488, 459] on button "Approve" at bounding box center [471, 447] width 67 height 27
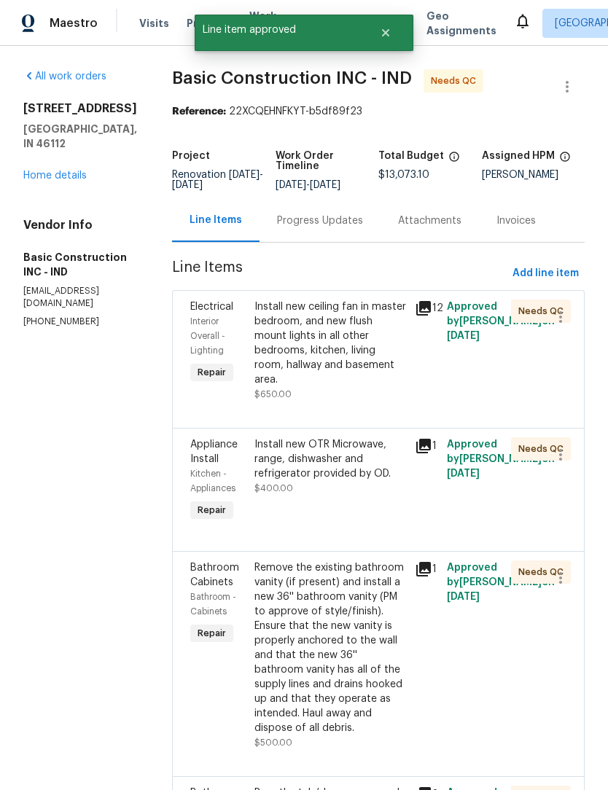
click at [311, 333] on div "Install new ceiling fan in master bedroom, and new flush mount lights in all ot…" at bounding box center [330, 343] width 152 height 87
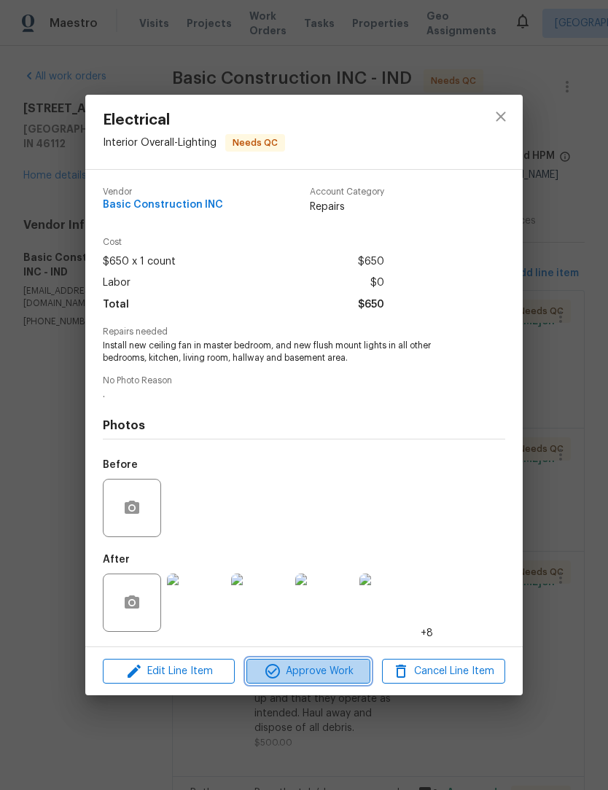
click at [322, 670] on span "Approve Work" at bounding box center [308, 672] width 114 height 18
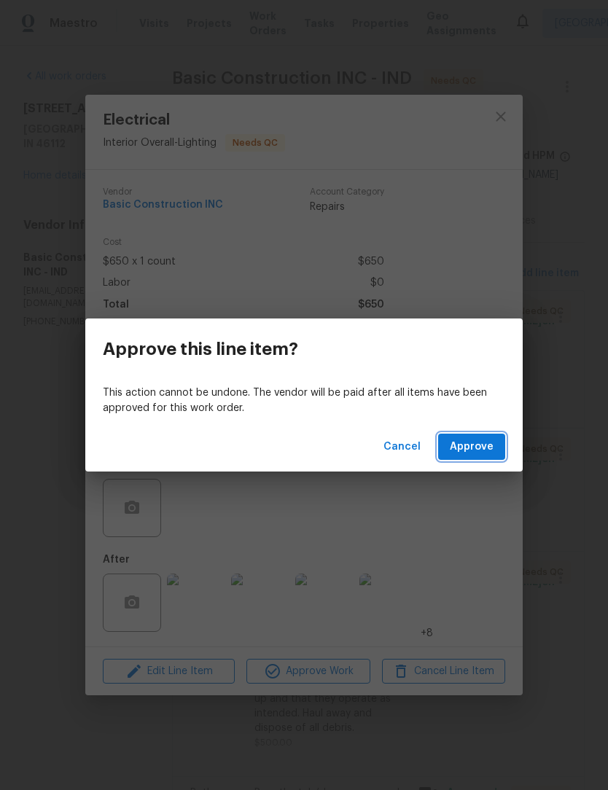
click at [476, 444] on span "Approve" at bounding box center [472, 447] width 44 height 18
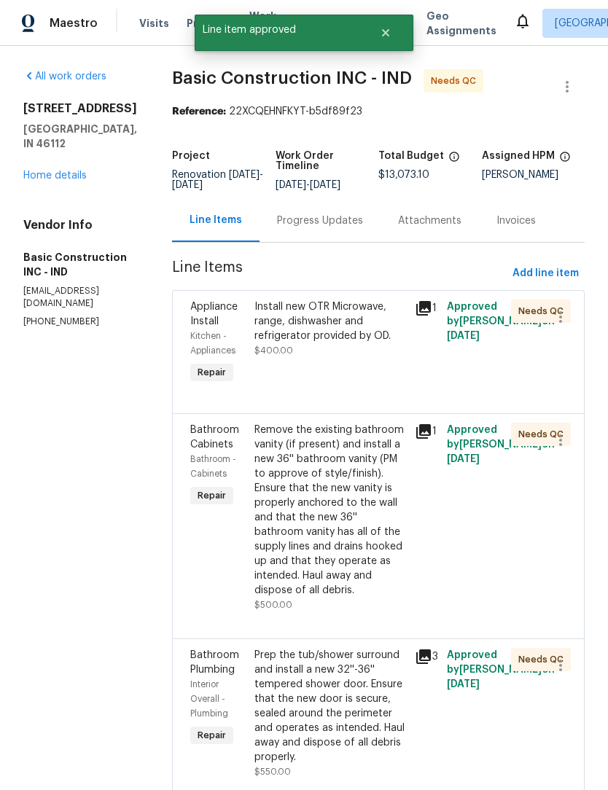
click at [297, 338] on div "Install new OTR Microwave, range, dishwasher and refrigerator provided by OD." at bounding box center [330, 322] width 152 height 44
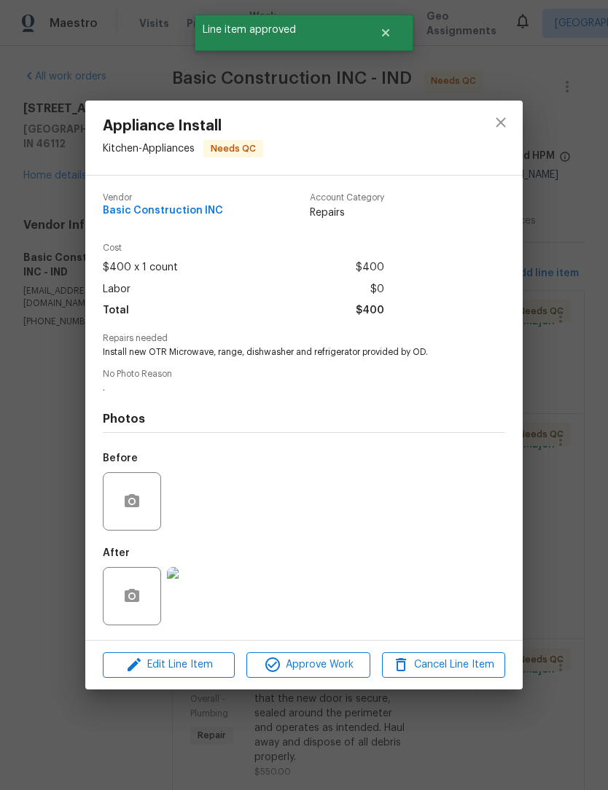
click at [330, 674] on span "Approve Work" at bounding box center [308, 665] width 114 height 18
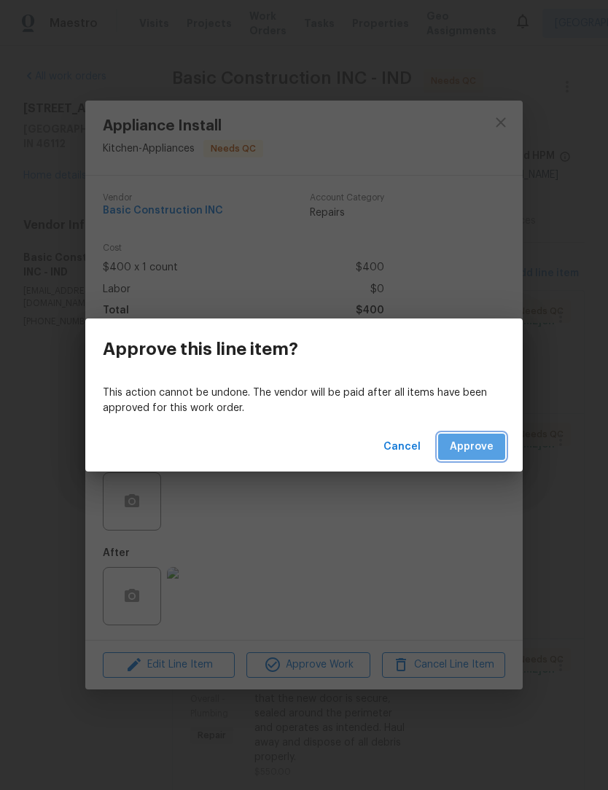
click at [489, 459] on button "Approve" at bounding box center [471, 447] width 67 height 27
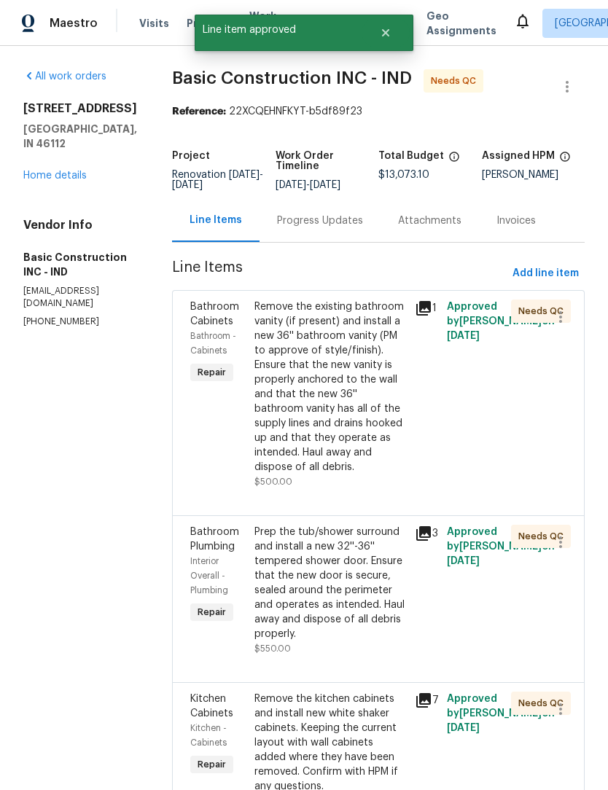
click at [300, 366] on div "Remove the existing bathroom vanity (if present) and install a new 36'' bathroo…" at bounding box center [330, 387] width 152 height 175
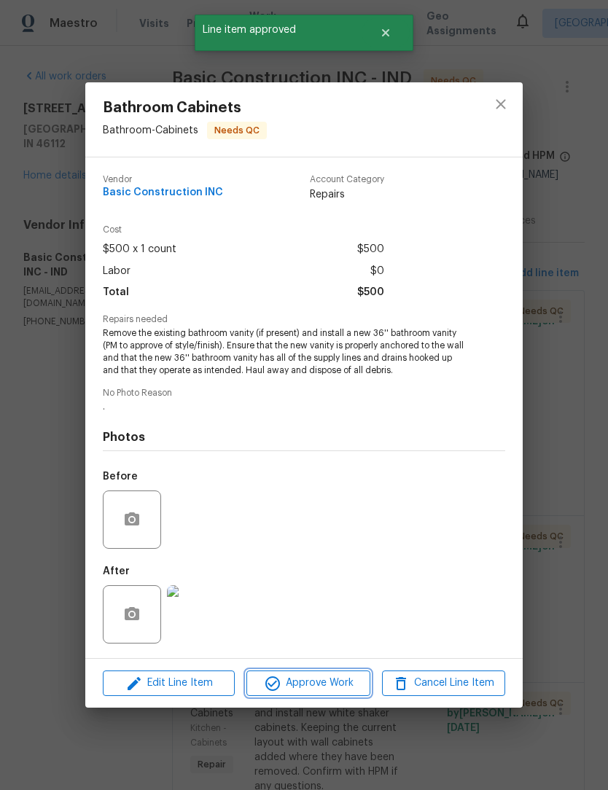
click at [327, 682] on span "Approve Work" at bounding box center [308, 683] width 114 height 18
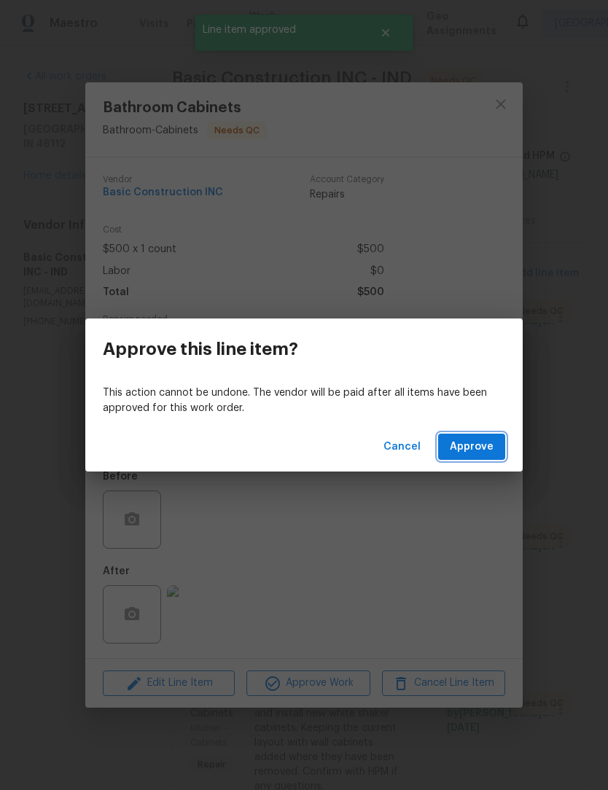
click at [480, 448] on span "Approve" at bounding box center [472, 447] width 44 height 18
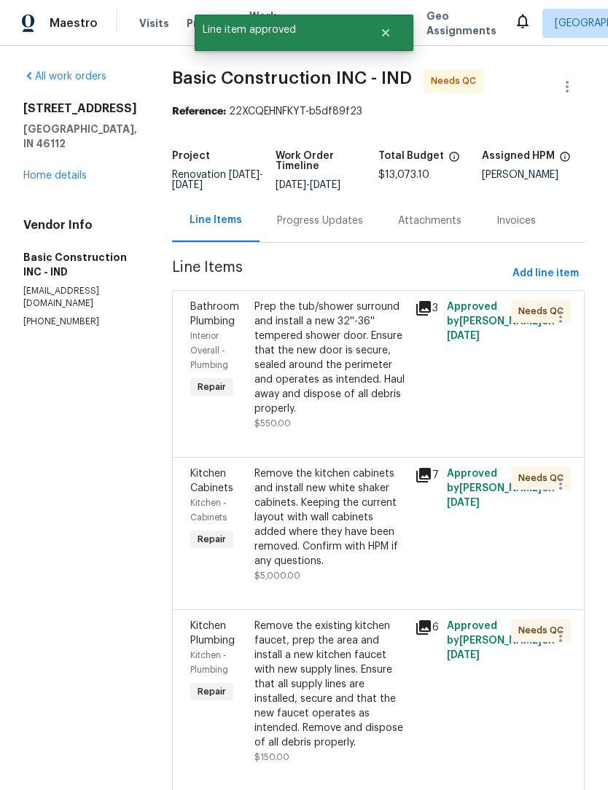
click at [300, 353] on div "Prep the tub/shower surround and install a new 32''-36'' tempered shower door. …" at bounding box center [330, 358] width 152 height 117
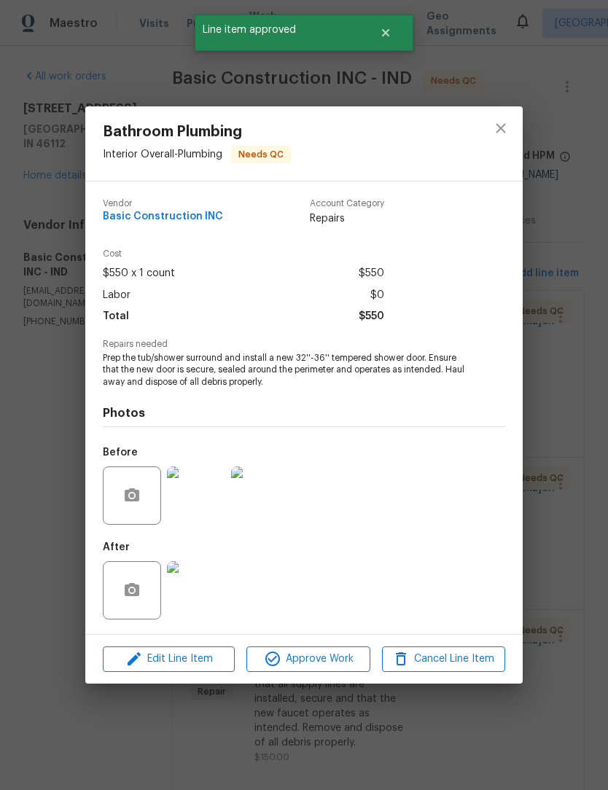
click at [213, 596] on img at bounding box center [196, 590] width 58 height 58
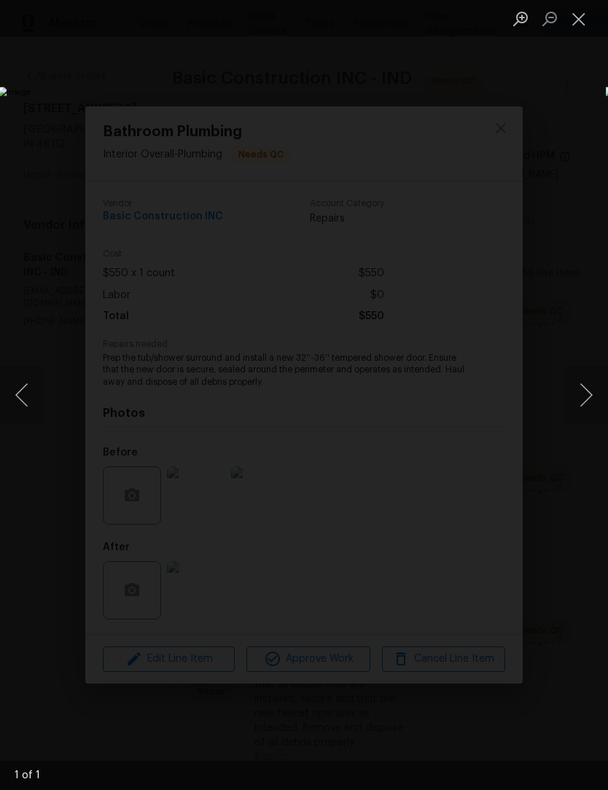
click at [581, 19] on button "Close lightbox" at bounding box center [578, 19] width 29 height 26
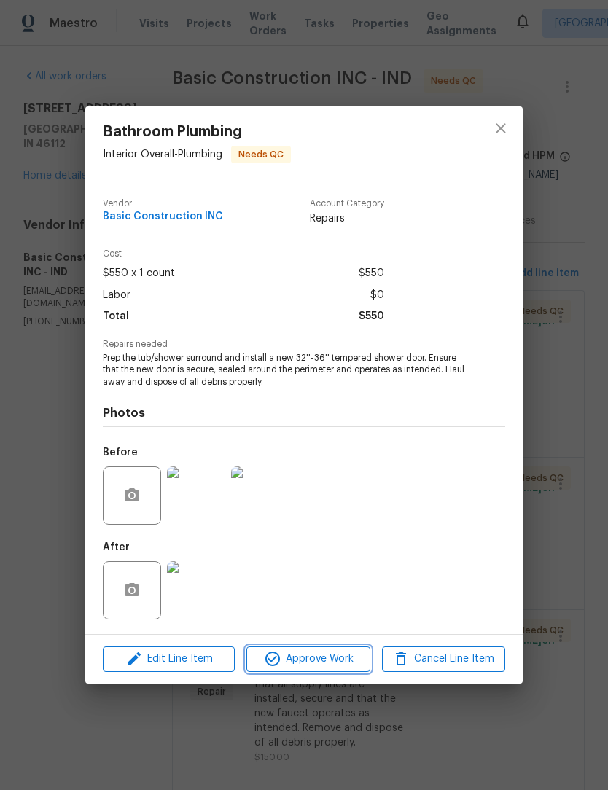
click at [338, 666] on span "Approve Work" at bounding box center [308, 659] width 114 height 18
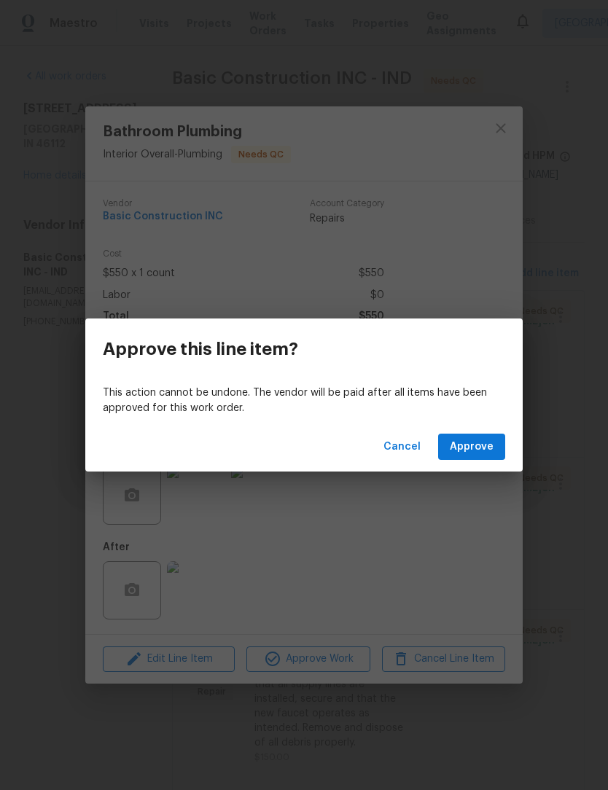
click at [491, 450] on span "Approve" at bounding box center [472, 447] width 44 height 18
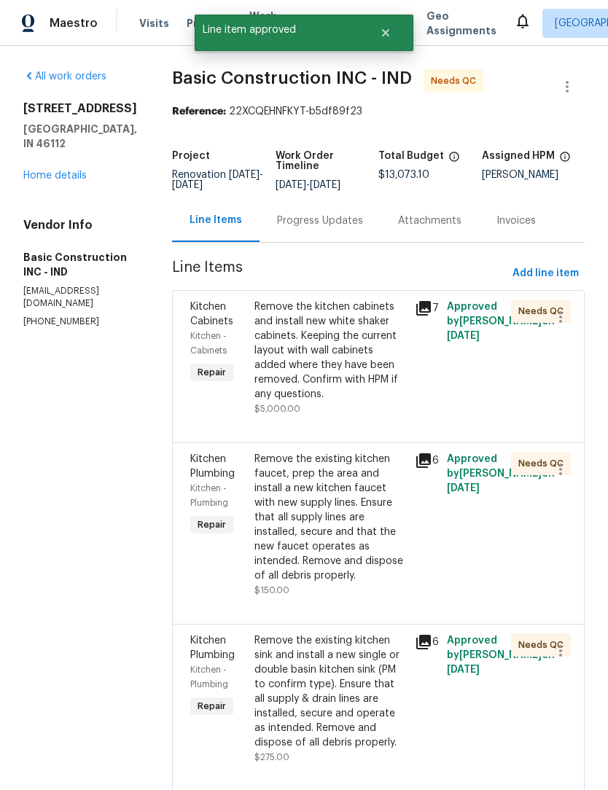
click at [297, 343] on div "Remove the kitchen cabinets and install new white shaker cabinets. Keeping the …" at bounding box center [330, 351] width 152 height 102
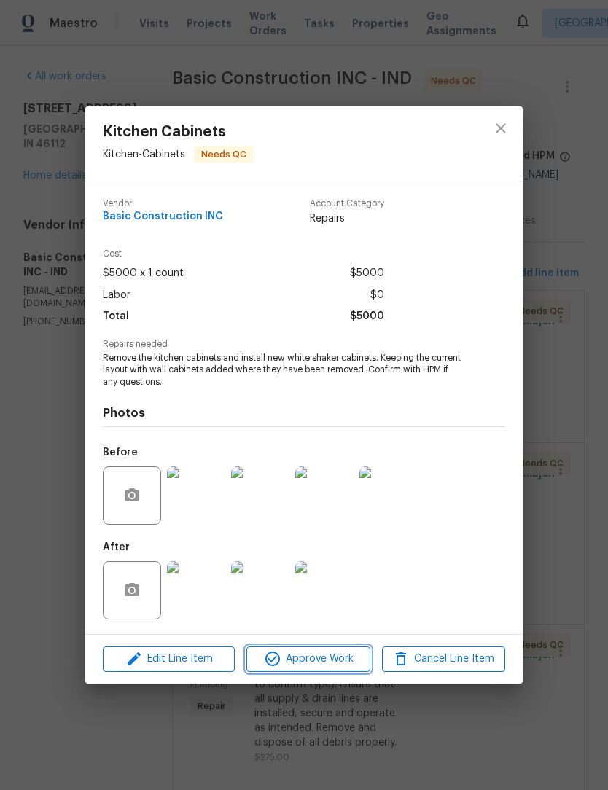
click at [332, 657] on span "Approve Work" at bounding box center [308, 659] width 114 height 18
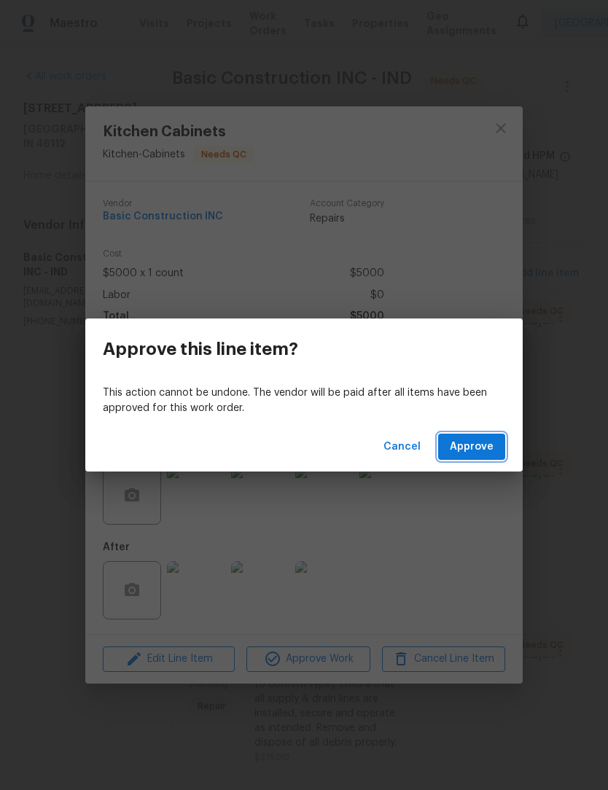
click at [496, 448] on button "Approve" at bounding box center [471, 447] width 67 height 27
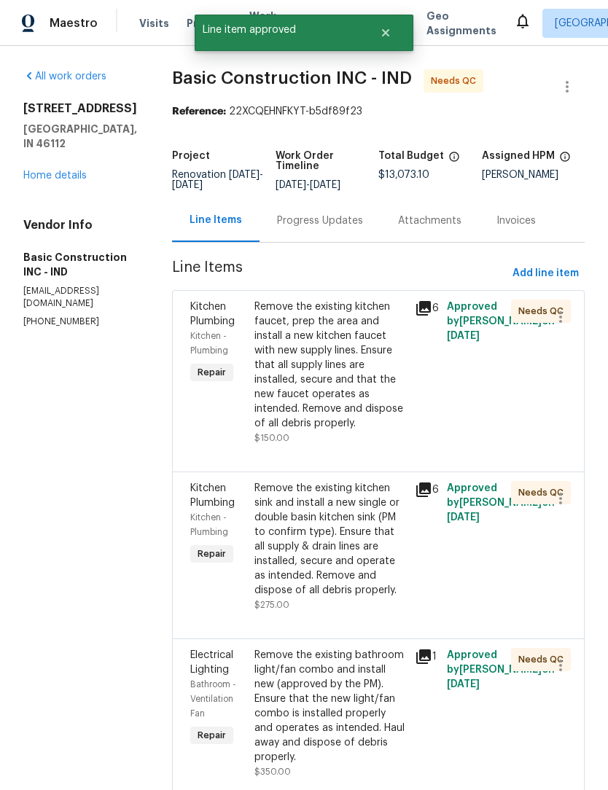
click at [308, 361] on div "Remove the existing kitchen faucet, prep the area and install a new kitchen fau…" at bounding box center [330, 365] width 152 height 131
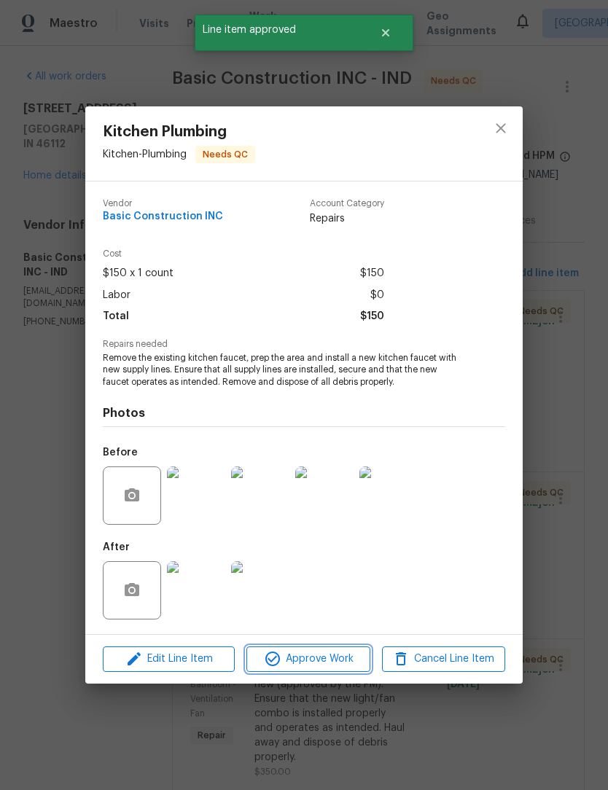
click at [326, 659] on span "Approve Work" at bounding box center [308, 659] width 114 height 18
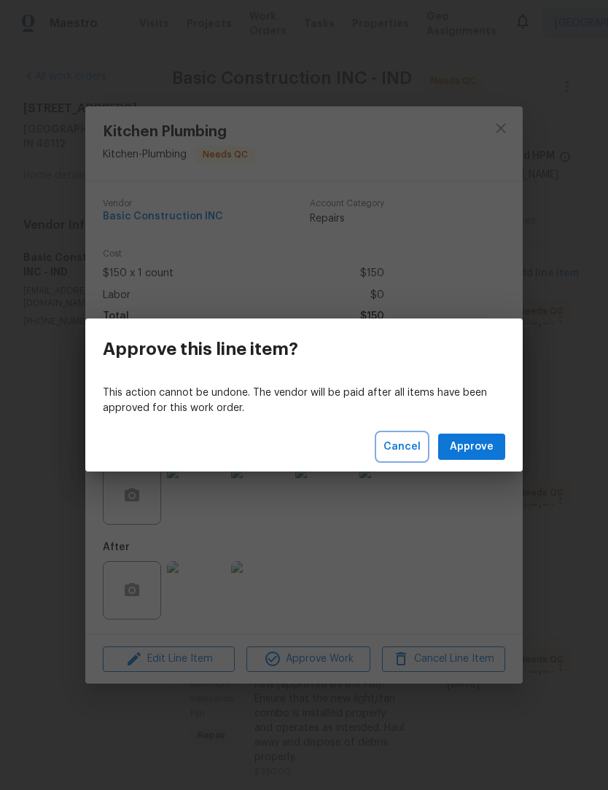
click at [403, 445] on span "Cancel" at bounding box center [402, 447] width 37 height 18
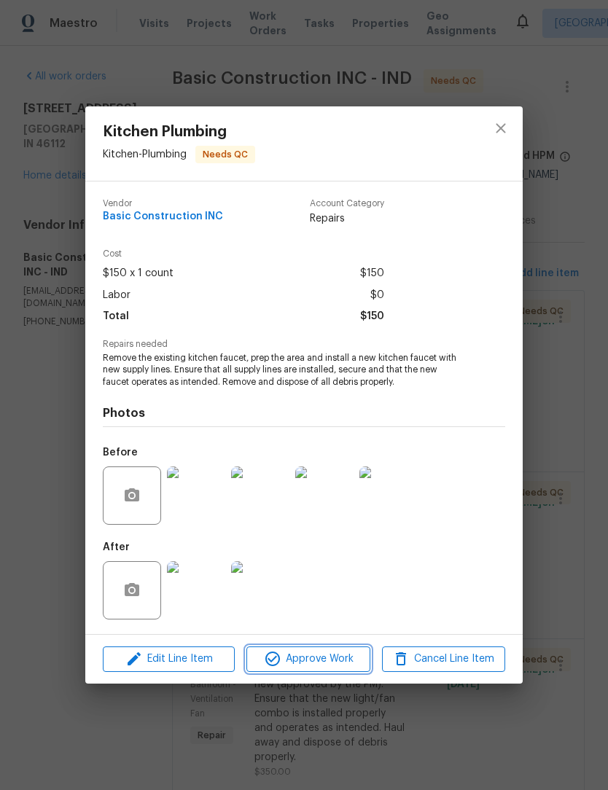
click at [317, 670] on button "Approve Work" at bounding box center [307, 660] width 123 height 26
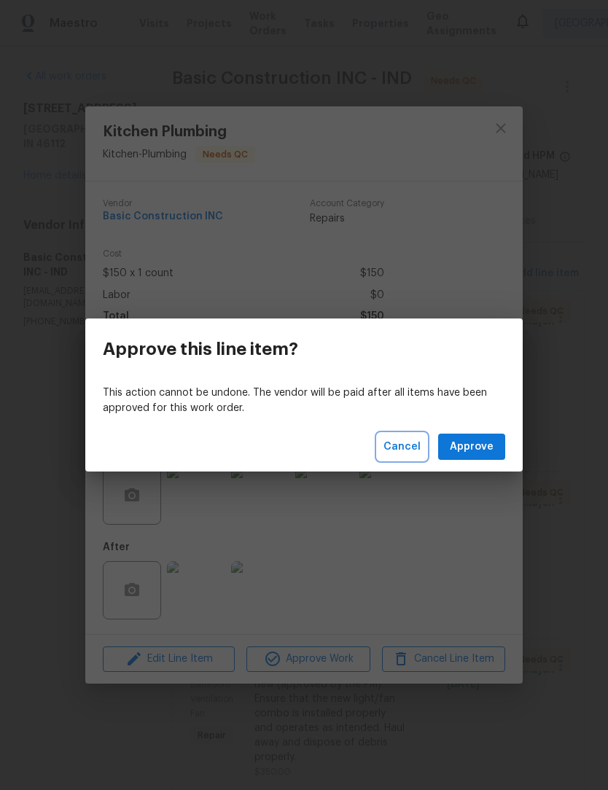
click at [416, 450] on span "Cancel" at bounding box center [402, 447] width 37 height 18
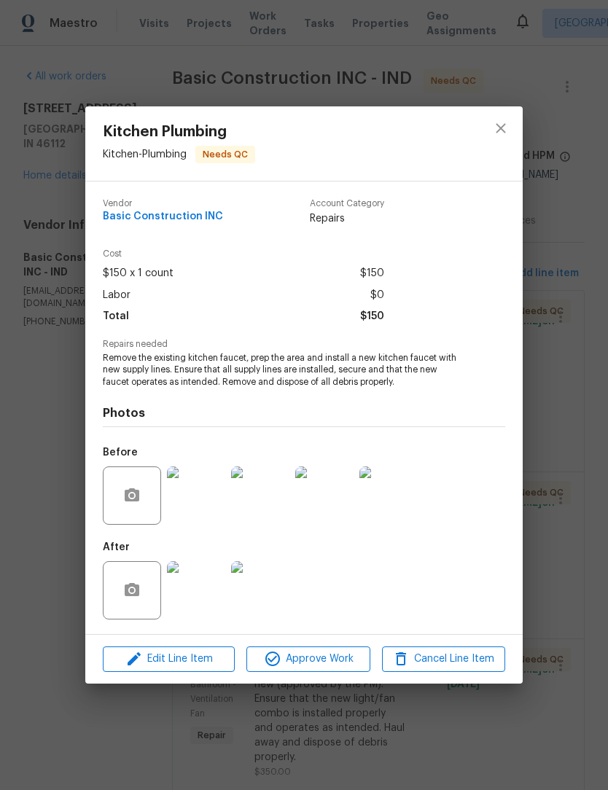
click at [258, 588] on img at bounding box center [260, 590] width 58 height 58
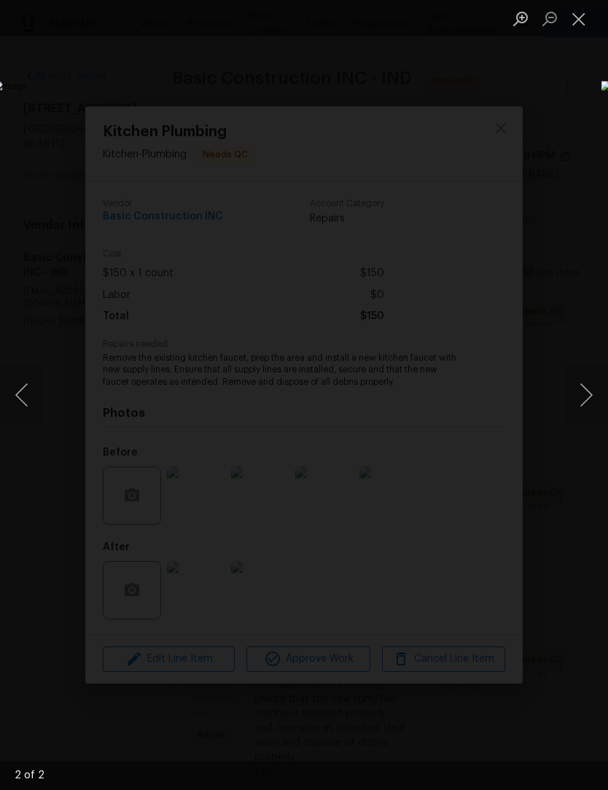
click at [583, 15] on button "Close lightbox" at bounding box center [578, 19] width 29 height 26
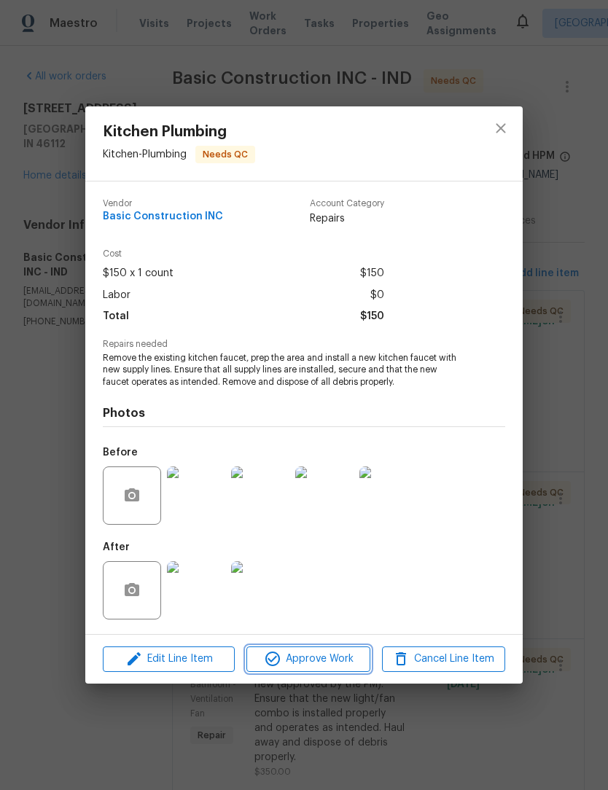
click at [317, 650] on button "Approve Work" at bounding box center [307, 660] width 123 height 26
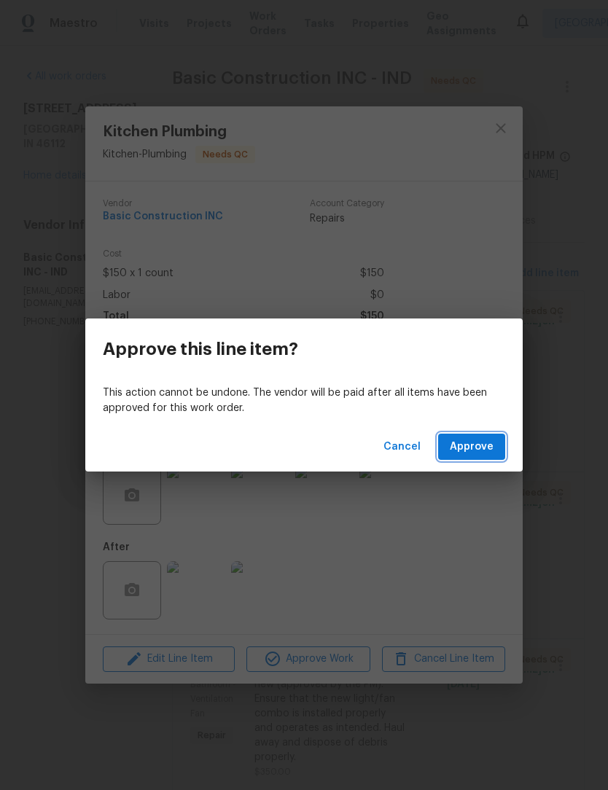
click at [471, 458] on button "Approve" at bounding box center [471, 447] width 67 height 27
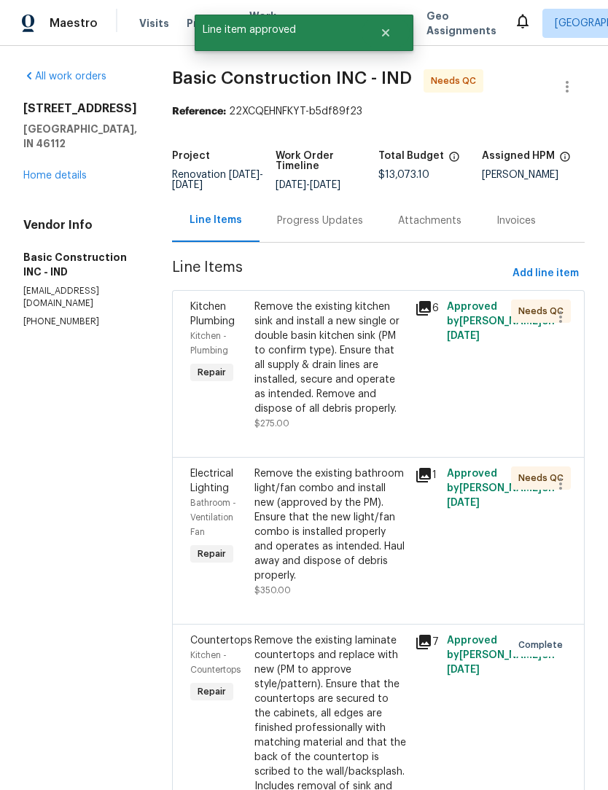
click at [322, 346] on div "Remove the existing kitchen sink and install a new single or double basin kitch…" at bounding box center [330, 358] width 152 height 117
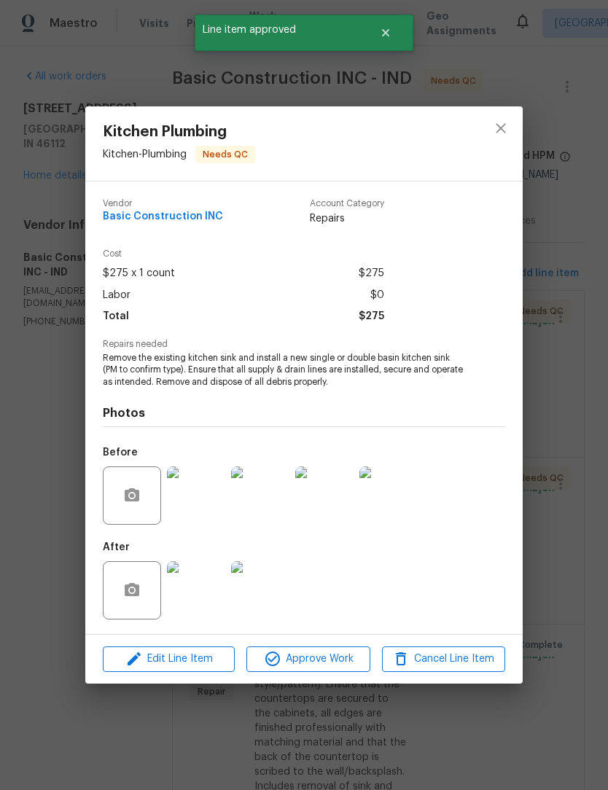
click at [262, 589] on img at bounding box center [260, 590] width 58 height 58
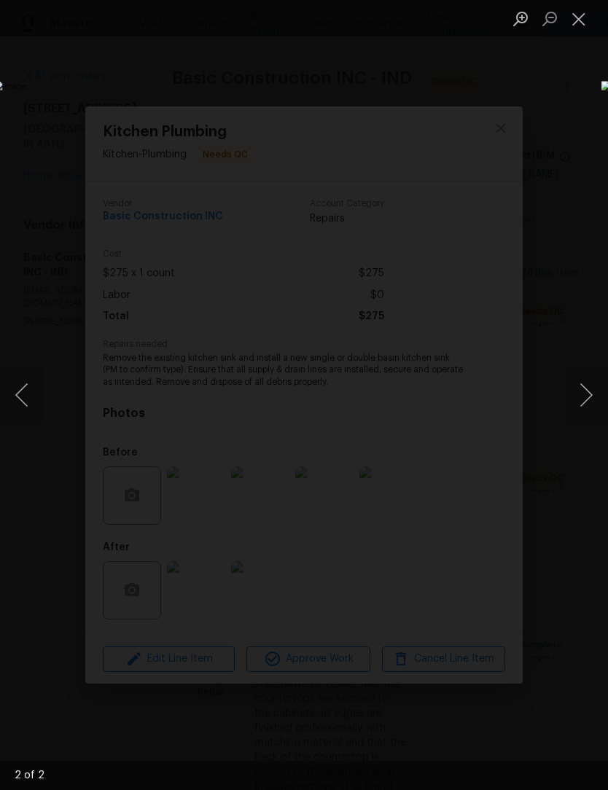
click at [584, 21] on button "Close lightbox" at bounding box center [578, 19] width 29 height 26
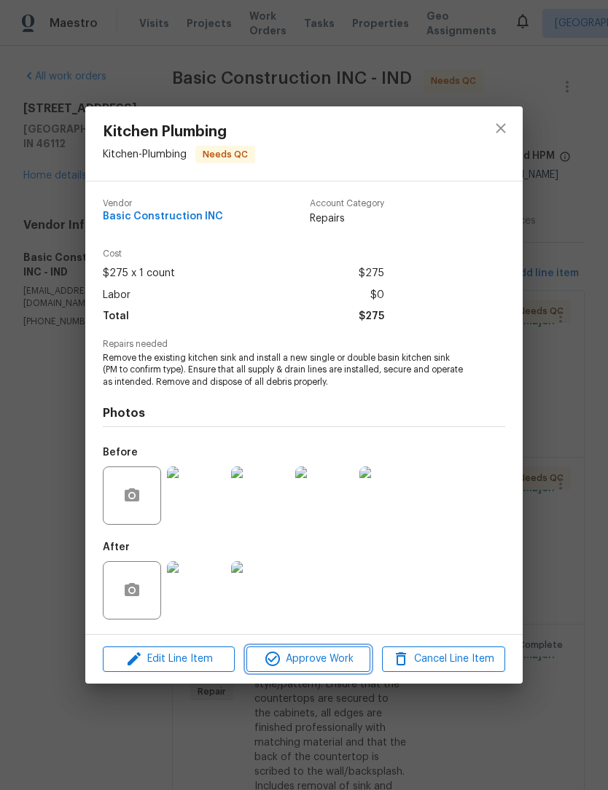
click at [319, 666] on span "Approve Work" at bounding box center [308, 659] width 114 height 18
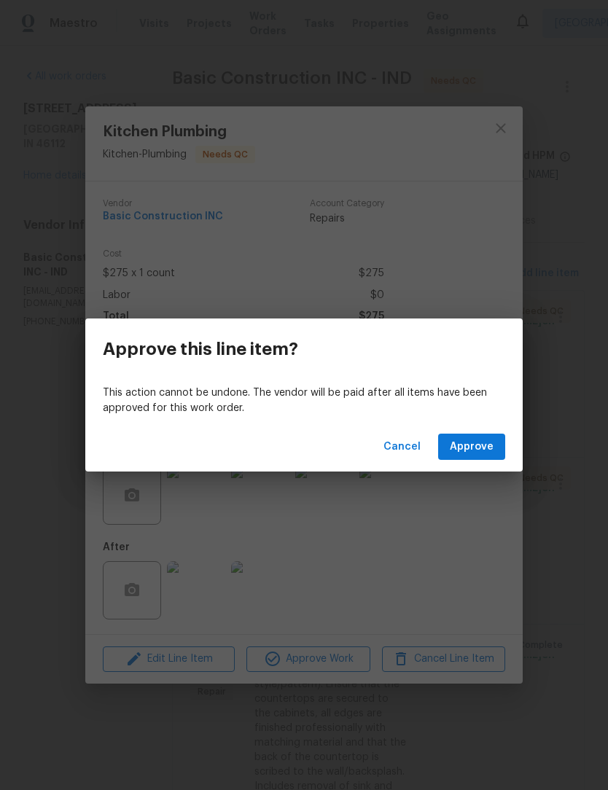
click at [483, 459] on button "Approve" at bounding box center [471, 447] width 67 height 27
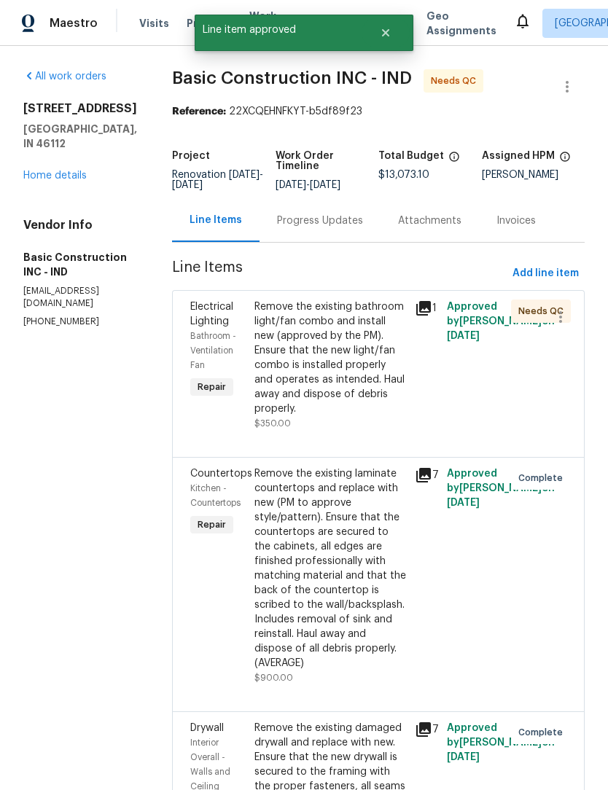
click at [307, 349] on div "Remove the existing bathroom light/fan combo and install new (approved by the P…" at bounding box center [330, 358] width 152 height 117
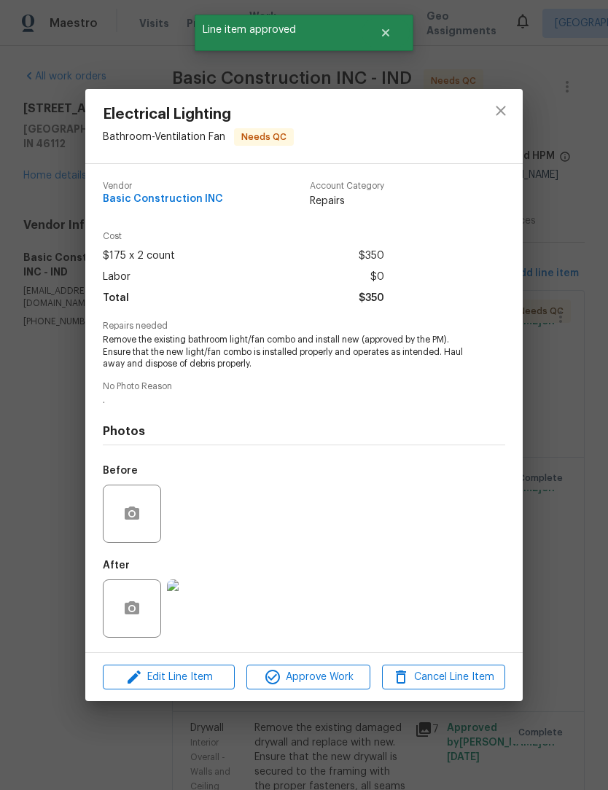
click at [195, 612] on img at bounding box center [196, 609] width 58 height 58
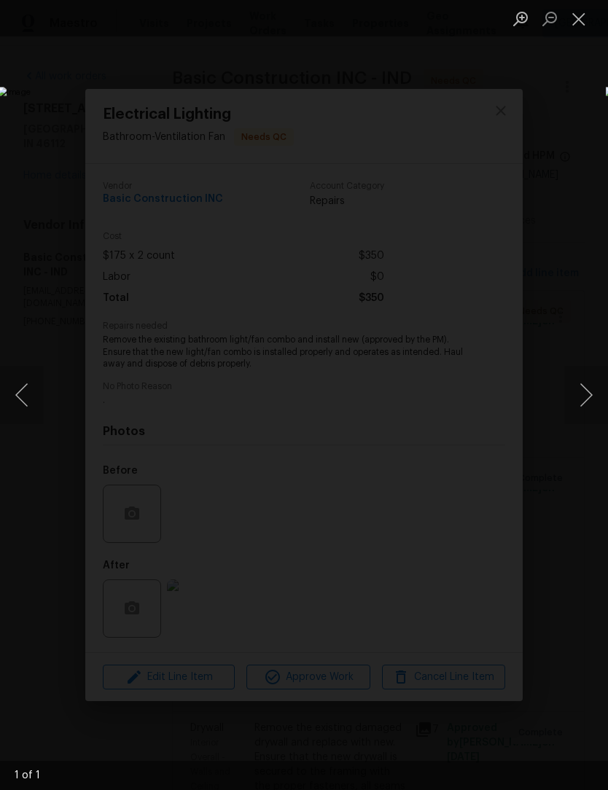
click at [583, 16] on button "Close lightbox" at bounding box center [578, 19] width 29 height 26
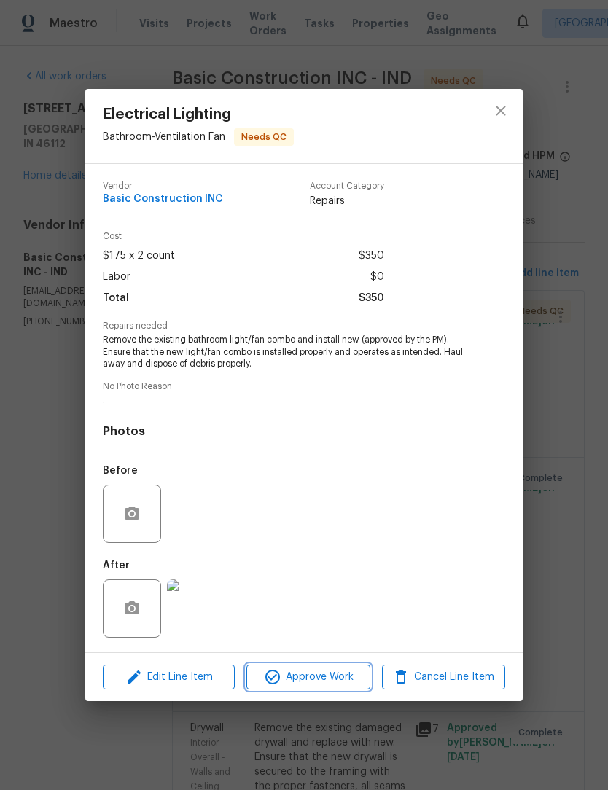
click at [334, 683] on span "Approve Work" at bounding box center [308, 678] width 114 height 18
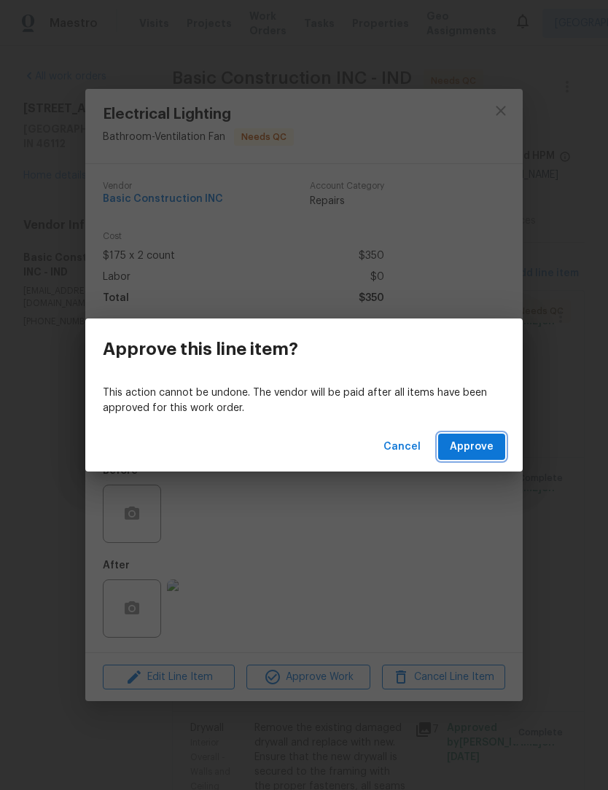
click at [484, 452] on span "Approve" at bounding box center [472, 447] width 44 height 18
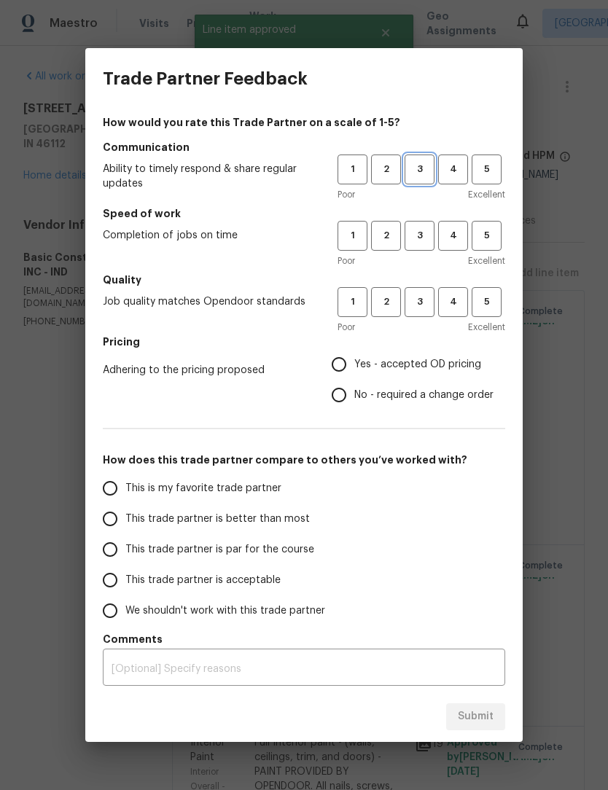
click at [427, 165] on span "3" at bounding box center [419, 169] width 27 height 17
click at [428, 234] on span "3" at bounding box center [419, 235] width 27 height 17
click at [423, 307] on span "3" at bounding box center [419, 302] width 27 height 17
click at [346, 368] on input "Yes - accepted OD pricing" at bounding box center [339, 364] width 31 height 31
radio input "true"
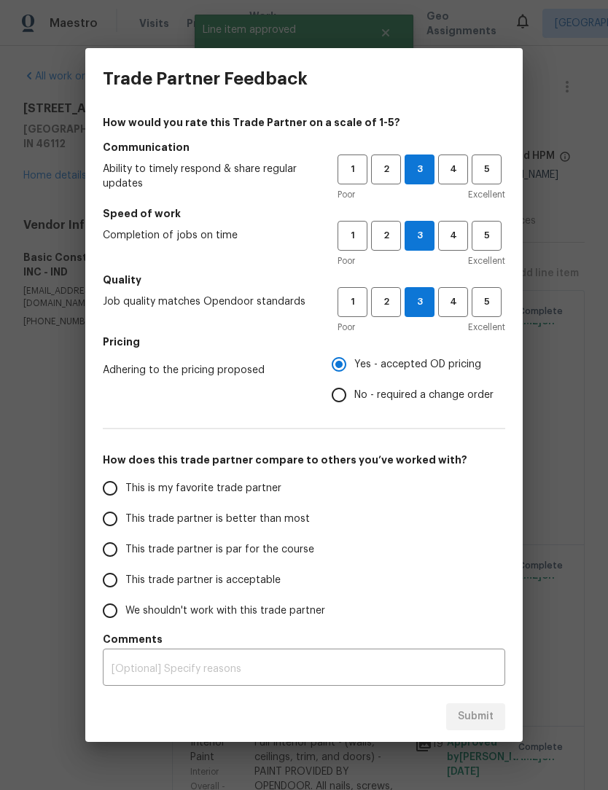
click at [121, 523] on input "This trade partner is better than most" at bounding box center [110, 519] width 31 height 31
click at [485, 715] on span "Submit" at bounding box center [476, 717] width 36 height 18
radio input "true"
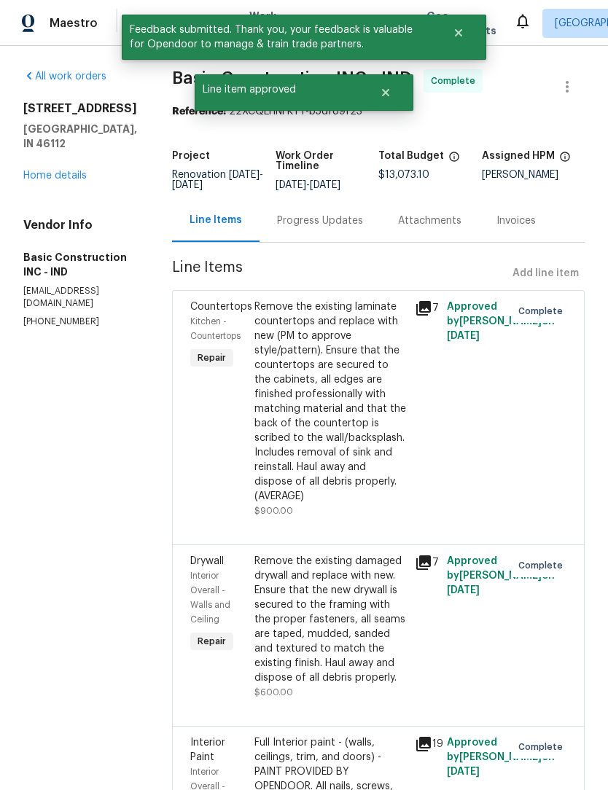
click at [72, 181] on link "Home details" at bounding box center [54, 176] width 63 height 10
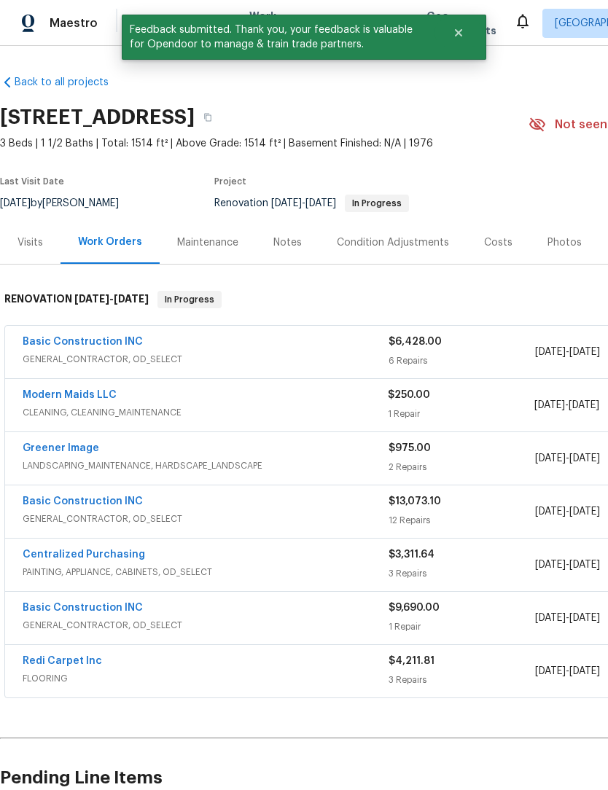
click at [507, 245] on div "Costs" at bounding box center [498, 242] width 63 height 43
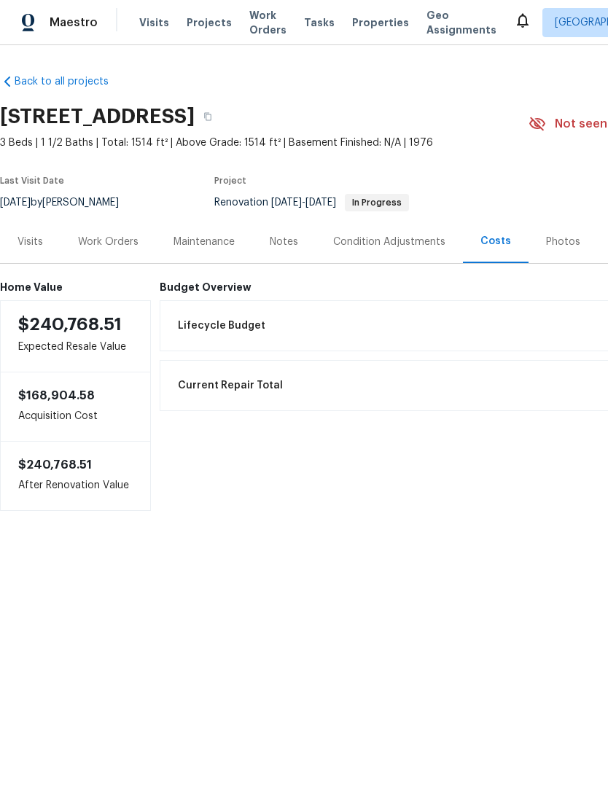
click at [122, 251] on div "Work Orders" at bounding box center [109, 242] width 96 height 43
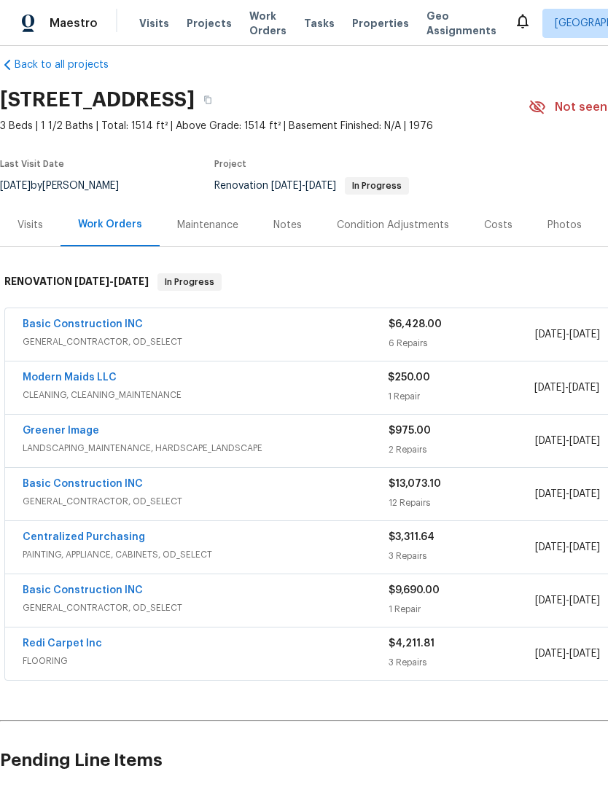
scroll to position [17, 0]
click at [111, 324] on link "Basic Construction INC" at bounding box center [83, 324] width 120 height 10
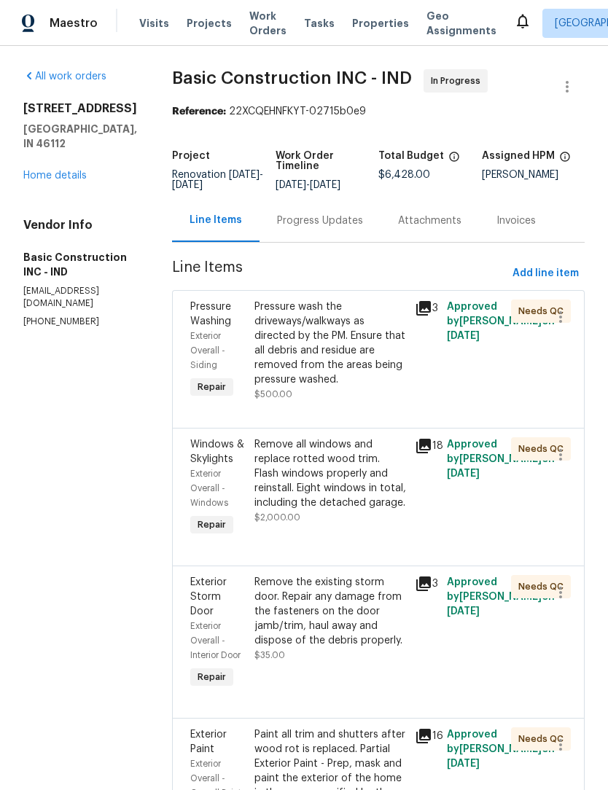
click at [308, 349] on div "Pressure wash the driveways/walkways as directed by the PM. Ensure that all deb…" at bounding box center [330, 343] width 152 height 87
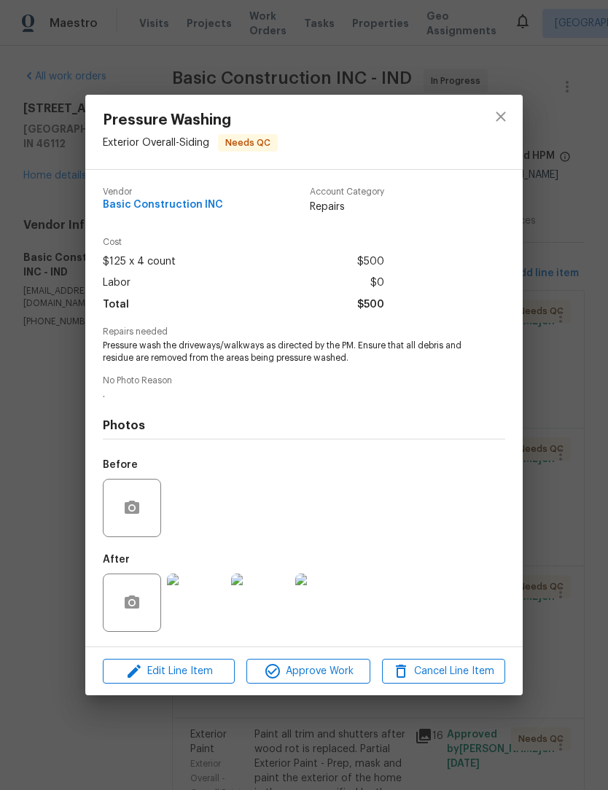
click at [211, 607] on img at bounding box center [196, 603] width 58 height 58
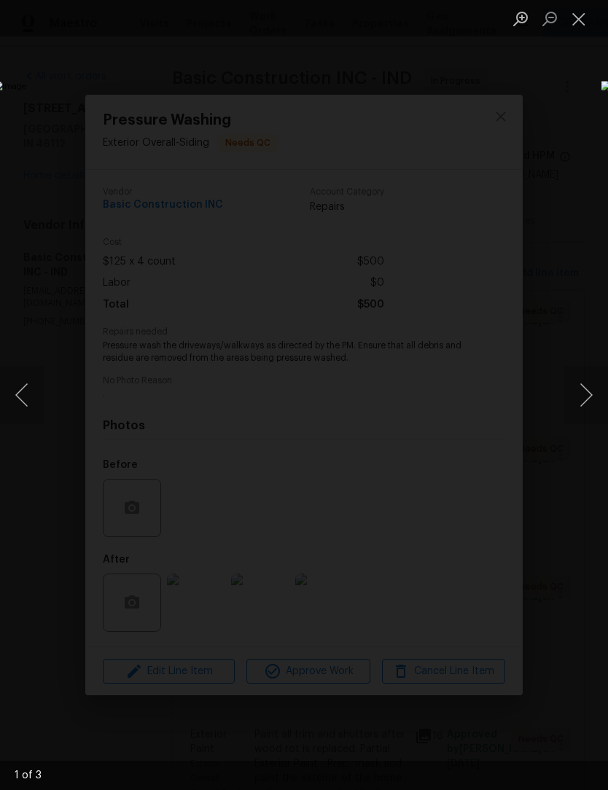
click at [590, 397] on button "Next image" at bounding box center [586, 395] width 44 height 58
click at [588, 399] on button "Next image" at bounding box center [586, 395] width 44 height 58
click at [587, 28] on button "Close lightbox" at bounding box center [578, 19] width 29 height 26
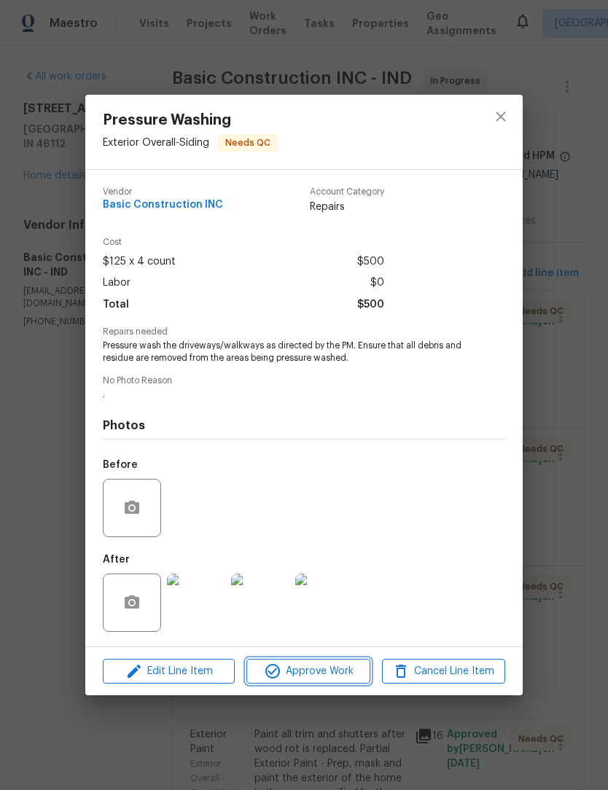
click at [338, 681] on span "Approve Work" at bounding box center [308, 672] width 114 height 18
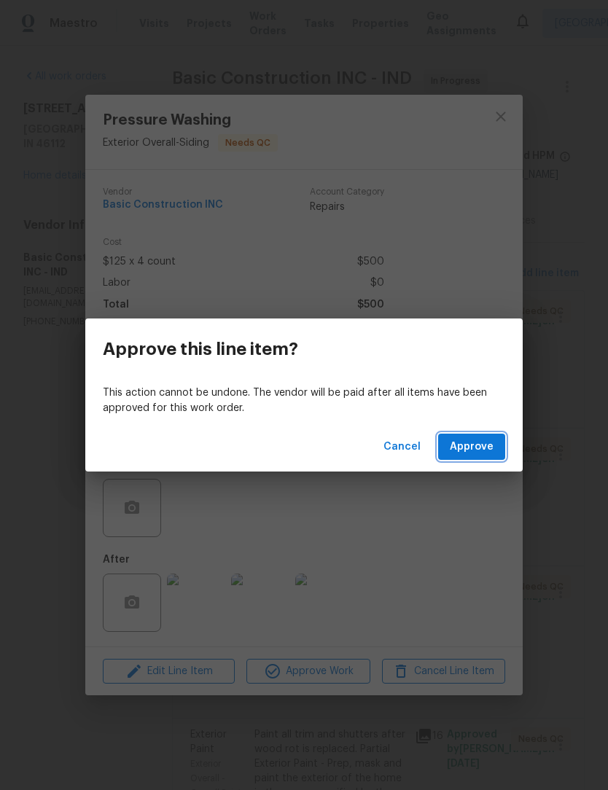
click at [486, 455] on span "Approve" at bounding box center [472, 447] width 44 height 18
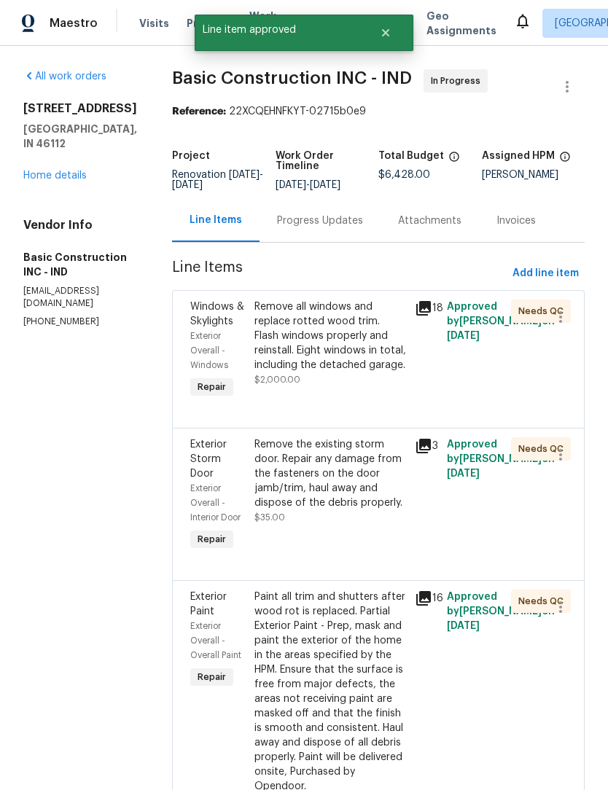
click at [317, 349] on div "Remove all windows and replace rotted wood trim. Flash windows properly and rei…" at bounding box center [330, 336] width 152 height 73
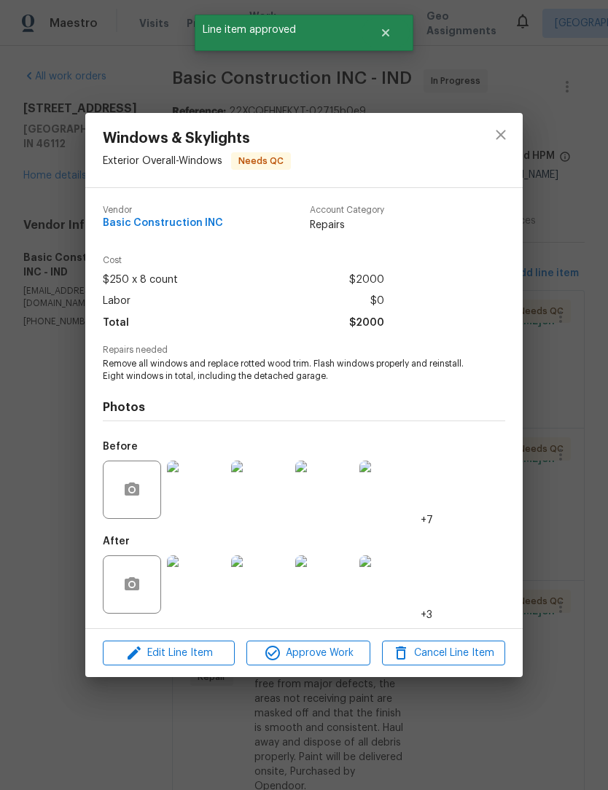
click at [206, 588] on img at bounding box center [196, 585] width 58 height 58
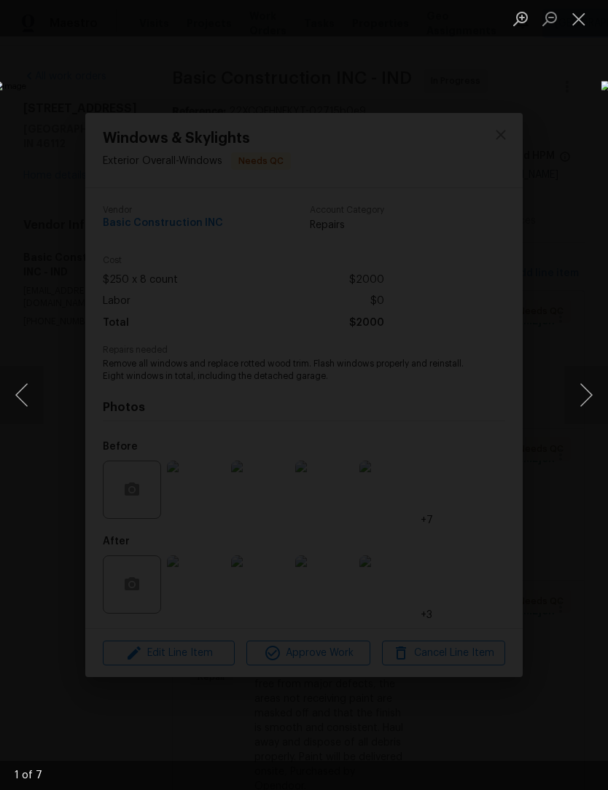
click at [575, 396] on button "Next image" at bounding box center [586, 395] width 44 height 58
click at [576, 399] on button "Next image" at bounding box center [586, 395] width 44 height 58
click at [582, 397] on button "Next image" at bounding box center [586, 395] width 44 height 58
click at [588, 393] on button "Next image" at bounding box center [586, 395] width 44 height 58
click at [588, 394] on button "Next image" at bounding box center [586, 395] width 44 height 58
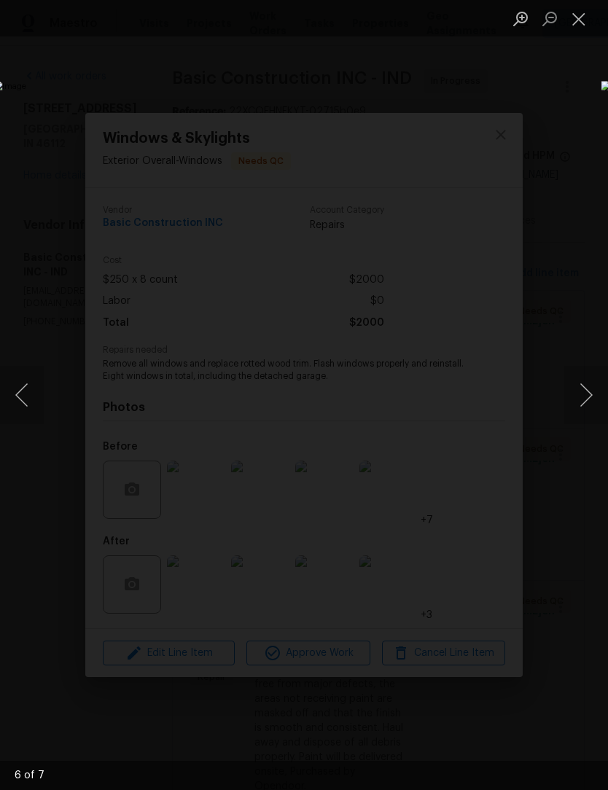
click at [590, 396] on button "Next image" at bounding box center [586, 395] width 44 height 58
click at [575, 23] on button "Close lightbox" at bounding box center [578, 19] width 29 height 26
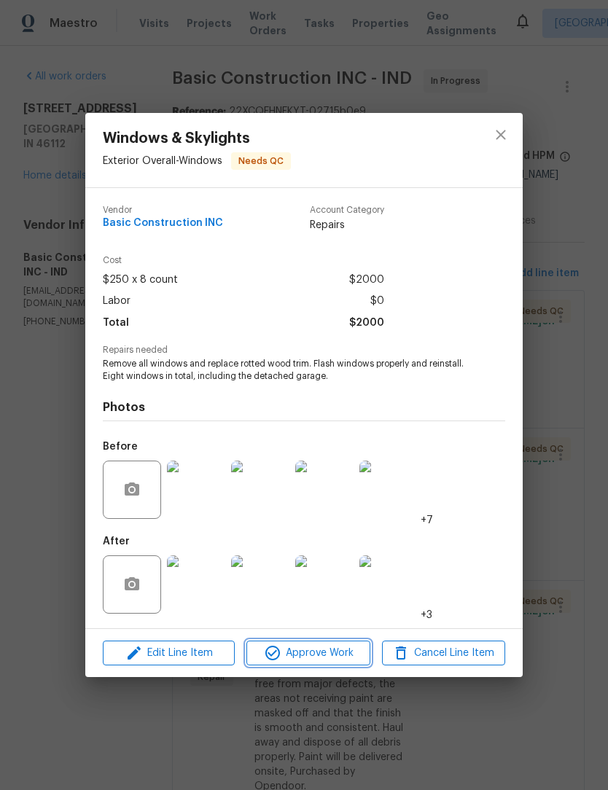
click at [346, 651] on span "Approve Work" at bounding box center [308, 654] width 114 height 18
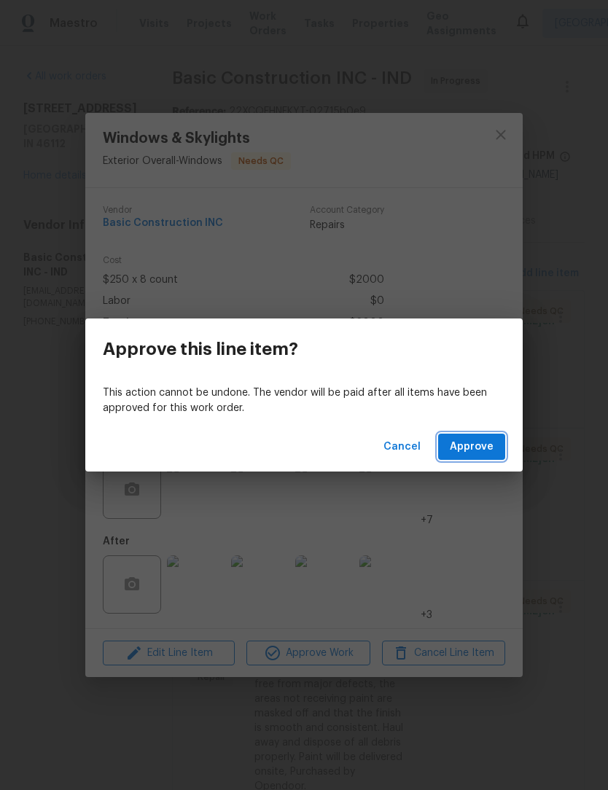
click at [480, 451] on span "Approve" at bounding box center [472, 447] width 44 height 18
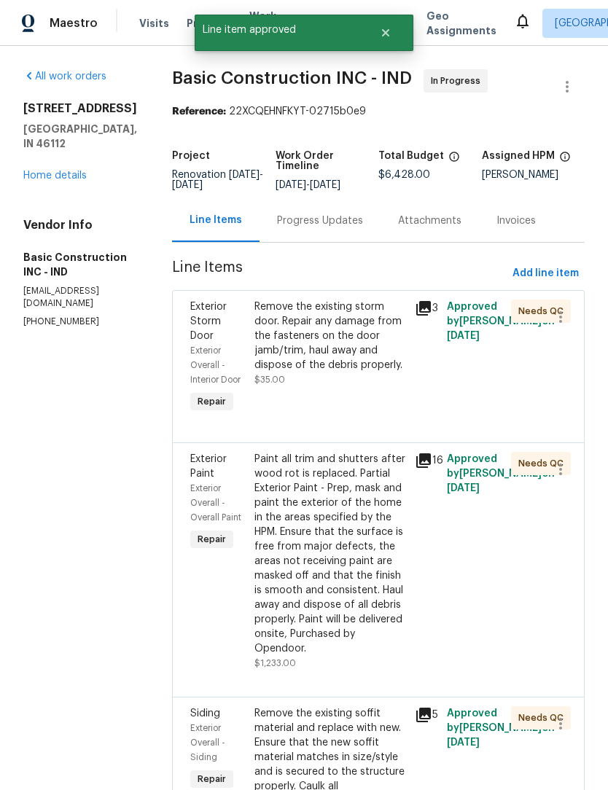
click at [300, 353] on div "Remove the existing storm door. Repair any damage from the fasteners on the doo…" at bounding box center [330, 336] width 152 height 73
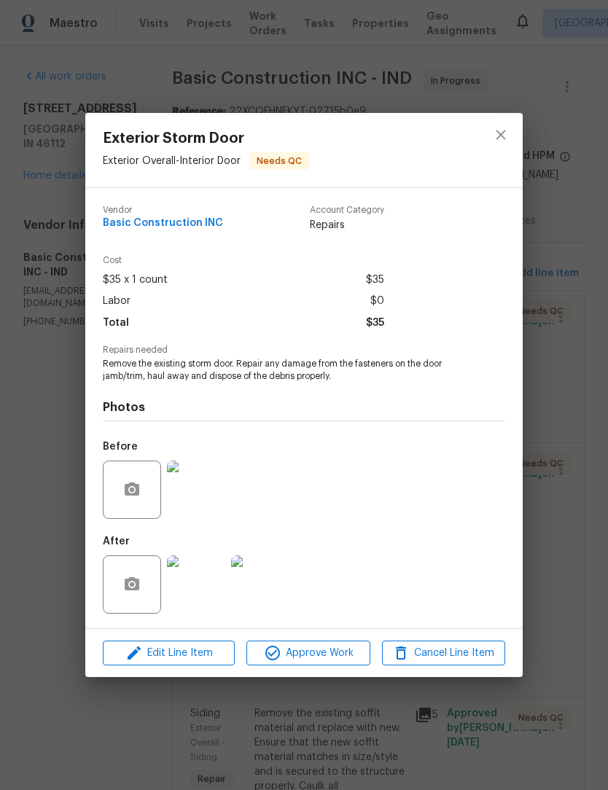
click at [209, 594] on img at bounding box center [196, 585] width 58 height 58
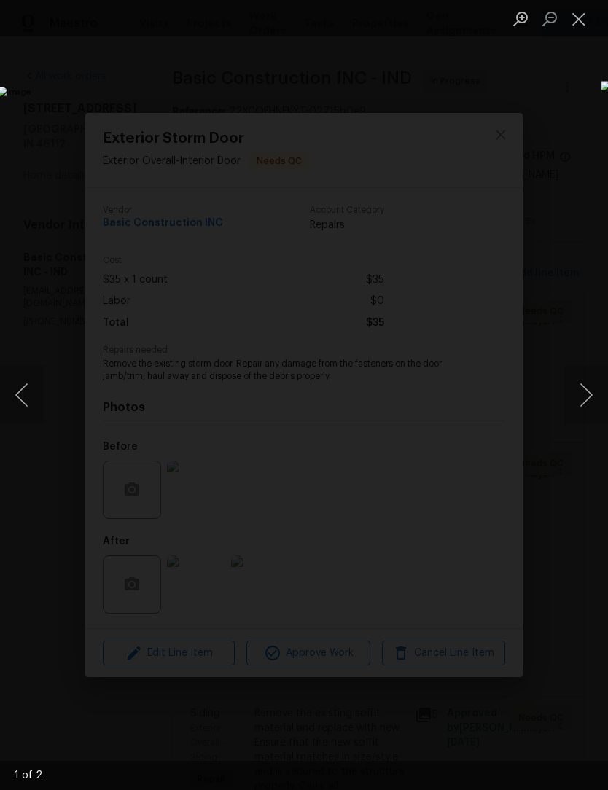
click at [588, 396] on button "Next image" at bounding box center [586, 395] width 44 height 58
click at [585, 398] on button "Next image" at bounding box center [586, 395] width 44 height 58
click at [577, 14] on button "Close lightbox" at bounding box center [578, 19] width 29 height 26
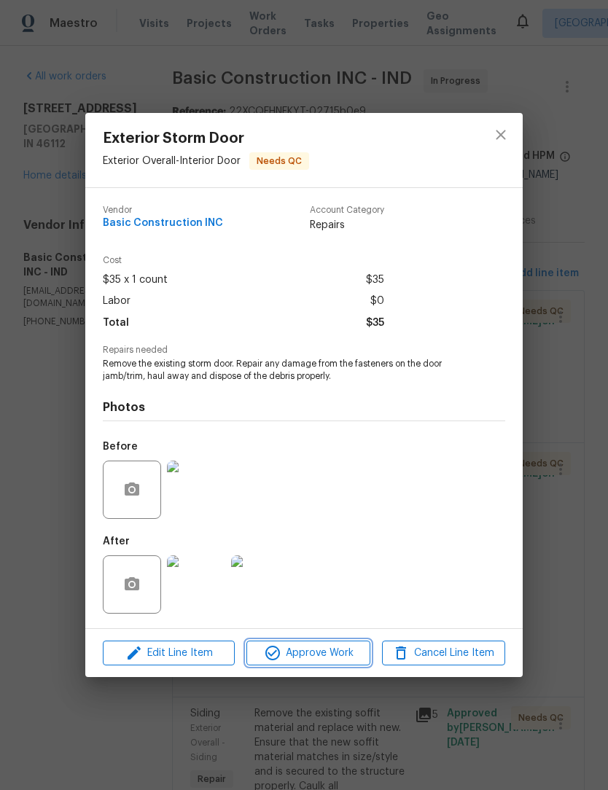
click at [327, 650] on span "Approve Work" at bounding box center [308, 654] width 114 height 18
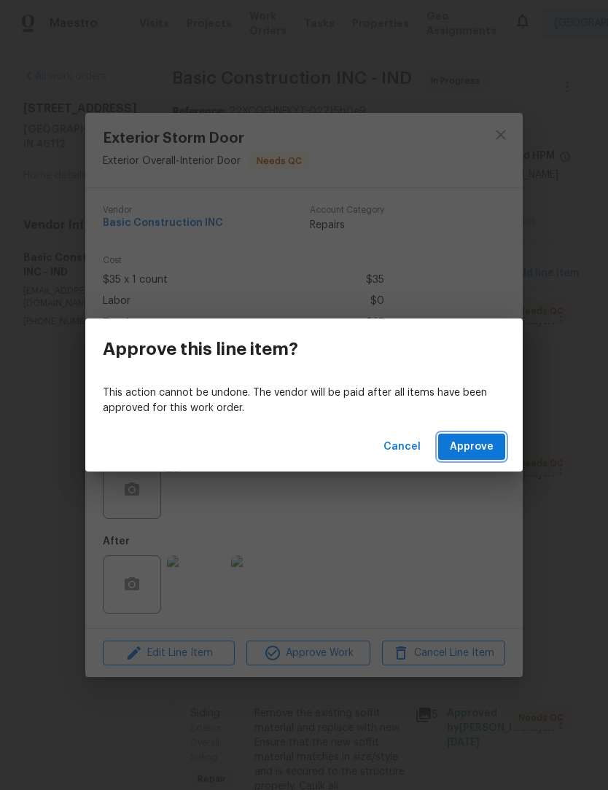
click at [493, 447] on span "Approve" at bounding box center [472, 447] width 44 height 18
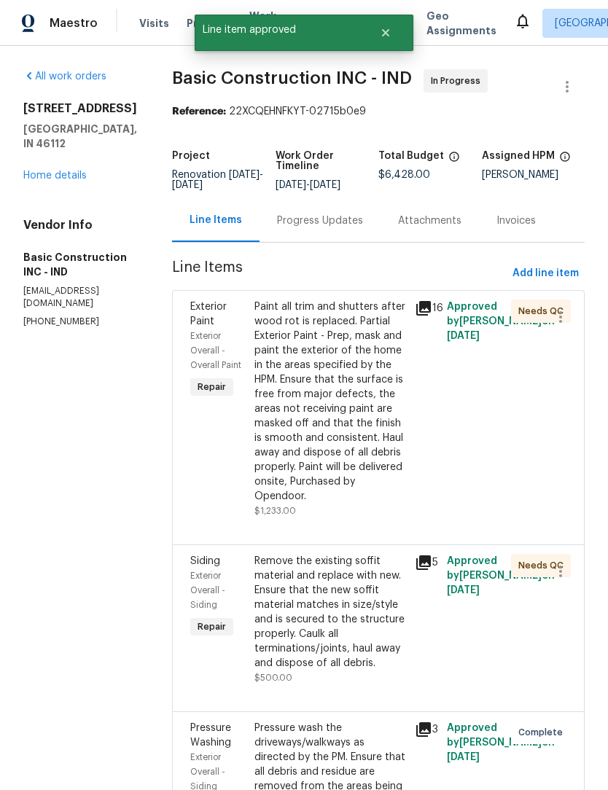
click at [323, 408] on div "Paint all trim and shutters after wood rot is replaced. Partial Exterior Paint …" at bounding box center [330, 402] width 152 height 204
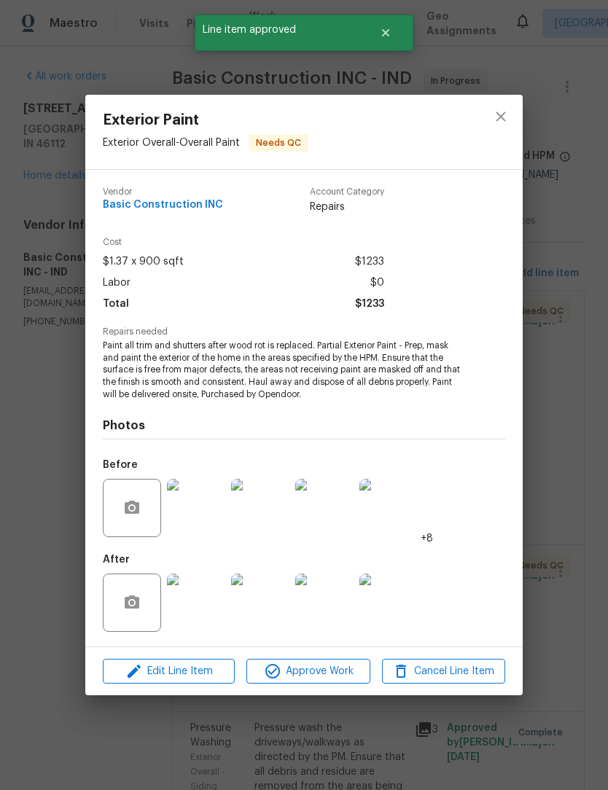
click at [205, 604] on img at bounding box center [196, 603] width 58 height 58
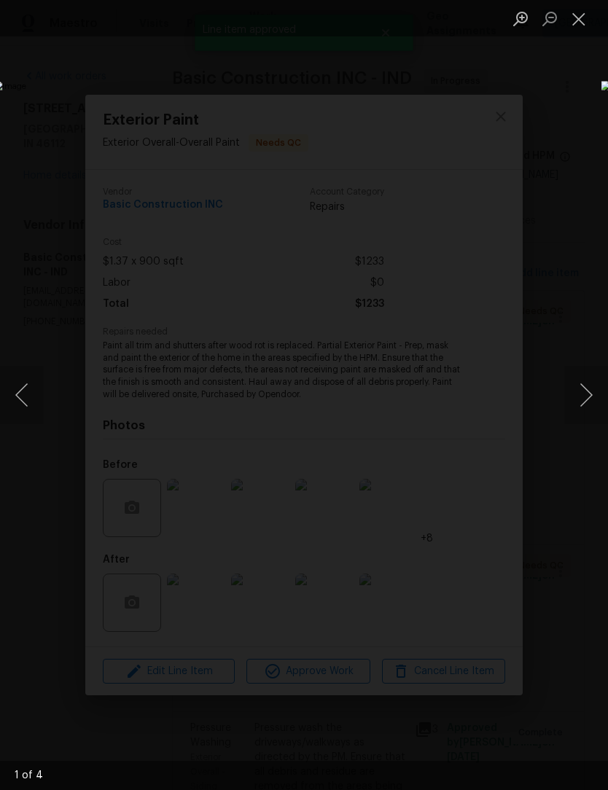
click at [586, 397] on button "Next image" at bounding box center [586, 395] width 44 height 58
click at [583, 398] on button "Next image" at bounding box center [586, 395] width 44 height 58
click at [583, 397] on button "Next image" at bounding box center [586, 395] width 44 height 58
click at [592, 389] on button "Next image" at bounding box center [586, 395] width 44 height 58
click at [578, 21] on button "Close lightbox" at bounding box center [578, 19] width 29 height 26
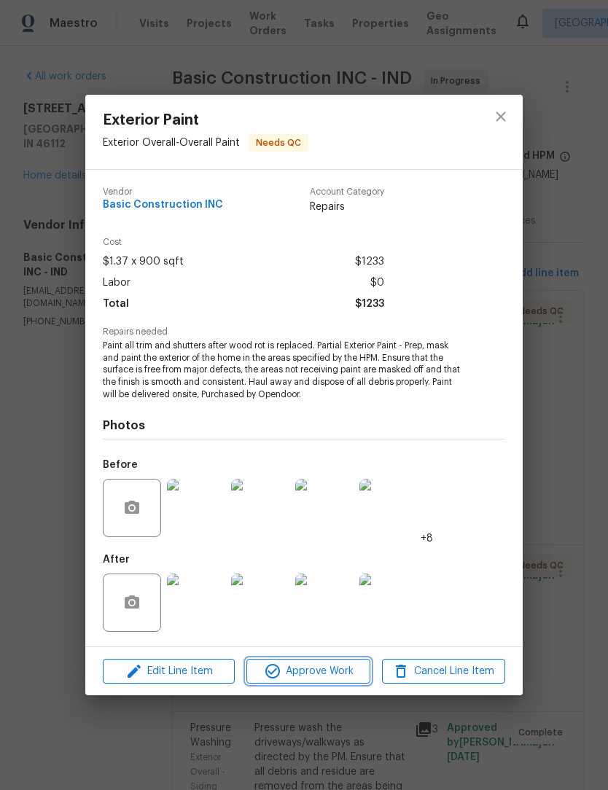
click at [320, 672] on span "Approve Work" at bounding box center [308, 672] width 114 height 18
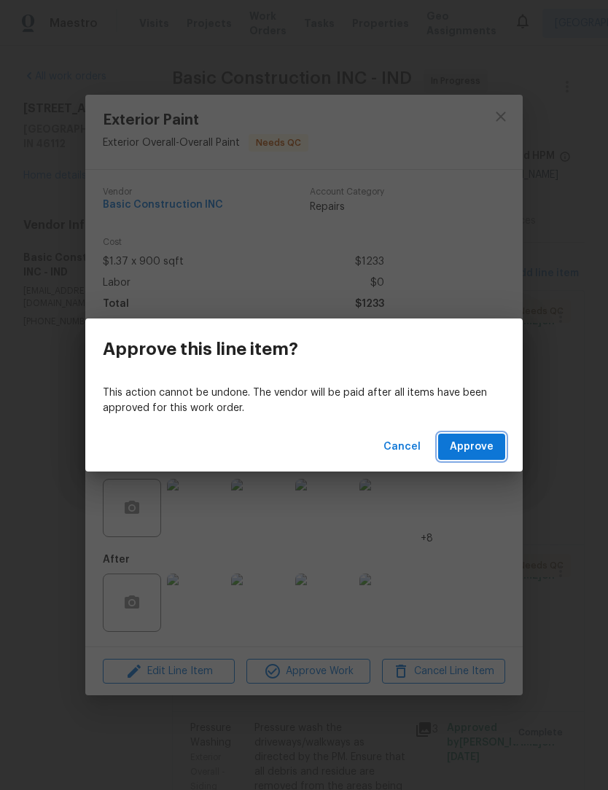
click at [495, 449] on button "Approve" at bounding box center [471, 447] width 67 height 27
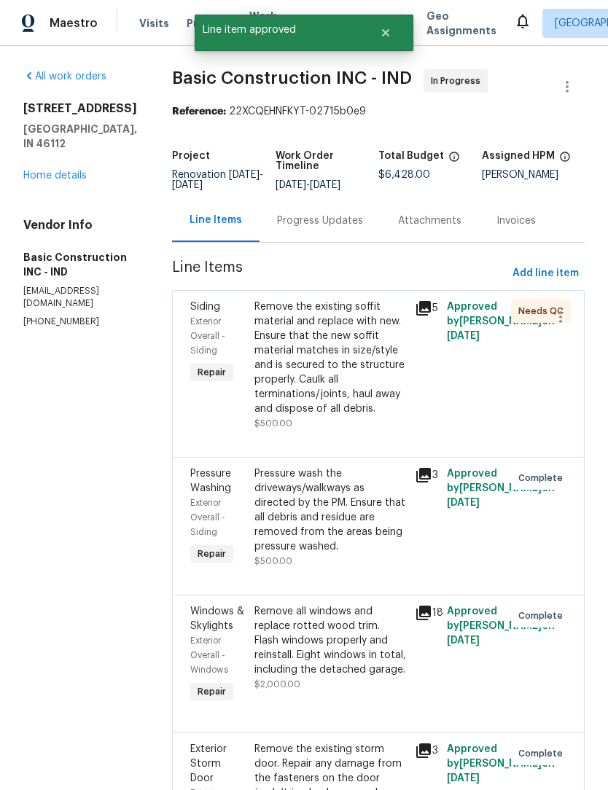
click at [305, 375] on div "Remove the existing soffit material and replace with new. Ensure that the new s…" at bounding box center [330, 358] width 152 height 117
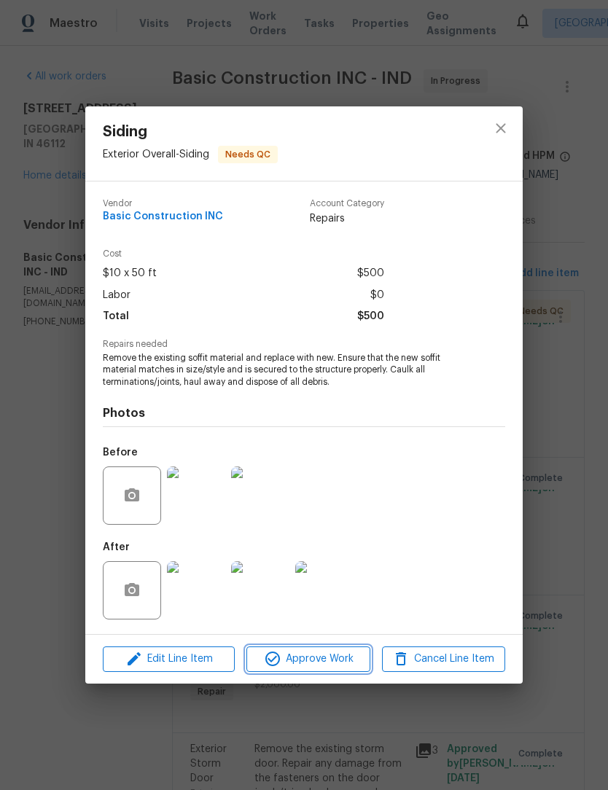
click at [328, 658] on span "Approve Work" at bounding box center [308, 659] width 114 height 18
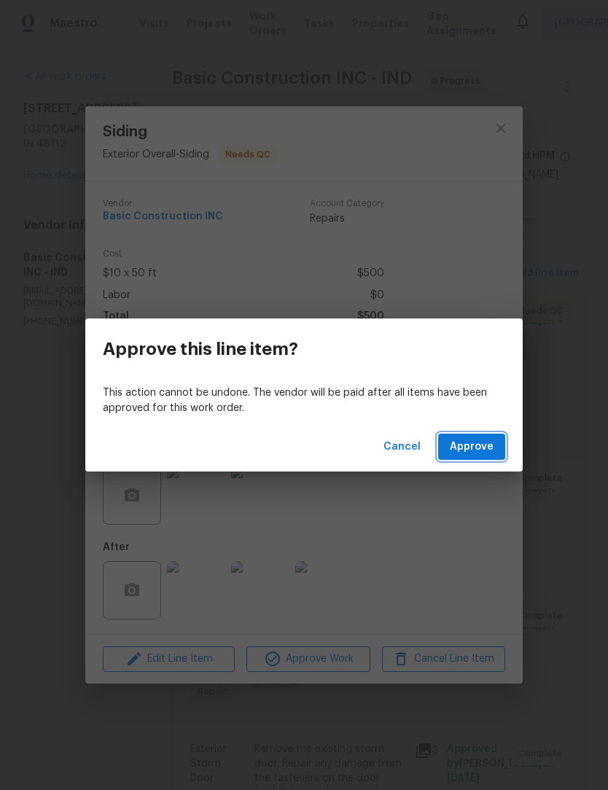
click at [483, 448] on span "Approve" at bounding box center [472, 447] width 44 height 18
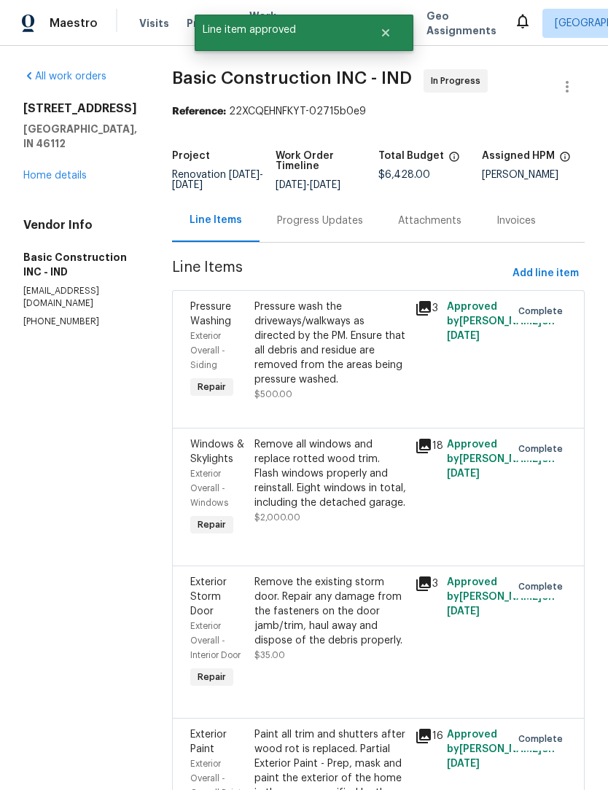
click at [279, 230] on div "Progress Updates" at bounding box center [320, 220] width 121 height 43
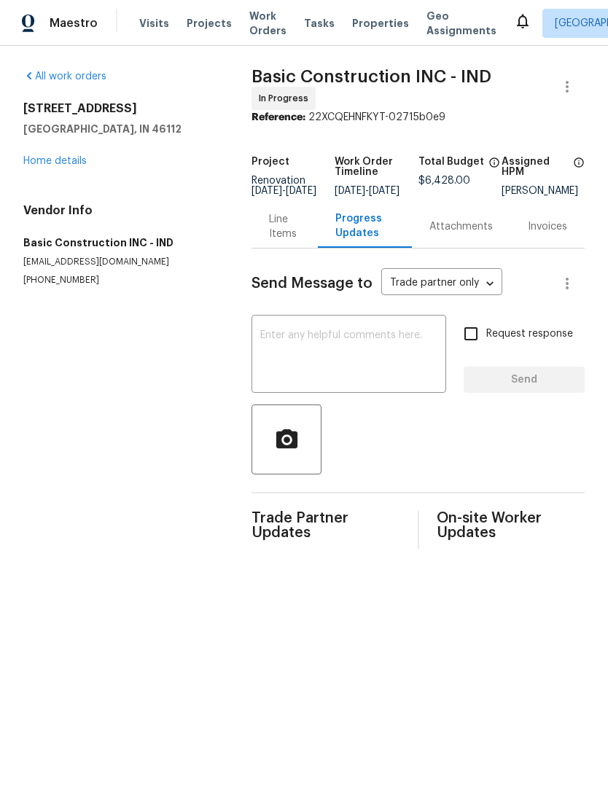
click at [64, 163] on link "Home details" at bounding box center [54, 161] width 63 height 10
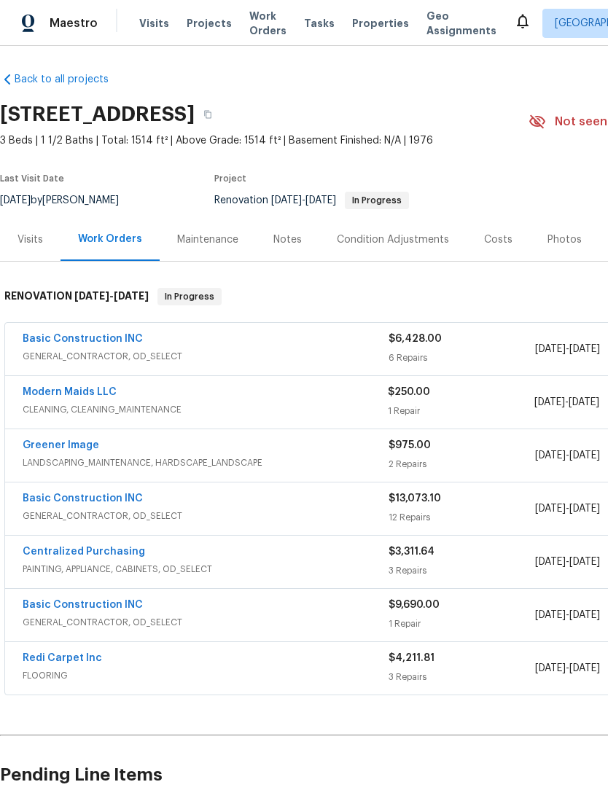
scroll to position [3, 0]
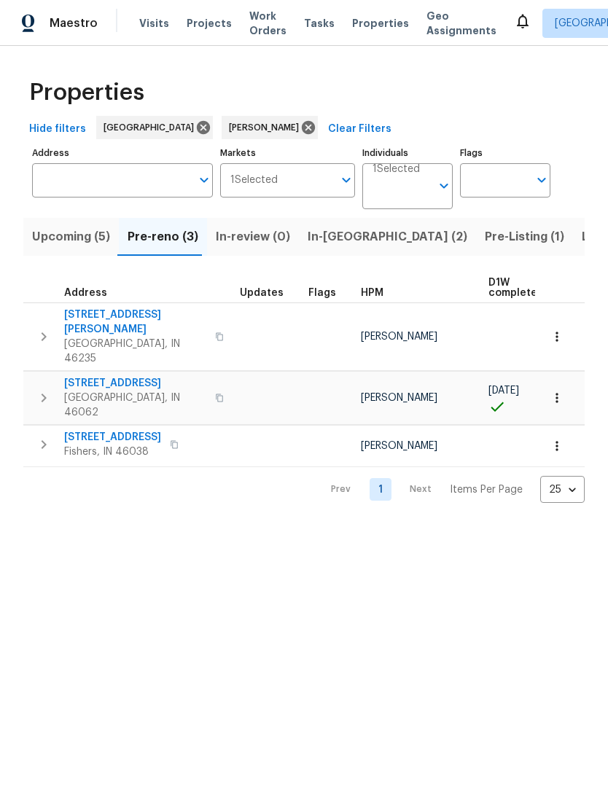
click at [340, 245] on span "In-[GEOGRAPHIC_DATA] (2)" at bounding box center [388, 237] width 160 height 20
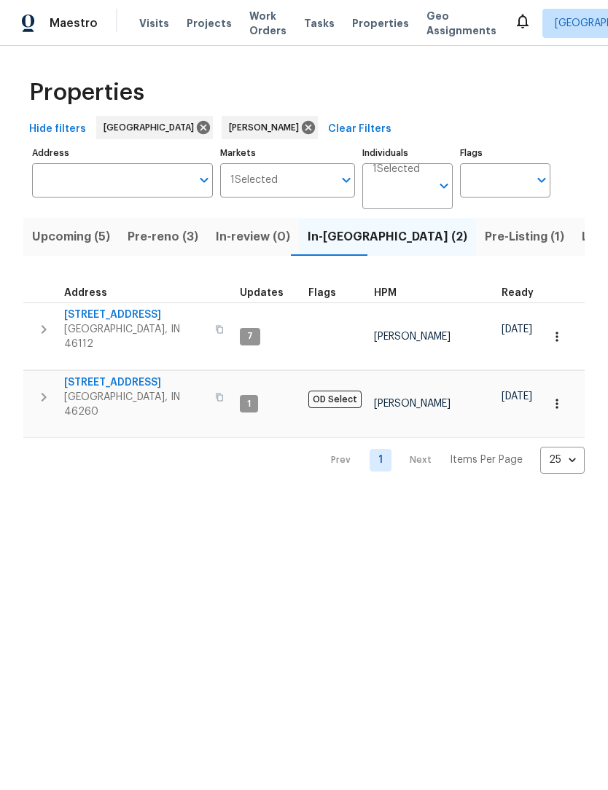
click at [485, 238] on span "Pre-Listing (1)" at bounding box center [524, 237] width 79 height 20
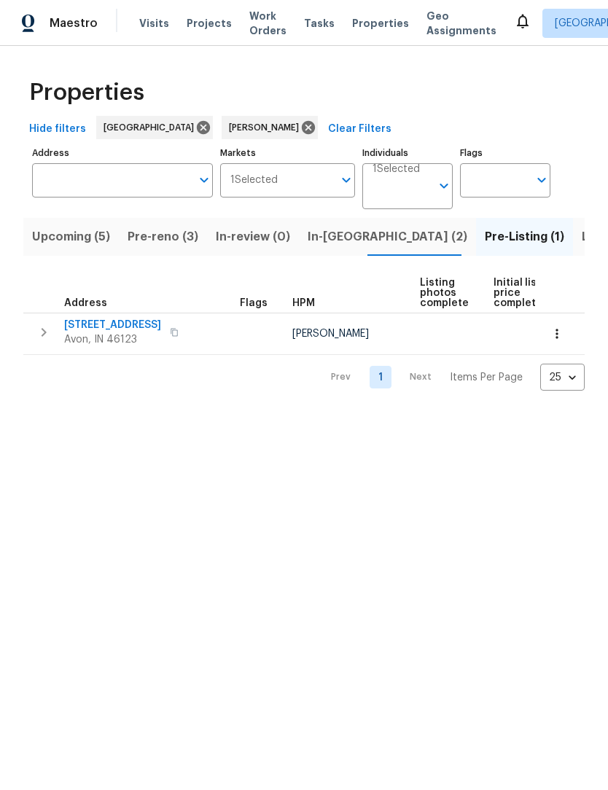
click at [582, 241] on span "Listed (23)" at bounding box center [613, 237] width 62 height 20
